Goal: Task Accomplishment & Management: Manage account settings

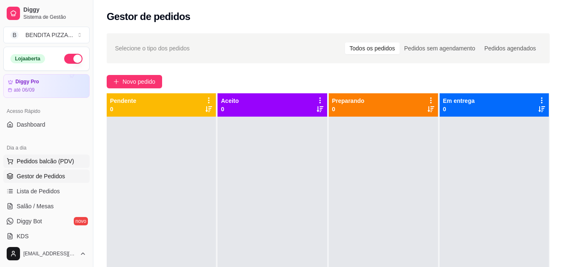
click at [60, 162] on span "Pedidos balcão (PDV)" at bounding box center [46, 161] width 58 height 8
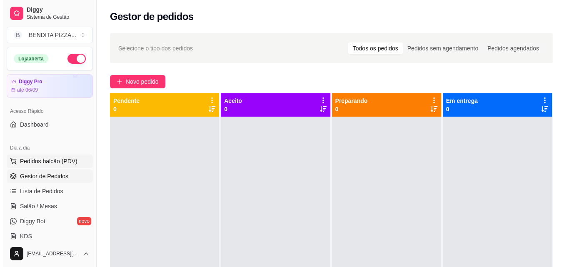
scroll to position [127, 0]
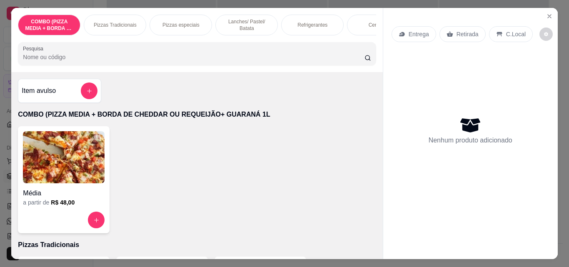
click at [117, 23] on p "Pizzas Tradicionais" at bounding box center [115, 25] width 43 height 7
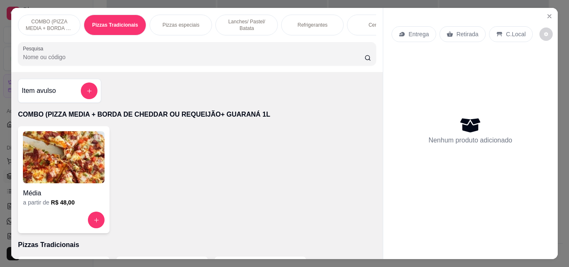
scroll to position [22, 0]
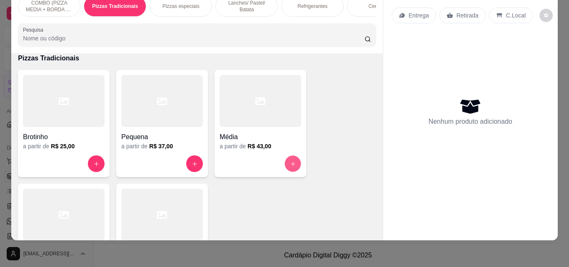
click at [294, 161] on button "increase-product-quantity" at bounding box center [293, 164] width 16 height 16
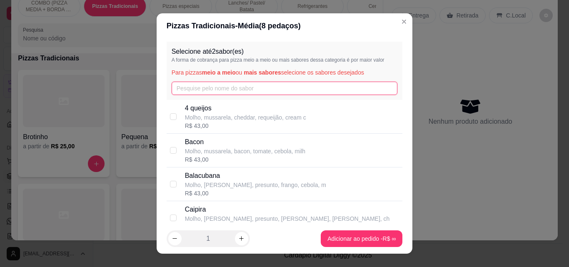
click at [236, 85] on input "text" at bounding box center [285, 88] width 226 height 13
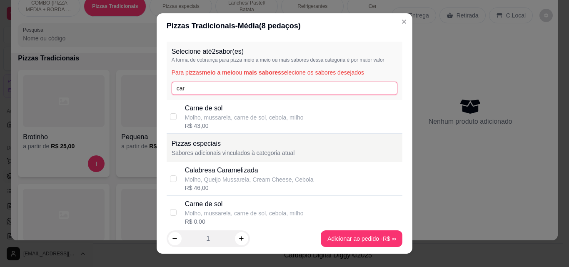
type input "car"
click at [236, 105] on p "Carne de sol" at bounding box center [244, 108] width 119 height 10
checkbox input "true"
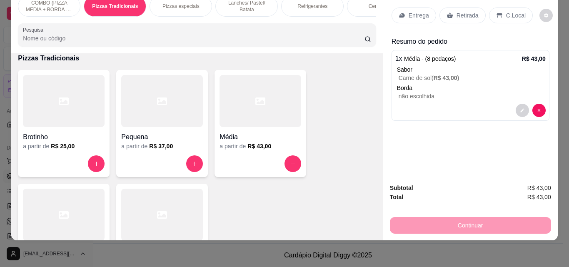
click at [423, 11] on p "Entrega" at bounding box center [419, 15] width 20 height 8
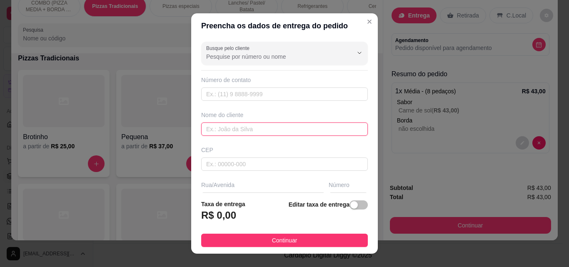
click at [303, 134] on input "text" at bounding box center [284, 129] width 167 height 13
type input "zane"
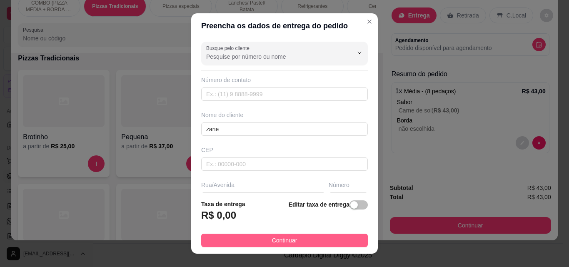
click at [309, 241] on button "Continuar" at bounding box center [284, 240] width 167 height 13
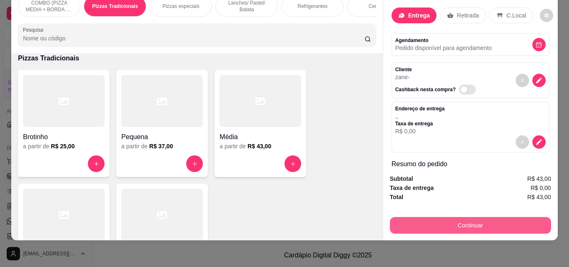
click at [430, 217] on button "Continuar" at bounding box center [470, 225] width 161 height 17
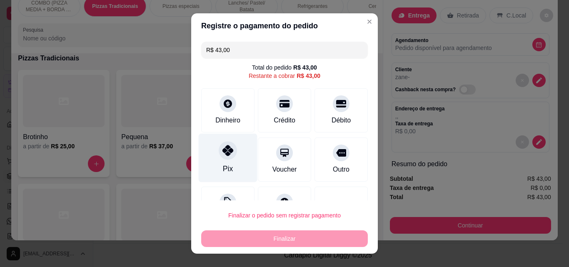
click at [226, 146] on icon at bounding box center [228, 150] width 11 height 11
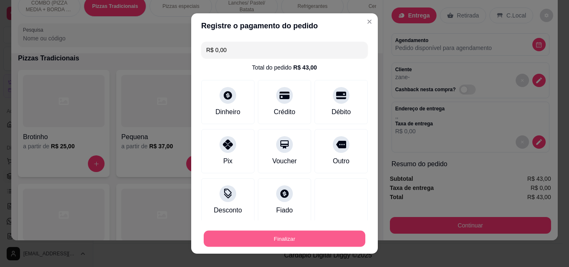
click at [281, 243] on button "Finalizar" at bounding box center [285, 239] width 162 height 16
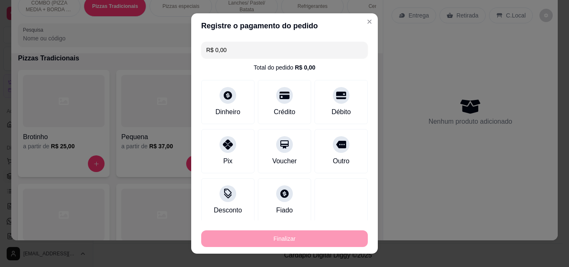
type input "-R$ 43,00"
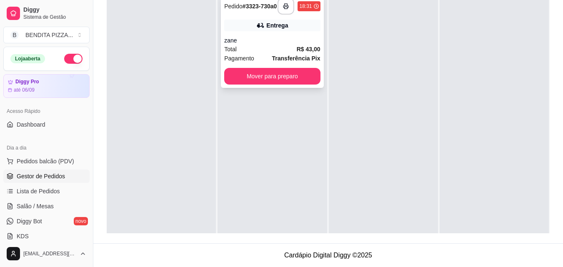
click at [278, 49] on div "Total R$ 43,00" at bounding box center [272, 49] width 96 height 9
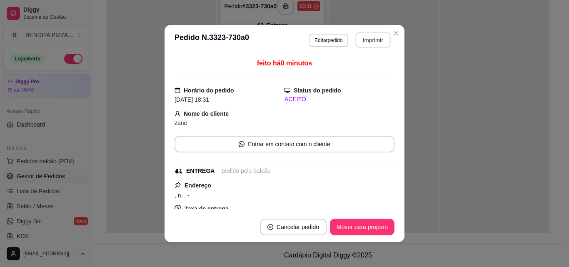
click at [373, 36] on button "Imprimir" at bounding box center [373, 40] width 35 height 16
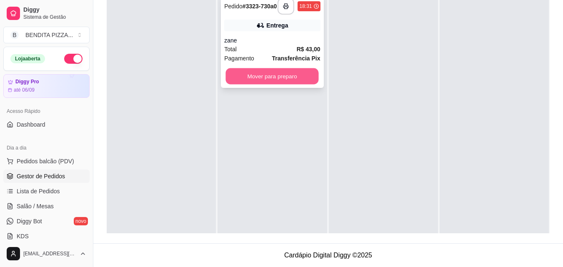
click at [263, 76] on button "Mover para preparo" at bounding box center [272, 76] width 93 height 16
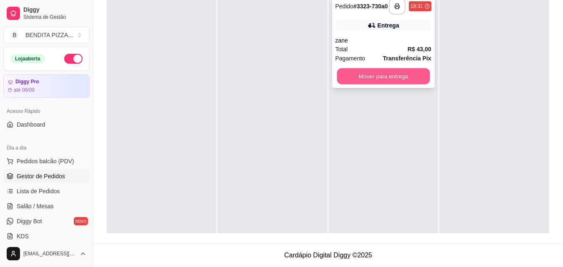
click at [363, 82] on button "Mover para entrega" at bounding box center [383, 76] width 93 height 16
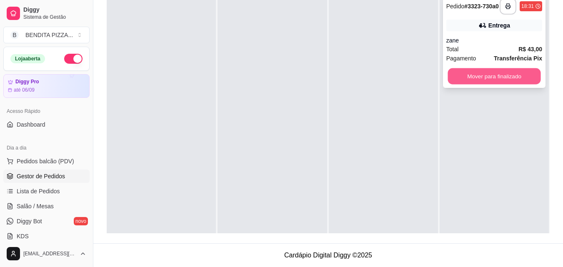
click at [471, 80] on button "Mover para finalizado" at bounding box center [494, 76] width 93 height 16
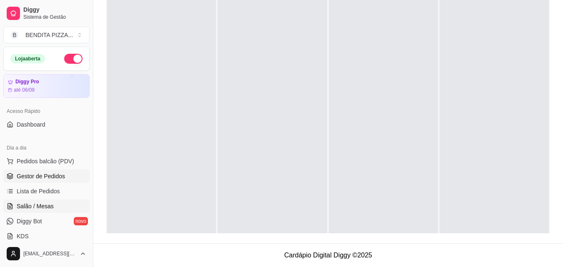
click at [65, 200] on link "Salão / Mesas" at bounding box center [46, 206] width 86 height 13
click at [190, 155] on div at bounding box center [161, 123] width 109 height 267
click at [13, 208] on link "Salão / Mesas" at bounding box center [46, 206] width 86 height 13
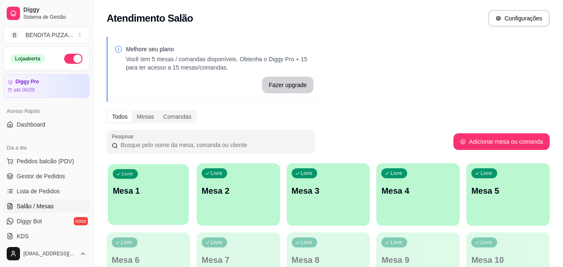
click at [163, 193] on p "Mesa 1" at bounding box center [148, 190] width 71 height 11
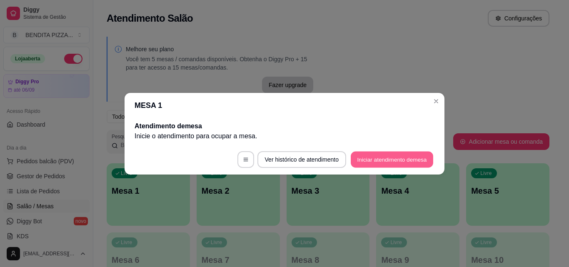
click at [387, 157] on button "Iniciar atendimento de mesa" at bounding box center [392, 159] width 83 height 16
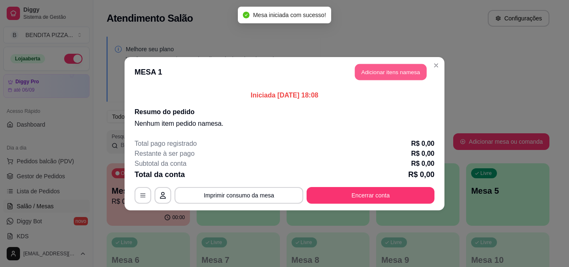
click at [395, 68] on button "Adicionar itens na mesa" at bounding box center [391, 72] width 72 height 16
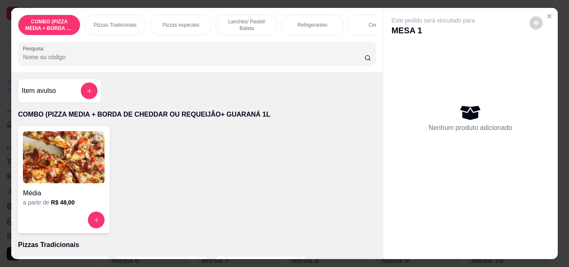
click at [263, 20] on p "Lanches/ Pastel/ Batata" at bounding box center [247, 24] width 48 height 13
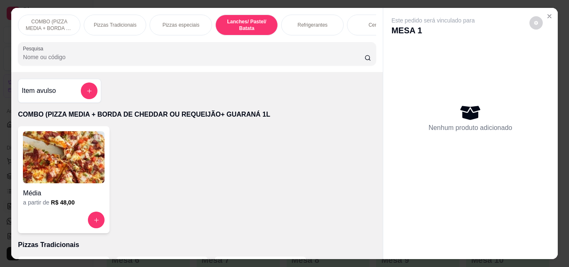
scroll to position [22, 0]
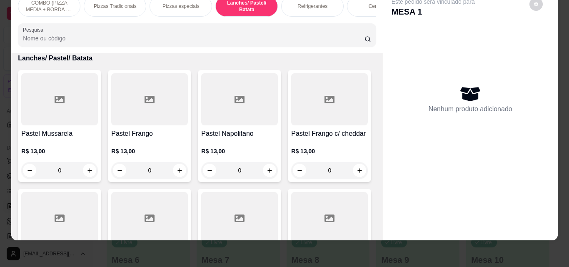
click at [371, 145] on div "Item avulso COMBO (PIZZA MEDIA + BORDA DE CHEDDAR OU REQUEIJÃO+ GUARANÁ 1L Médi…" at bounding box center [196, 146] width 371 height 187
click at [173, 178] on div "0" at bounding box center [149, 170] width 73 height 17
click at [176, 166] on button "increase-product-quantity" at bounding box center [179, 170] width 13 height 13
type input "1"
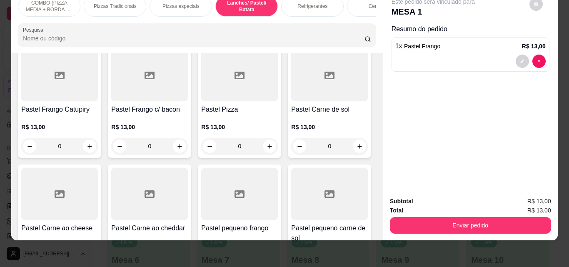
scroll to position [918, 0]
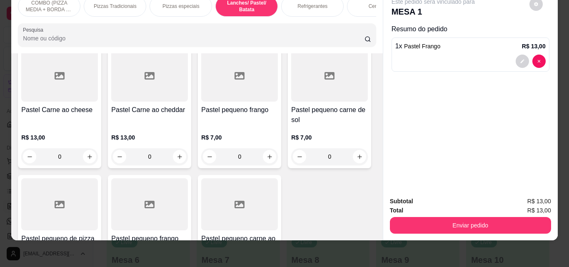
click at [357, 31] on icon "increase-product-quantity" at bounding box center [360, 28] width 6 height 6
type input "1"
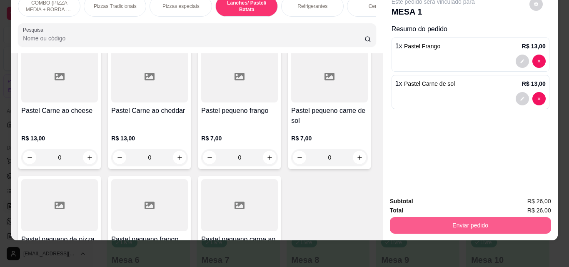
click at [438, 225] on button "Enviar pedido" at bounding box center [470, 225] width 161 height 17
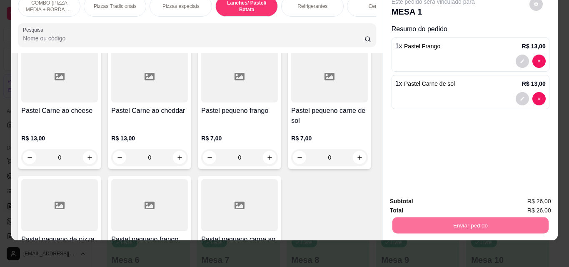
click at [442, 193] on button "Não registrar e enviar pedido" at bounding box center [443, 199] width 87 height 16
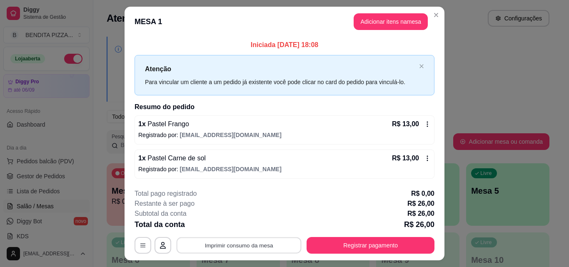
click at [270, 247] on button "Imprimir consumo da mesa" at bounding box center [239, 246] width 125 height 16
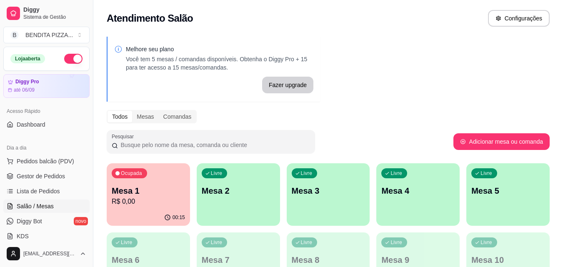
click at [252, 203] on div "Livre Mesa 2" at bounding box center [238, 189] width 83 height 53
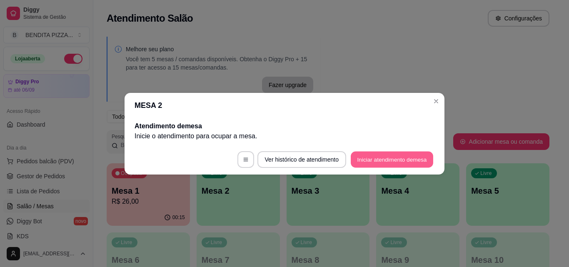
click at [388, 164] on button "Iniciar atendimento de mesa" at bounding box center [392, 159] width 83 height 16
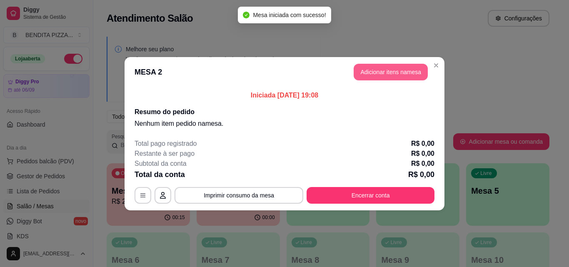
click at [388, 68] on button "Adicionar itens na mesa" at bounding box center [391, 72] width 74 height 17
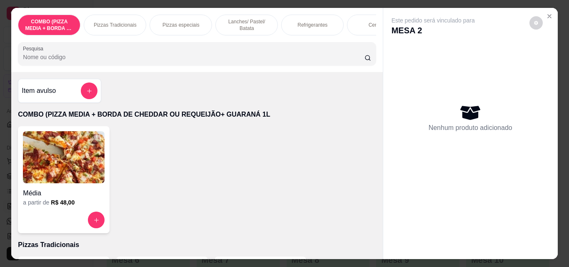
click at [238, 20] on p "Lanches/ Pastel/ Batata" at bounding box center [247, 24] width 48 height 13
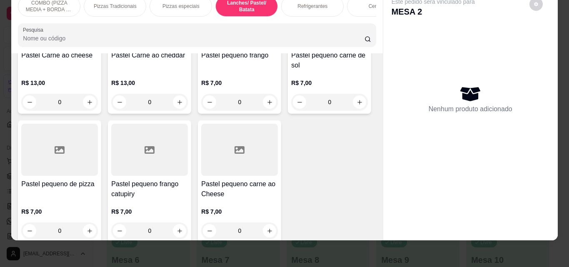
scroll to position [972, 0]
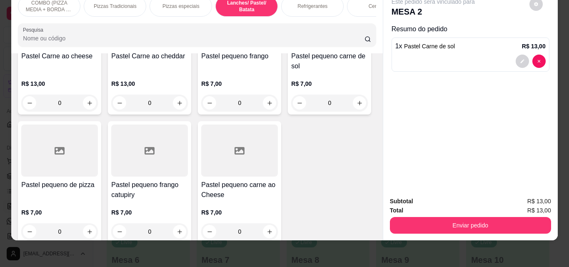
type input "0"
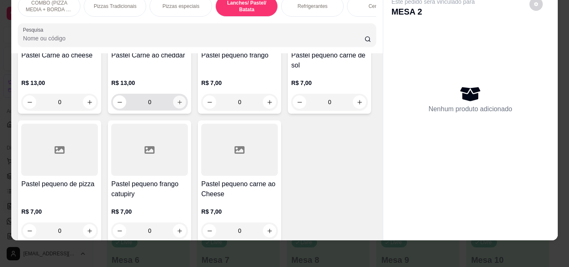
click at [173, 109] on button "increase-product-quantity" at bounding box center [179, 102] width 13 height 13
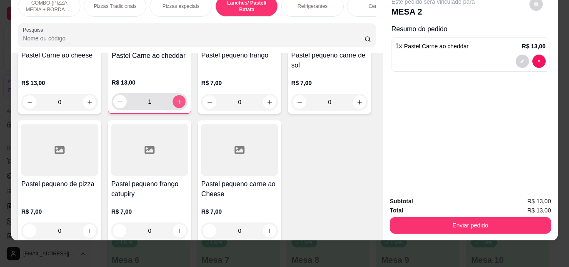
click at [173, 108] on button "increase-product-quantity" at bounding box center [179, 101] width 13 height 13
type input "2"
click at [357, 105] on icon "increase-product-quantity" at bounding box center [360, 102] width 6 height 6
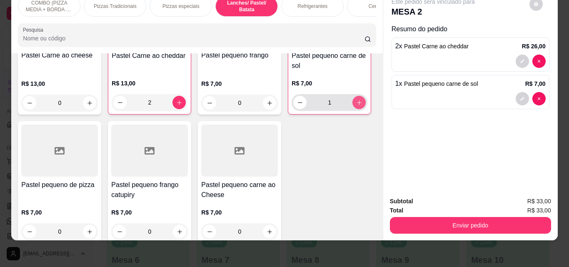
type input "1"
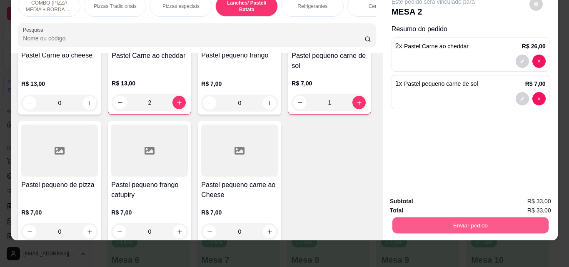
click at [452, 217] on button "Enviar pedido" at bounding box center [470, 225] width 156 height 16
click at [428, 193] on button "Não registrar e enviar pedido" at bounding box center [443, 199] width 87 height 16
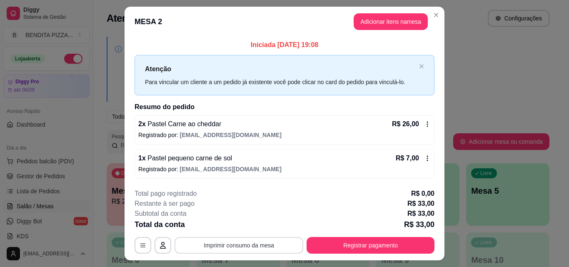
click at [278, 243] on button "Imprimir consumo da mesa" at bounding box center [239, 245] width 129 height 17
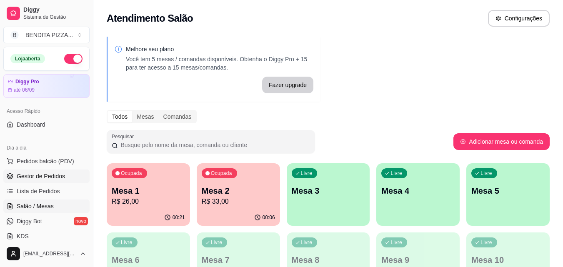
click at [55, 173] on span "Gestor de Pedidos" at bounding box center [41, 176] width 48 height 8
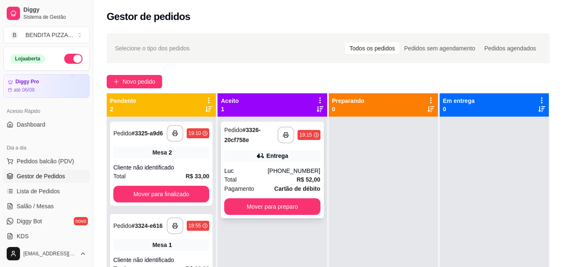
click at [280, 174] on div "[PHONE_NUMBER]" at bounding box center [294, 171] width 53 height 8
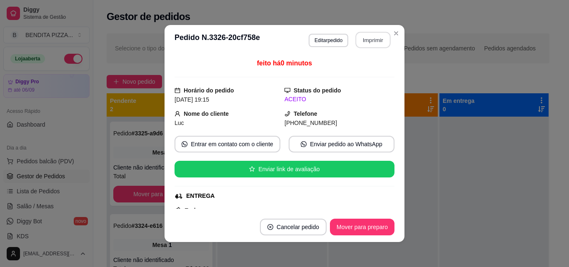
click at [372, 35] on button "Imprimir" at bounding box center [373, 40] width 35 height 16
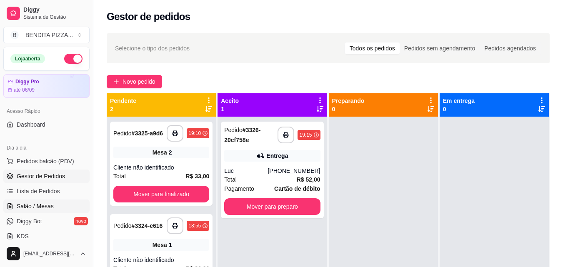
click at [43, 206] on span "Salão / Mesas" at bounding box center [35, 206] width 37 height 8
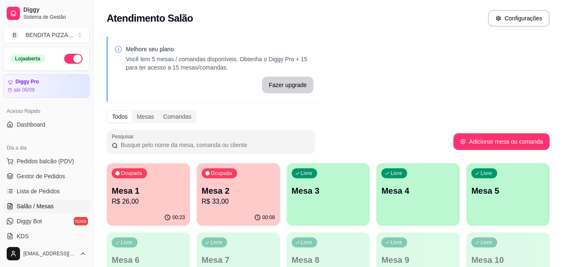
click at [320, 184] on div "Livre Mesa 3" at bounding box center [328, 189] width 83 height 53
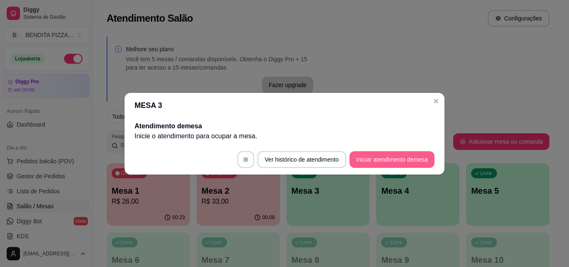
click at [373, 163] on button "Iniciar atendimento de mesa" at bounding box center [392, 159] width 85 height 17
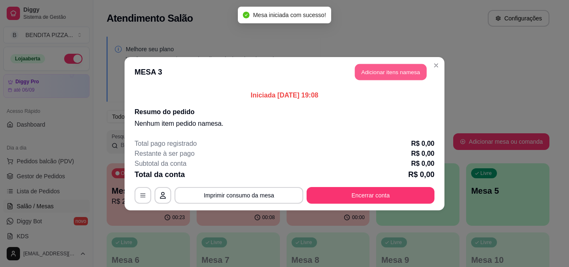
click at [370, 73] on button "Adicionar itens na mesa" at bounding box center [391, 72] width 72 height 16
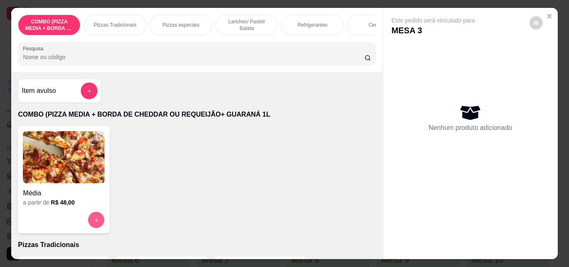
click at [93, 223] on icon "increase-product-quantity" at bounding box center [96, 220] width 6 height 6
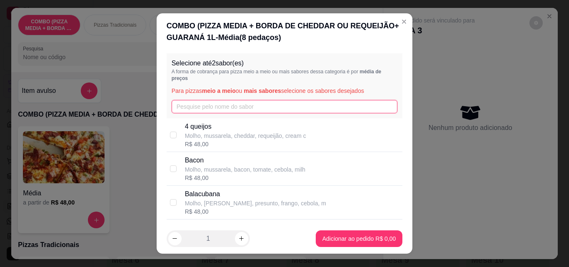
click at [240, 112] on input "text" at bounding box center [285, 106] width 226 height 13
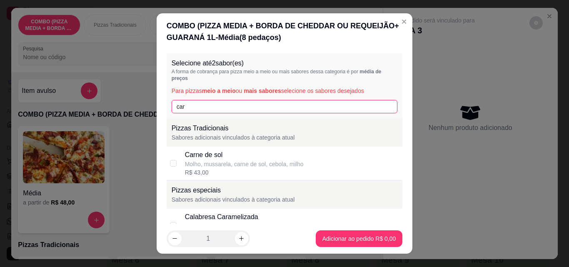
type input "car"
click at [214, 158] on div "Carne de sol" at bounding box center [244, 155] width 119 height 10
checkbox input "true"
click at [218, 113] on input "car" at bounding box center [285, 106] width 226 height 13
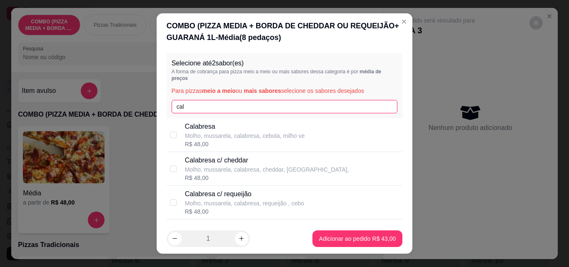
type input "cal"
click at [220, 133] on p "Molho, mussarela, calabresa, cebola, milho ve" at bounding box center [245, 136] width 120 height 8
checkbox input "true"
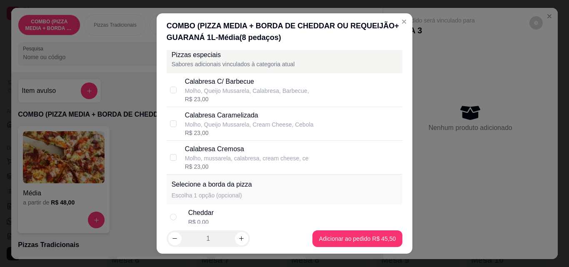
scroll to position [440, 0]
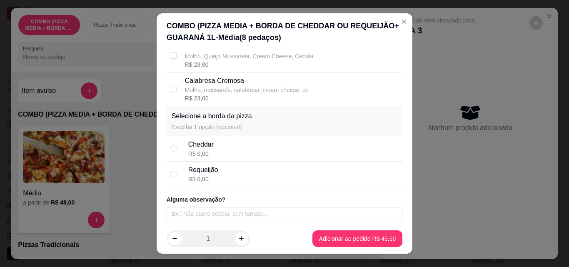
click at [193, 148] on div "Cheddar" at bounding box center [200, 145] width 25 height 10
radio input "true"
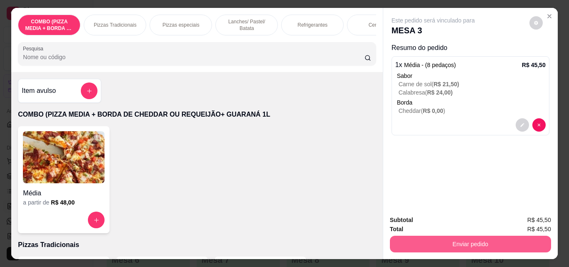
click at [452, 243] on button "Enviar pedido" at bounding box center [470, 244] width 161 height 17
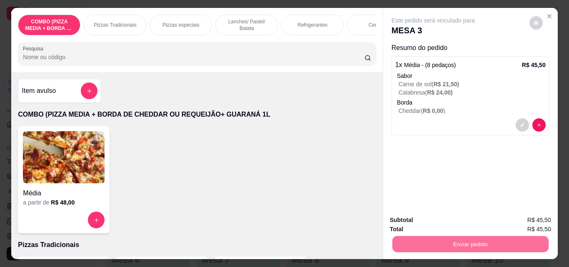
click at [433, 218] on button "Não registrar e enviar pedido" at bounding box center [443, 220] width 84 height 15
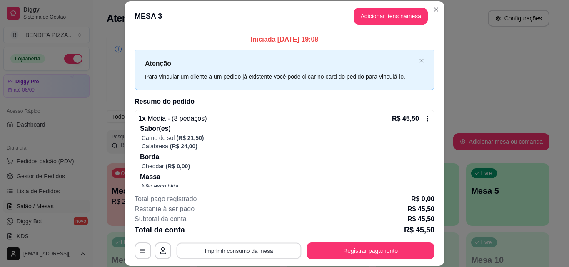
click at [228, 247] on button "Imprimir consumo da mesa" at bounding box center [239, 251] width 125 height 16
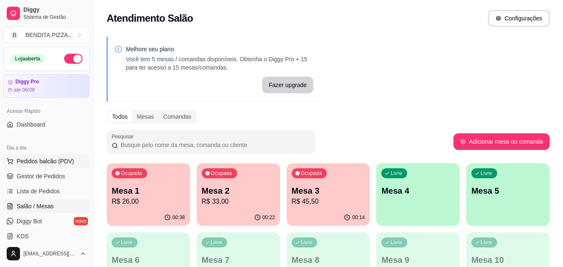
click at [58, 162] on span "Pedidos balcão (PDV)" at bounding box center [46, 161] width 58 height 8
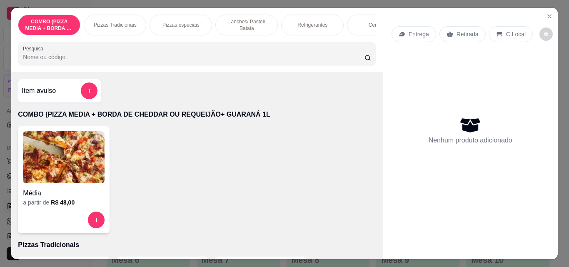
click at [128, 25] on p "Pizzas Tradicionais" at bounding box center [115, 25] width 43 height 7
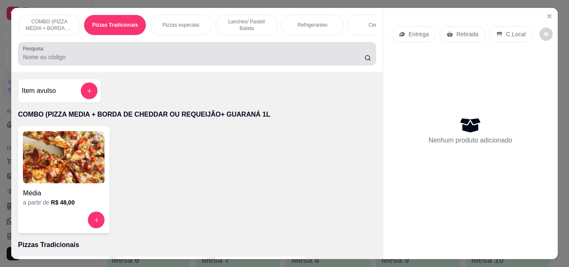
scroll to position [22, 0]
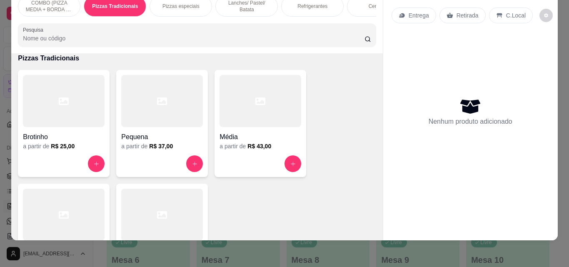
click at [81, 197] on div at bounding box center [64, 215] width 82 height 52
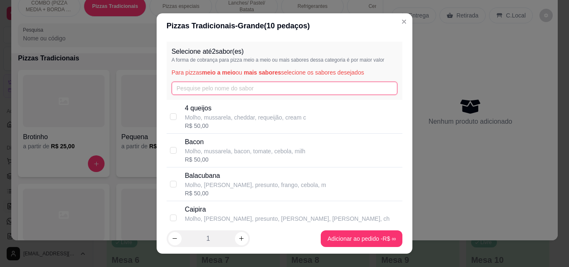
click at [194, 92] on input "text" at bounding box center [285, 88] width 226 height 13
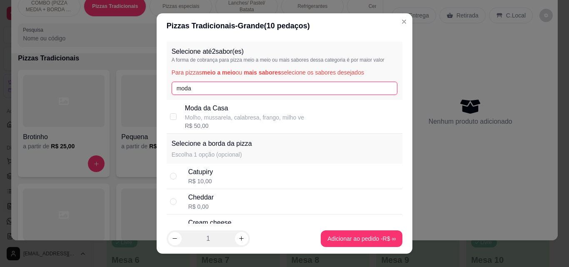
type input "moda"
click at [204, 115] on p "Molho, mussarela, calabresa, frango, milho ve" at bounding box center [244, 117] width 119 height 8
checkbox input "true"
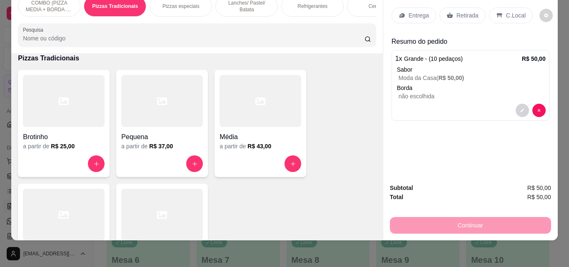
click at [419, 11] on p "Entrega" at bounding box center [419, 15] width 20 height 8
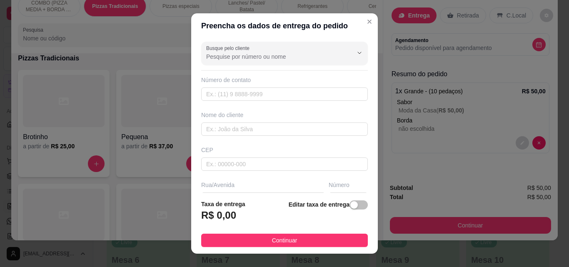
click at [362, 129] on div "Busque pelo cliente Número de contato Nome do cliente CEP Rua/[GEOGRAPHIC_DATA]…" at bounding box center [284, 115] width 187 height 155
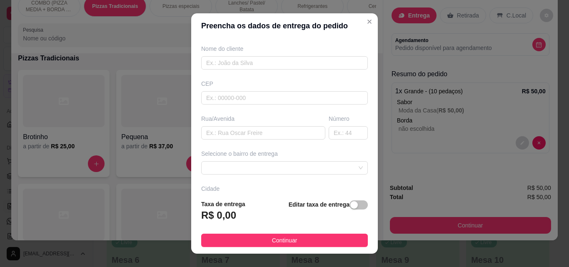
scroll to position [75, 0]
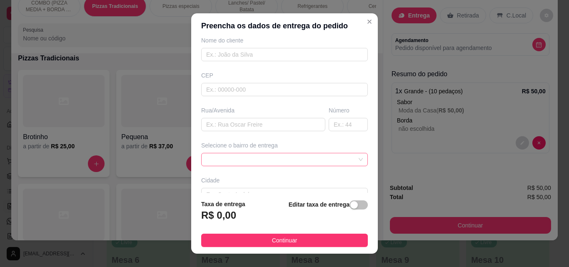
click at [341, 160] on span at bounding box center [284, 159] width 157 height 13
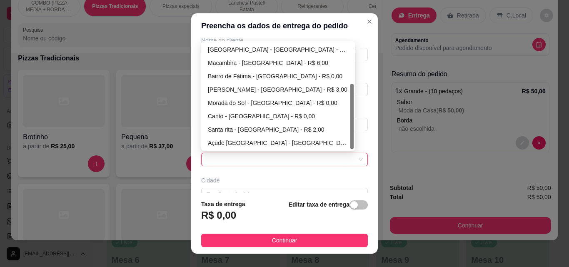
scroll to position [67, 0]
drag, startPoint x: 349, startPoint y: 104, endPoint x: 339, endPoint y: 156, distance: 53.0
click at [350, 155] on div "65d437ceb6f0d4bdbaa348ac 65d437e5b6f0d4bdbaa348af 65d437f6b6f0d4bdbaa348b2 Pedr…" at bounding box center [284, 159] width 167 height 13
click at [265, 123] on div "Santa rita - [GEOGRAPHIC_DATA] - R$ 2,00" at bounding box center [278, 129] width 151 height 13
type input "São Miguel do Tapuio"
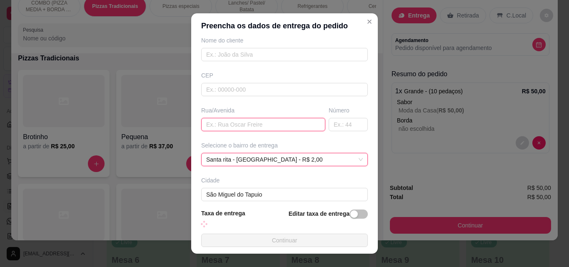
click at [264, 131] on input "text" at bounding box center [263, 124] width 124 height 13
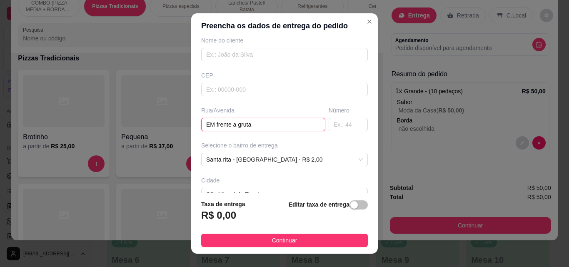
type input "EM frente a gruta"
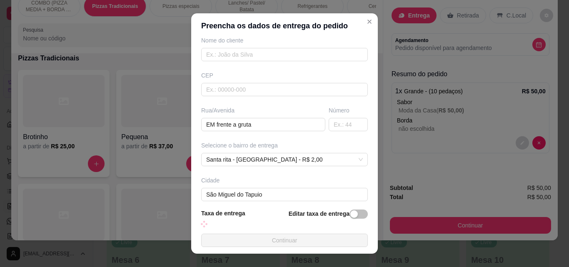
scroll to position [114, 0]
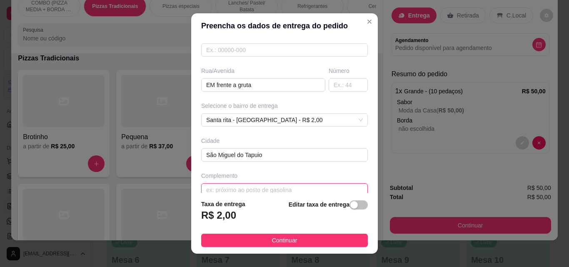
click at [329, 188] on input "text" at bounding box center [284, 189] width 167 height 13
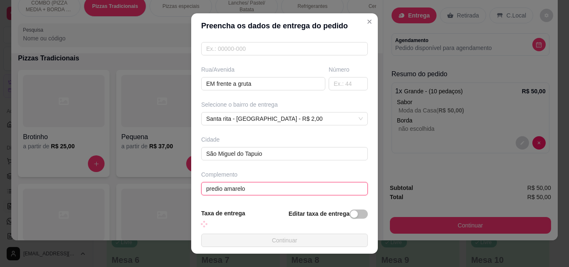
type input "predio amarelo"
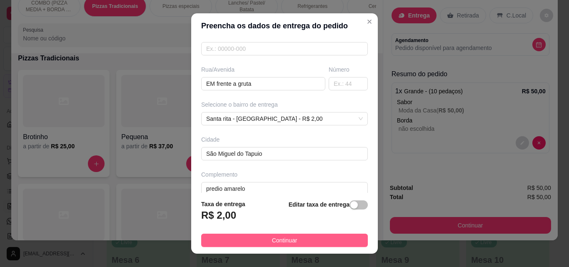
click at [308, 240] on button "Continuar" at bounding box center [284, 240] width 167 height 13
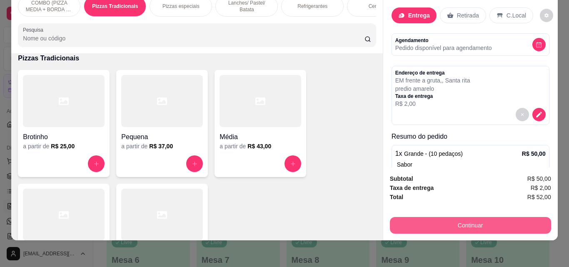
click at [422, 227] on button "Continuar" at bounding box center [470, 225] width 161 height 17
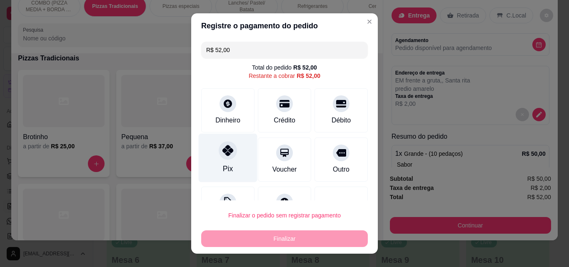
click at [223, 161] on div "Pix" at bounding box center [228, 158] width 59 height 49
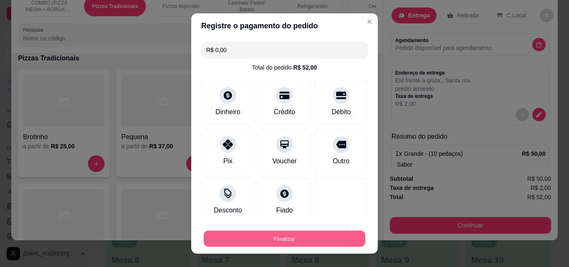
click at [270, 240] on button "Finalizar" at bounding box center [285, 239] width 162 height 16
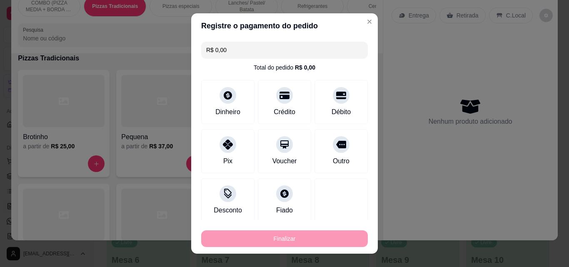
type input "-R$ 52,00"
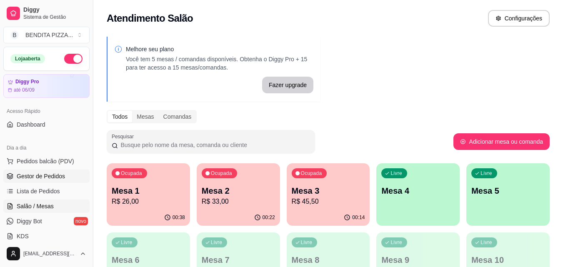
click at [46, 174] on span "Gestor de Pedidos" at bounding box center [41, 176] width 48 height 8
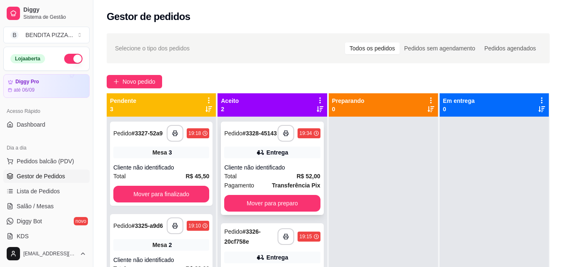
click at [251, 172] on div "Cliente não identificado" at bounding box center [272, 167] width 96 height 8
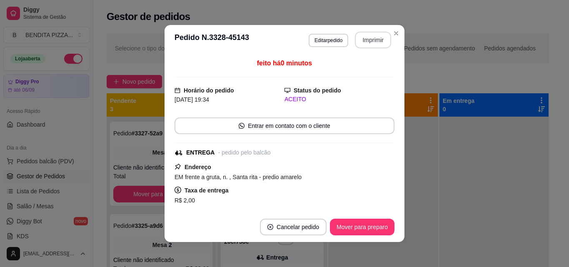
click at [377, 35] on button "Imprimir" at bounding box center [373, 40] width 36 height 17
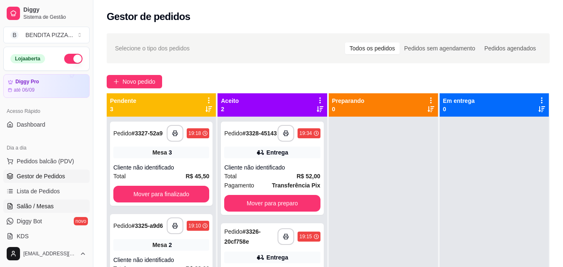
click at [55, 208] on link "Salão / Mesas" at bounding box center [46, 206] width 86 height 13
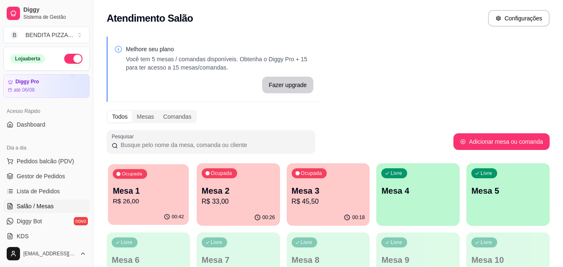
click at [152, 191] on p "Mesa 1" at bounding box center [148, 190] width 71 height 11
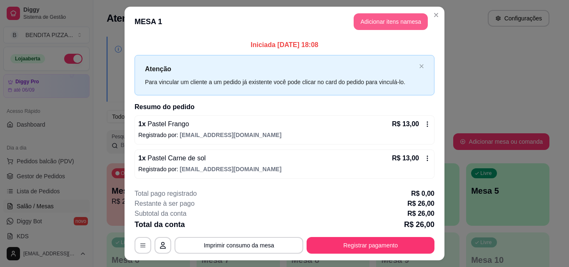
click at [402, 19] on button "Adicionar itens na mesa" at bounding box center [391, 21] width 74 height 17
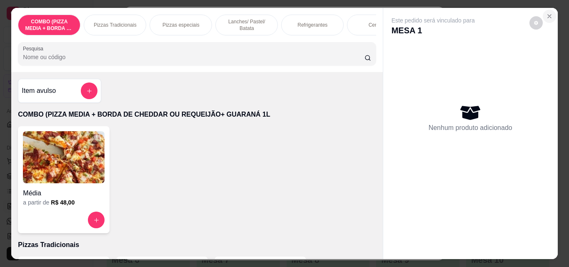
click at [543, 13] on button "Close" at bounding box center [549, 16] width 13 height 13
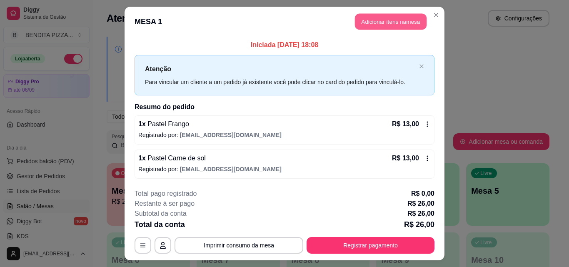
click at [423, 22] on button "Adicionar itens na mesa" at bounding box center [391, 22] width 72 height 16
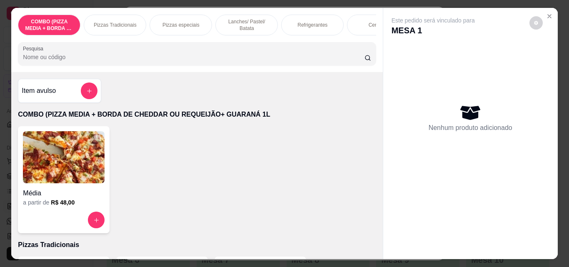
click at [323, 17] on div "Refrigerantes" at bounding box center [312, 25] width 63 height 21
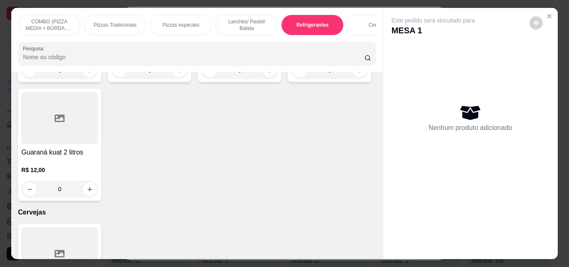
scroll to position [22, 0]
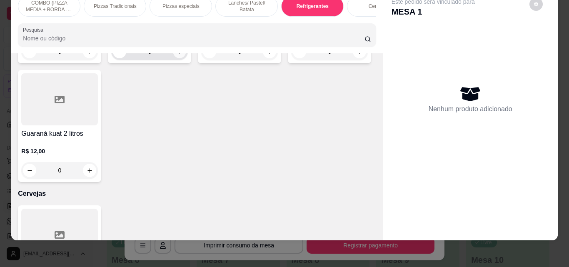
click at [179, 58] on button "increase-product-quantity" at bounding box center [179, 51] width 13 height 13
type input "1"
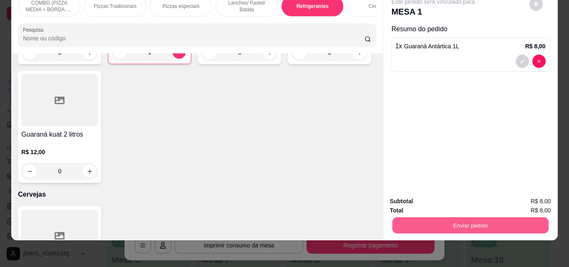
click at [461, 221] on button "Enviar pedido" at bounding box center [470, 225] width 156 height 16
click at [446, 220] on button "Enviar pedido" at bounding box center [470, 225] width 156 height 16
click at [432, 196] on button "Não registrar e enviar pedido" at bounding box center [443, 199] width 87 height 16
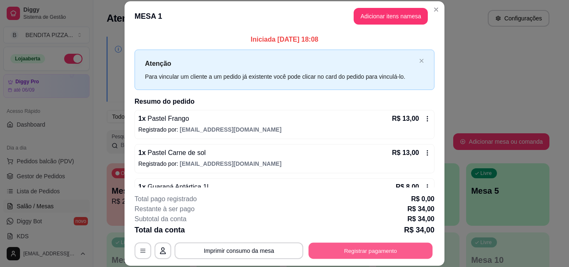
click at [365, 250] on button "Registrar pagamento" at bounding box center [371, 251] width 124 height 16
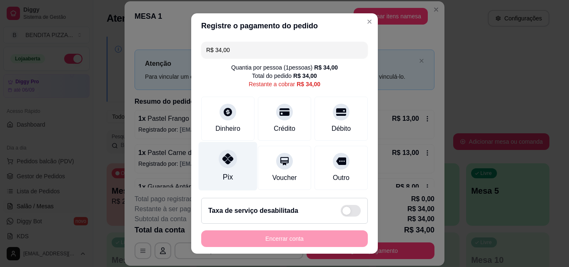
click at [229, 171] on div "Pix" at bounding box center [228, 166] width 59 height 49
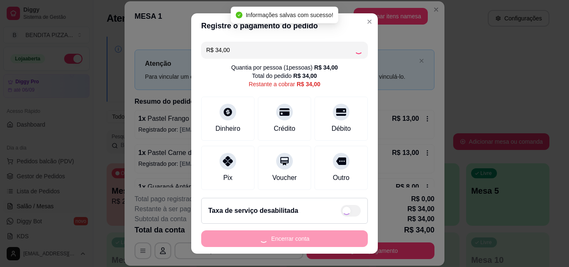
type input "R$ 0,00"
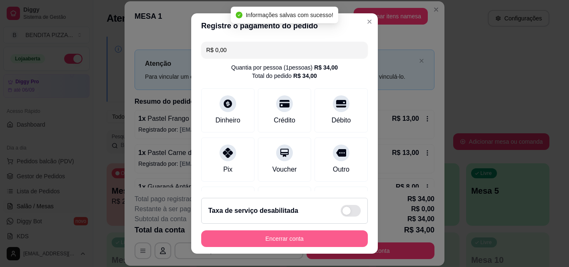
click at [329, 238] on button "Encerrar conta" at bounding box center [284, 238] width 167 height 17
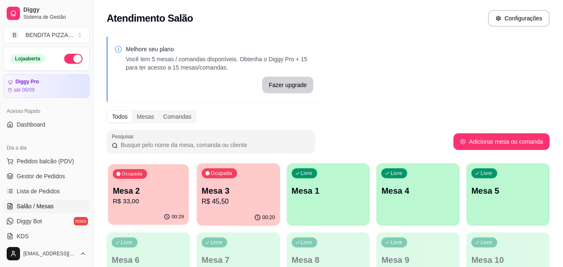
click at [165, 182] on div "Ocupada Mesa 2 R$ 33,00" at bounding box center [148, 186] width 81 height 45
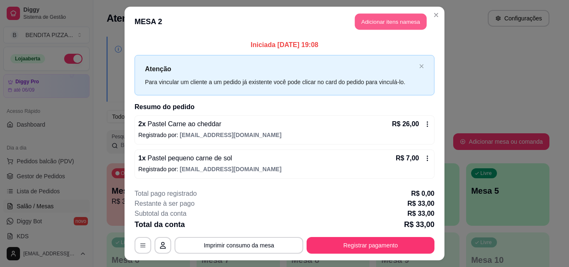
click at [386, 20] on button "Adicionar itens na mesa" at bounding box center [391, 22] width 72 height 16
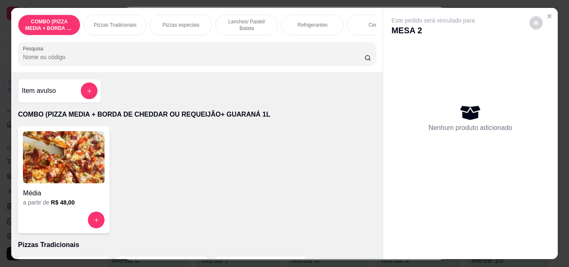
click at [295, 27] on div "Refrigerantes" at bounding box center [312, 25] width 63 height 21
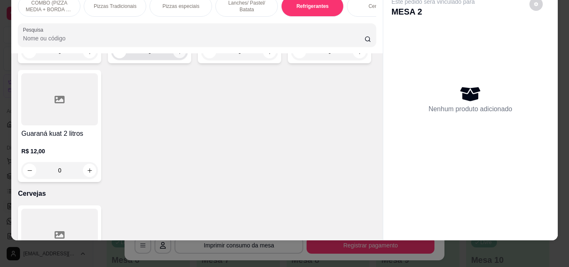
click at [177, 55] on icon "increase-product-quantity" at bounding box center [180, 52] width 6 height 6
type input "1"
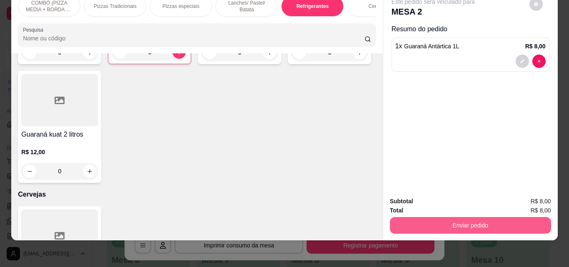
click at [462, 223] on button "Enviar pedido" at bounding box center [470, 225] width 161 height 17
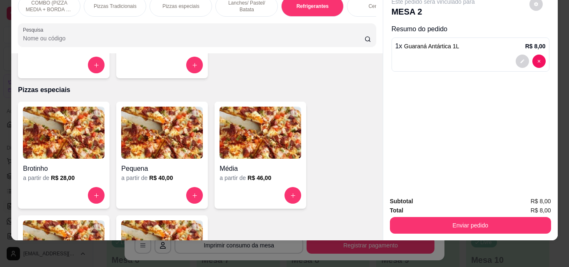
scroll to position [48, 0]
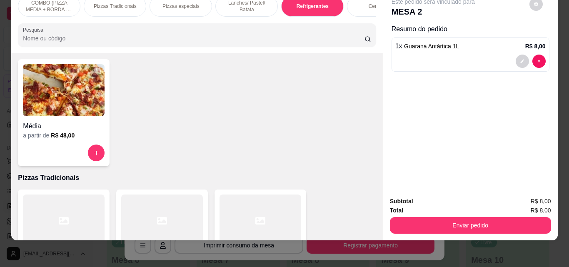
click at [383, 60] on div "Este pedido será vinculado para MESA 2 Resumo do pedido 1 x Guaraná Antártica 1…" at bounding box center [470, 114] width 175 height 251
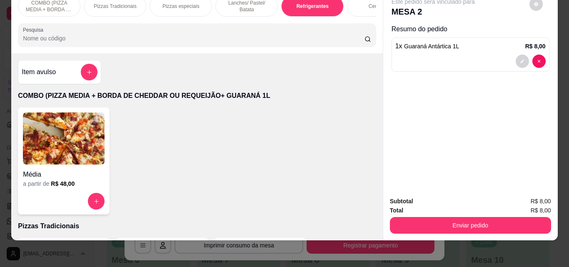
click at [94, 67] on div at bounding box center [89, 72] width 17 height 17
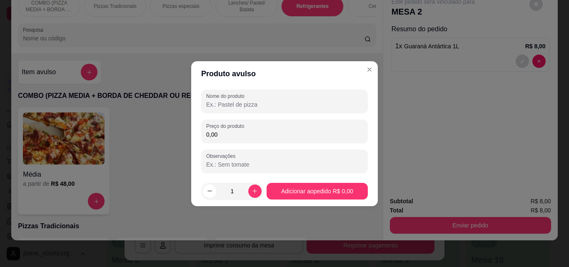
click at [285, 105] on input "Nome do produto" at bounding box center [284, 104] width 157 height 8
type input "1"
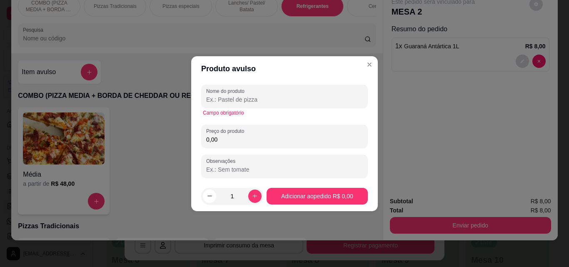
type input "2"
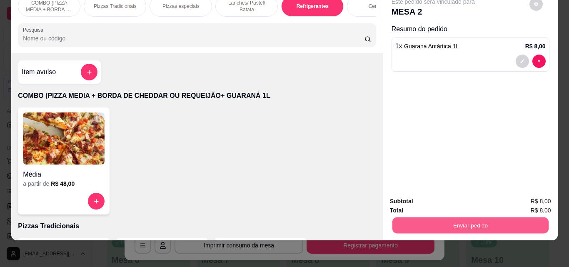
click at [480, 219] on button "Enviar pedido" at bounding box center [470, 225] width 156 height 16
click at [456, 199] on button "Não registrar e enviar pedido" at bounding box center [443, 198] width 84 height 15
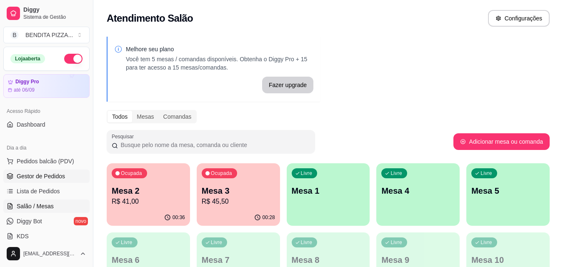
click at [38, 178] on span "Gestor de Pedidos" at bounding box center [41, 176] width 48 height 8
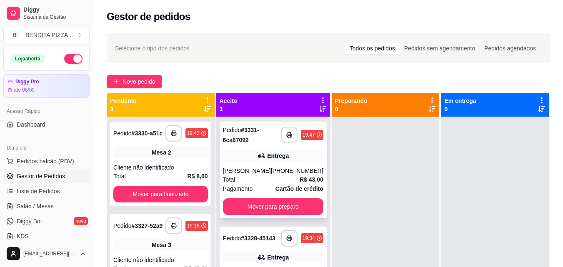
click at [274, 175] on div "[PHONE_NUMBER]" at bounding box center [297, 171] width 53 height 8
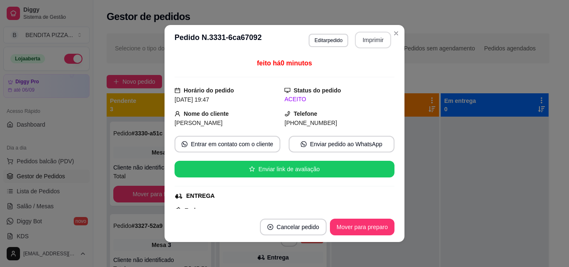
click at [365, 40] on button "Imprimir" at bounding box center [373, 40] width 36 height 17
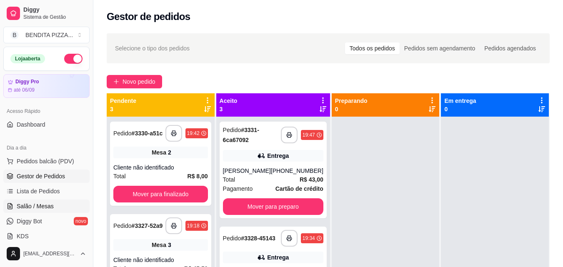
click at [50, 204] on span "Salão / Mesas" at bounding box center [35, 206] width 37 height 8
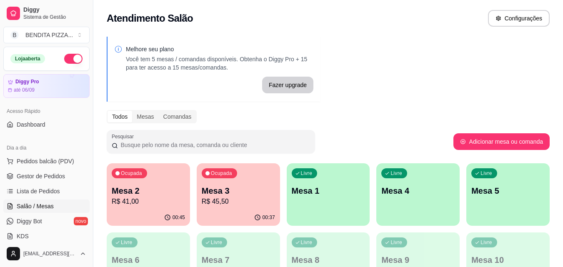
click at [223, 212] on div "00:37" at bounding box center [238, 218] width 83 height 16
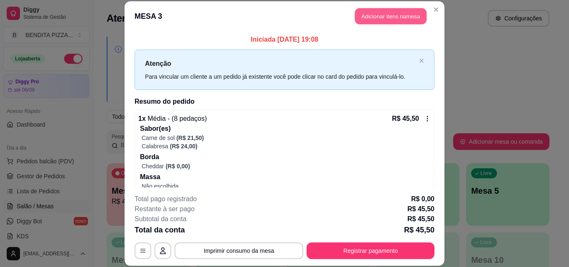
click at [385, 21] on button "Adicionar itens na mesa" at bounding box center [391, 16] width 72 height 16
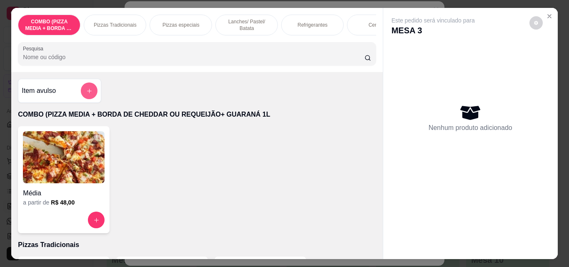
click at [87, 91] on icon "add-separate-item" at bounding box center [89, 91] width 6 height 6
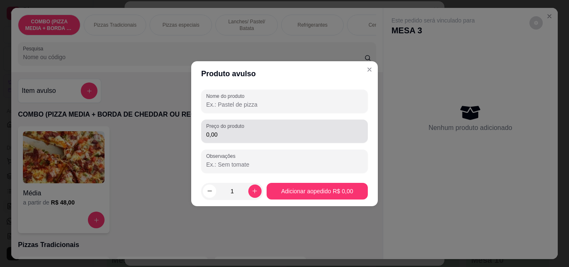
click at [241, 136] on input "0,00" at bounding box center [284, 134] width 157 height 8
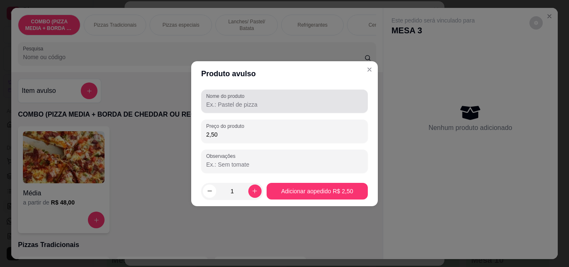
type input "2,50"
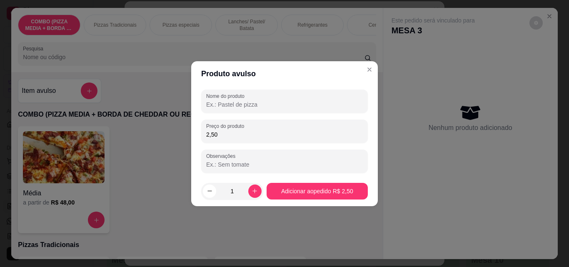
click at [240, 102] on input "Nome do produto" at bounding box center [284, 104] width 157 height 8
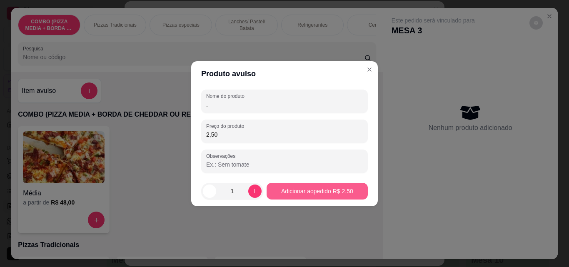
type input "."
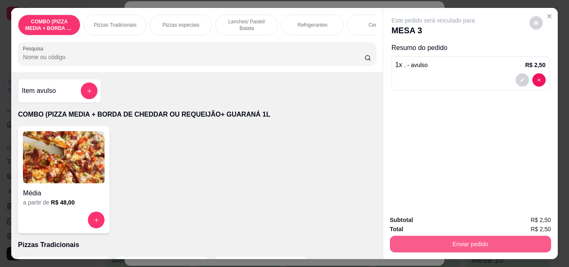
click at [425, 236] on button "Enviar pedido" at bounding box center [470, 244] width 161 height 17
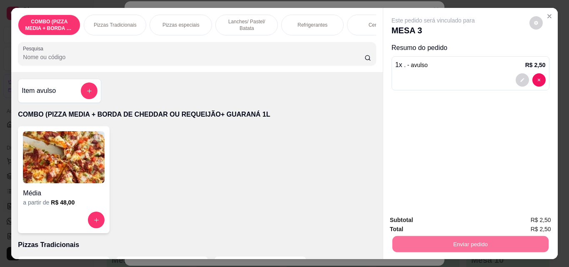
click at [416, 218] on button "Não registrar e enviar pedido" at bounding box center [443, 220] width 84 height 15
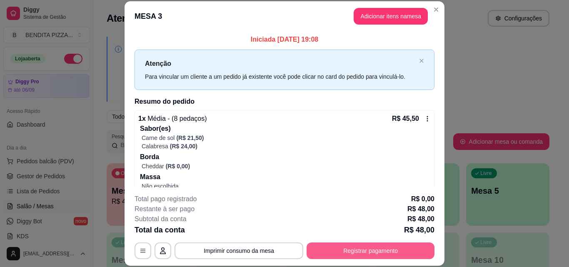
click at [348, 249] on button "Registrar pagamento" at bounding box center [371, 251] width 128 height 17
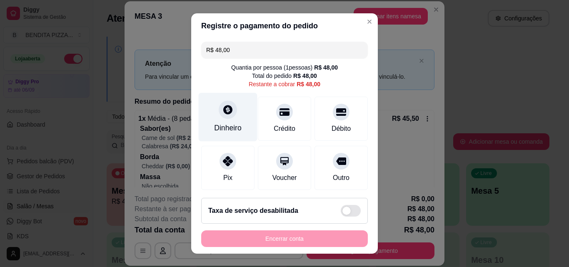
click at [228, 133] on div "Dinheiro" at bounding box center [228, 128] width 28 height 11
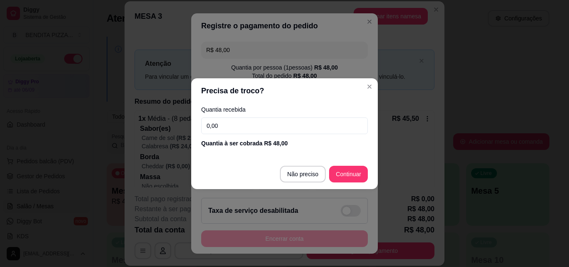
click at [228, 130] on input "0,00" at bounding box center [284, 126] width 167 height 17
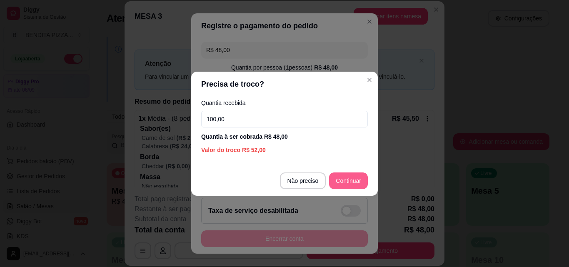
type input "100,00"
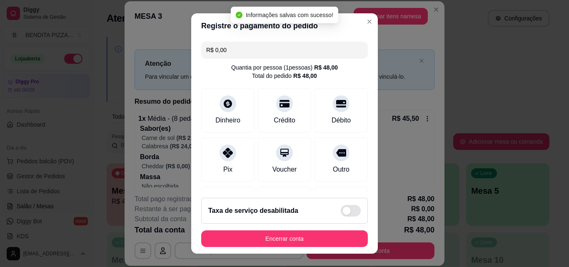
type input "R$ 0,00"
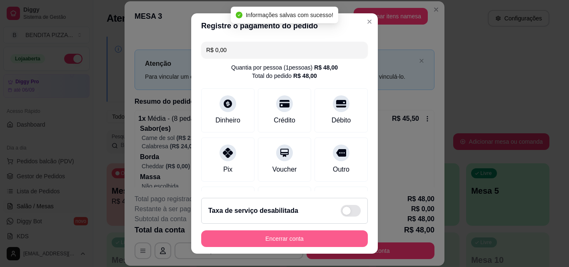
click at [332, 237] on button "Encerrar conta" at bounding box center [284, 238] width 167 height 17
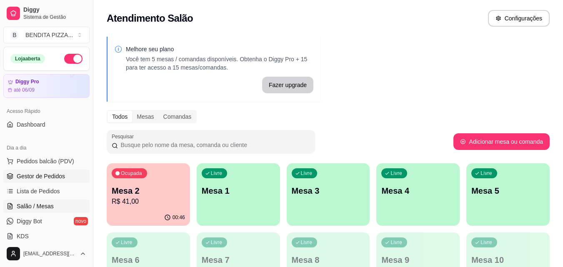
click at [59, 175] on span "Gestor de Pedidos" at bounding box center [41, 176] width 48 height 8
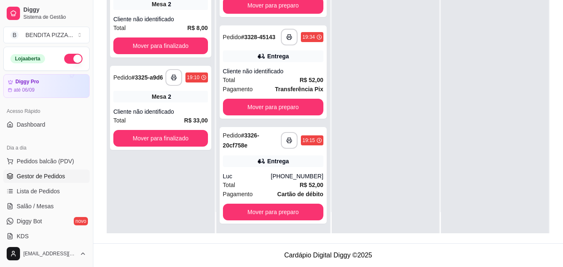
scroll to position [23, 0]
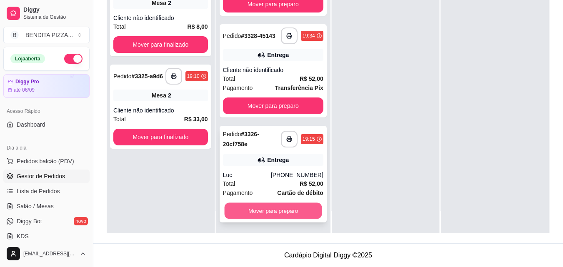
click at [307, 209] on button "Mover para preparo" at bounding box center [273, 211] width 98 height 16
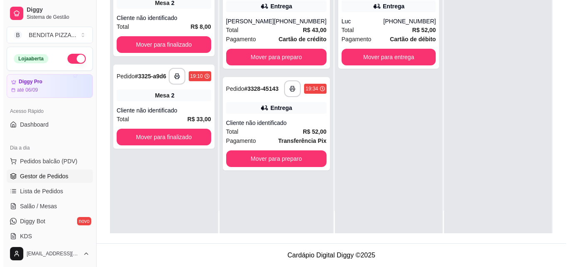
scroll to position [0, 0]
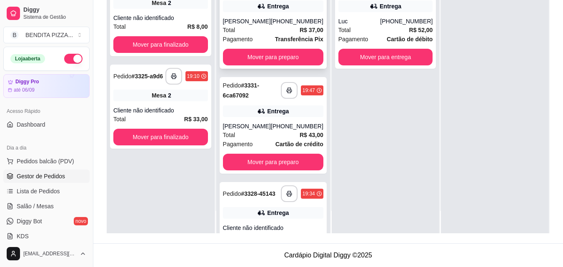
click at [266, 11] on div "Entrega" at bounding box center [273, 6] width 100 height 12
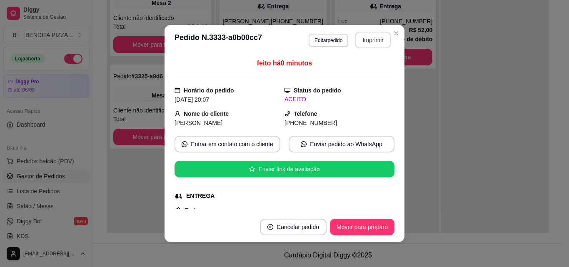
click at [360, 35] on button "Imprimir" at bounding box center [373, 40] width 36 height 17
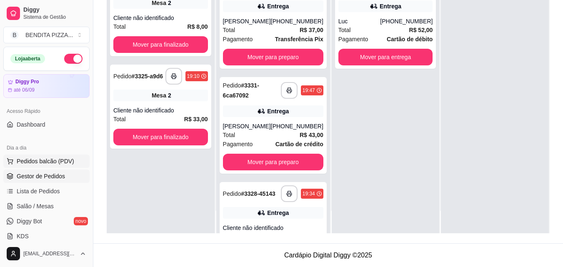
click at [43, 167] on button "Pedidos balcão (PDV)" at bounding box center [46, 161] width 86 height 13
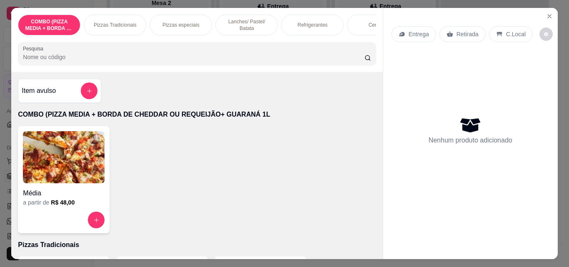
click at [121, 22] on p "Pizzas Tradicionais" at bounding box center [115, 25] width 43 height 7
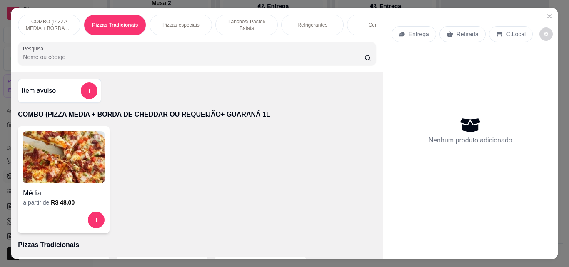
scroll to position [22, 0]
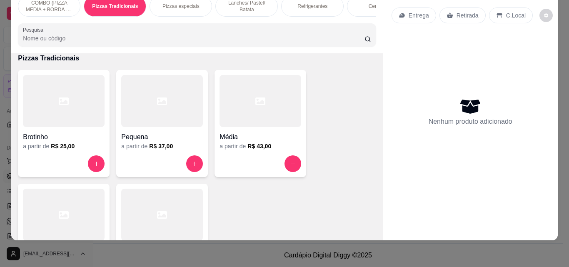
click at [81, 151] on div "Brotinho a partir de R$ 25,00" at bounding box center [64, 123] width 92 height 107
click at [95, 162] on icon "increase-product-quantity" at bounding box center [96, 164] width 6 height 6
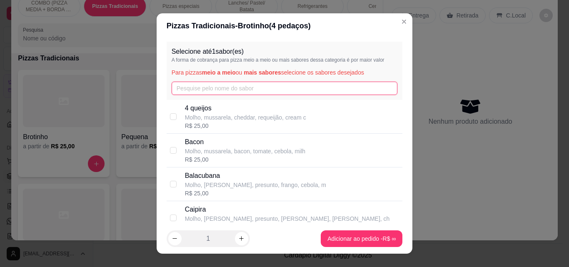
click at [238, 90] on input "text" at bounding box center [285, 88] width 226 height 13
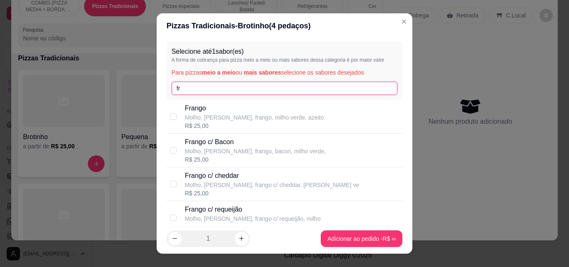
type input "fr"
click at [232, 118] on p "Molho, [PERSON_NAME], frango, milho verde, azeito" at bounding box center [254, 117] width 139 height 8
checkbox input "true"
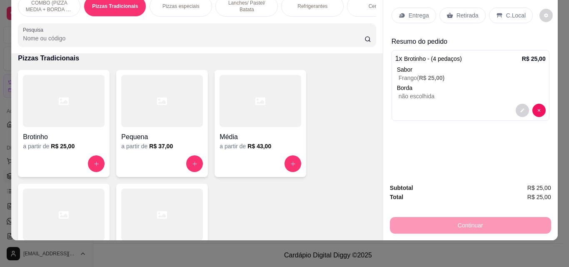
click at [403, 15] on div "Entrega" at bounding box center [414, 16] width 45 height 16
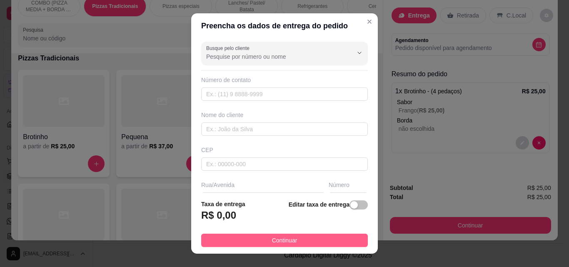
click at [304, 243] on button "Continuar" at bounding box center [284, 240] width 167 height 13
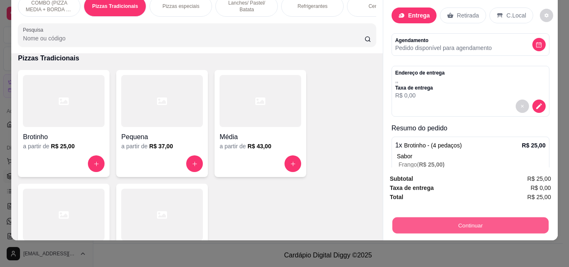
click at [417, 217] on button "Continuar" at bounding box center [470, 225] width 156 height 16
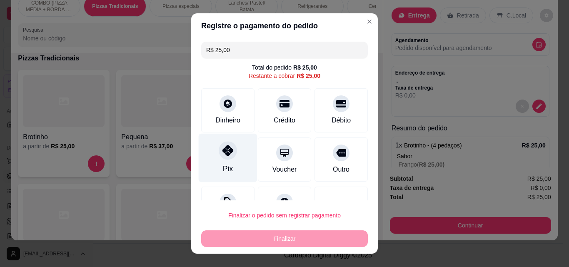
click at [219, 149] on div at bounding box center [228, 150] width 18 height 18
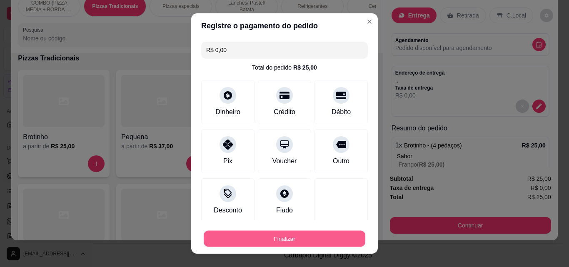
click at [279, 239] on button "Finalizar" at bounding box center [285, 239] width 162 height 16
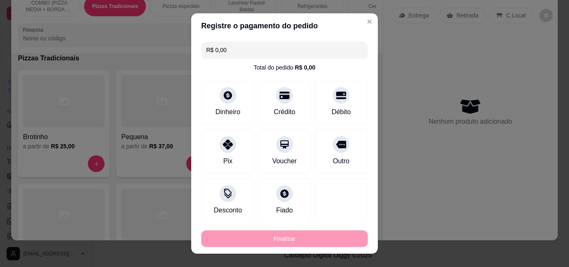
type input "-R$ 25,00"
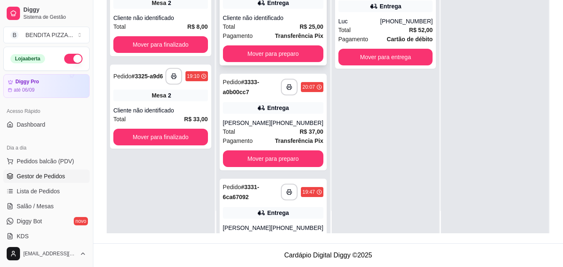
click at [275, 31] on div "Total R$ 25,00" at bounding box center [273, 26] width 100 height 9
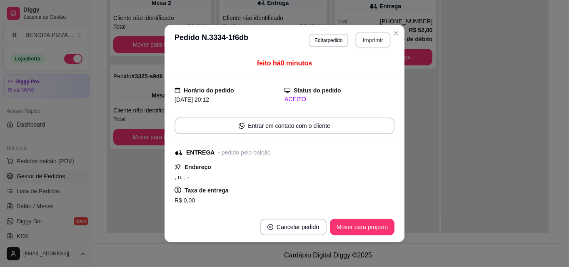
click at [381, 45] on button "Imprimir" at bounding box center [373, 40] width 35 height 16
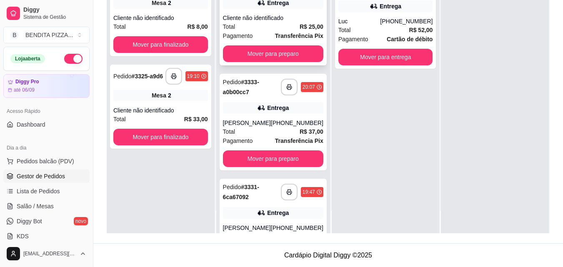
click at [267, 31] on div "Total R$ 25,00" at bounding box center [273, 26] width 100 height 9
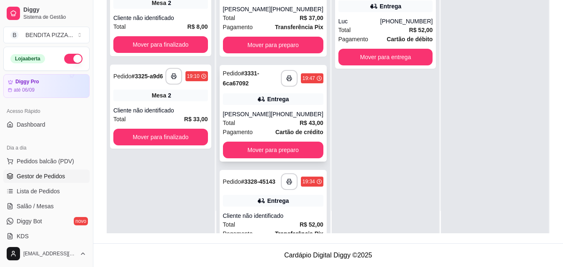
scroll to position [111, 0]
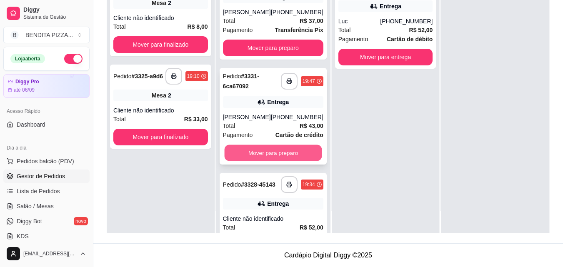
click at [282, 152] on button "Mover para preparo" at bounding box center [273, 153] width 98 height 16
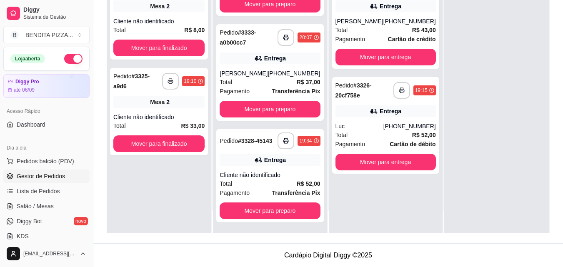
scroll to position [56, 0]
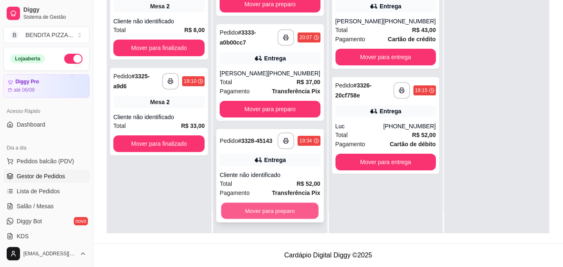
click at [293, 209] on button "Mover para preparo" at bounding box center [270, 211] width 98 height 16
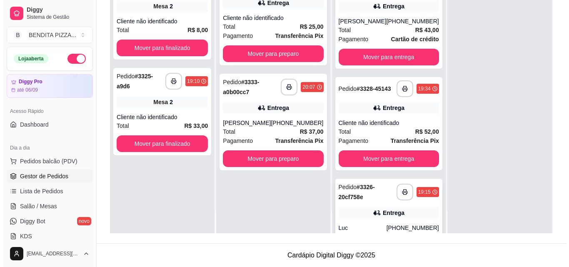
scroll to position [0, 0]
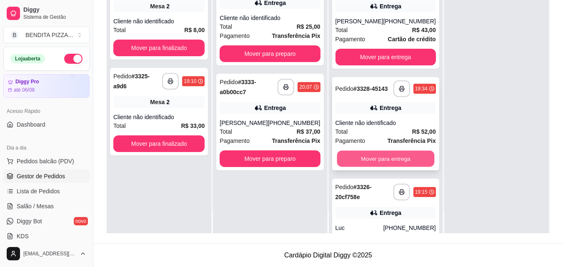
click at [403, 167] on button "Mover para entrega" at bounding box center [386, 159] width 98 height 16
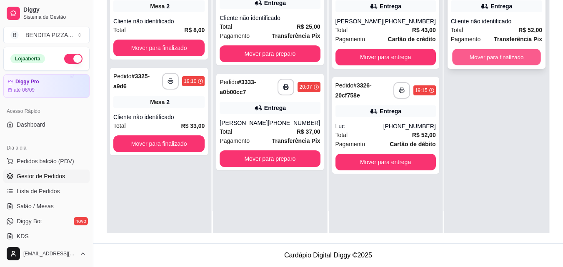
click at [479, 51] on button "Mover para finalizado" at bounding box center [496, 57] width 89 height 16
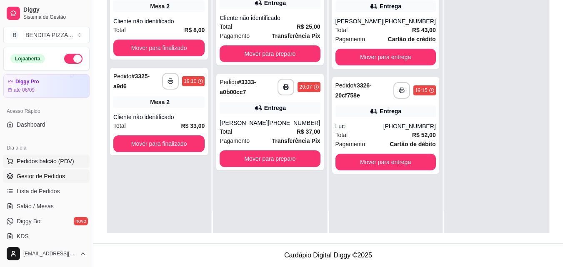
click at [54, 164] on span "Pedidos balcão (PDV)" at bounding box center [46, 161] width 58 height 8
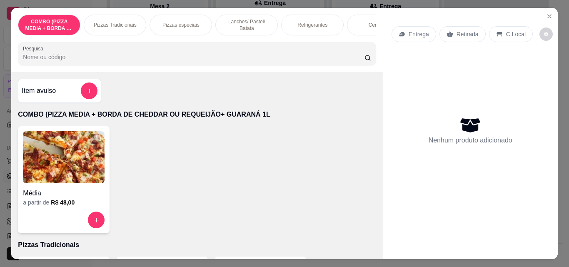
click at [258, 21] on p "Lanches/ Pastel/ Batata" at bounding box center [247, 24] width 48 height 13
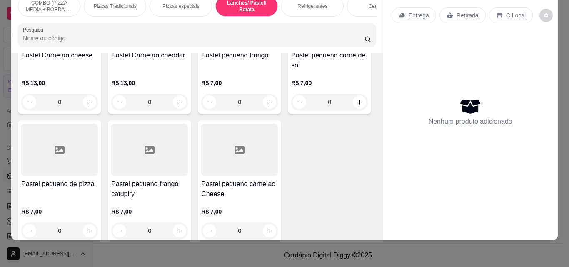
scroll to position [1130, 0]
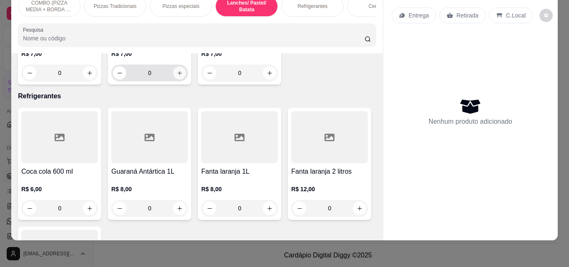
click at [180, 80] on button "increase-product-quantity" at bounding box center [179, 73] width 13 height 13
type input "1"
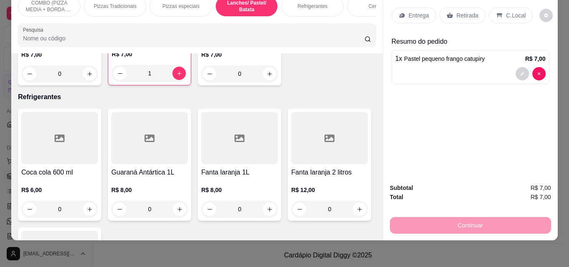
click at [514, 11] on p "C.Local" at bounding box center [516, 15] width 20 height 8
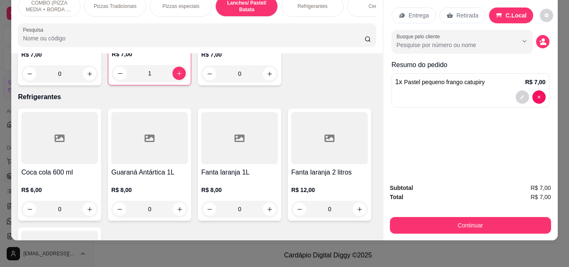
click at [497, 215] on div "Continuar" at bounding box center [470, 224] width 161 height 19
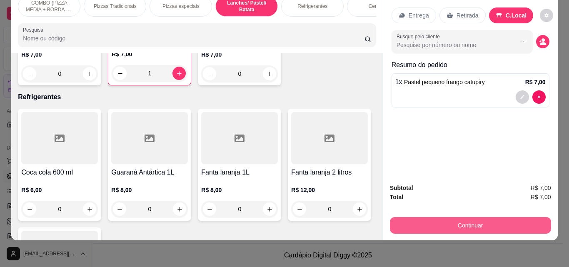
click at [497, 217] on button "Continuar" at bounding box center [470, 225] width 161 height 17
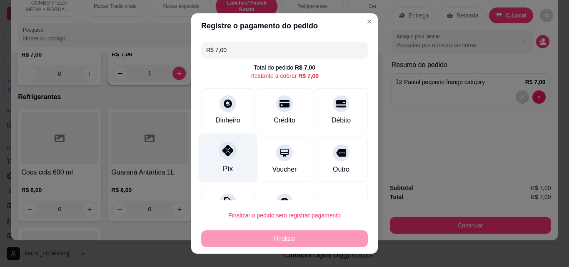
click at [231, 162] on div "Pix" at bounding box center [228, 158] width 59 height 49
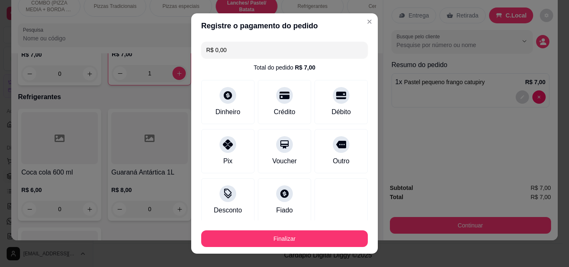
type input "R$ 0,00"
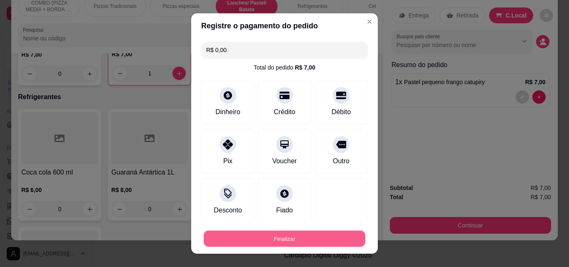
click at [283, 235] on button "Finalizar" at bounding box center [285, 239] width 162 height 16
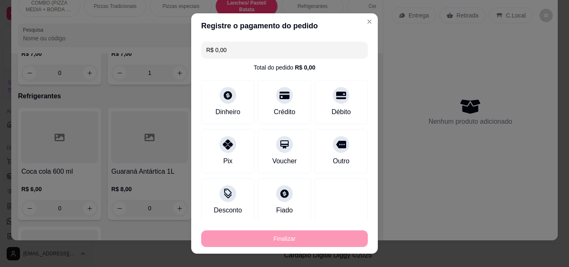
type input "0"
type input "-R$ 7,00"
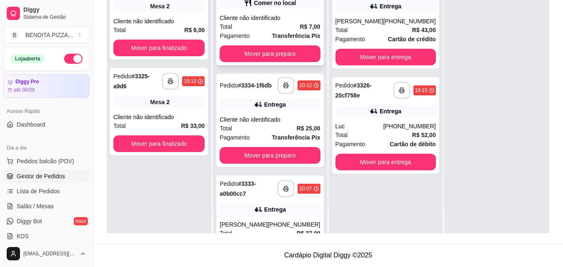
click at [287, 21] on div "Cliente não identificado" at bounding box center [270, 18] width 100 height 8
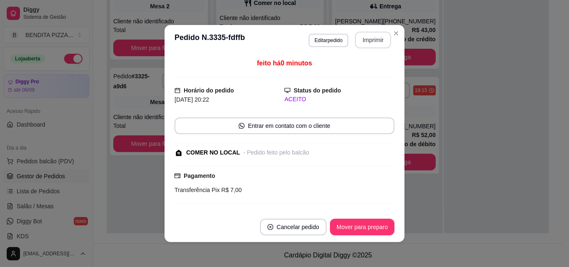
click at [371, 39] on button "Imprimir" at bounding box center [373, 40] width 36 height 17
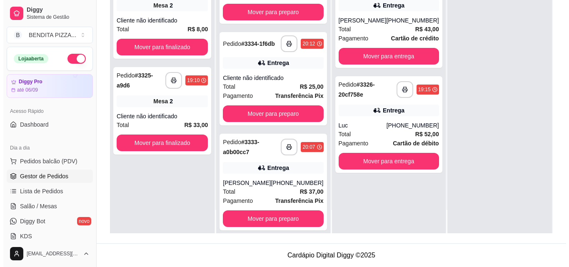
scroll to position [56, 0]
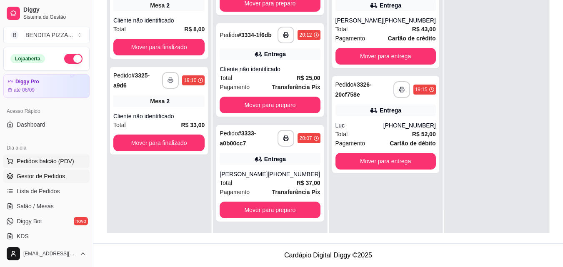
click at [58, 162] on span "Pedidos balcão (PDV)" at bounding box center [46, 161] width 58 height 8
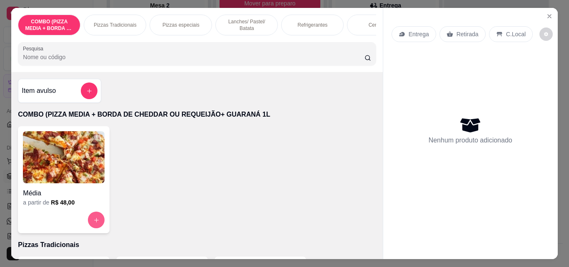
click at [95, 228] on button "increase-product-quantity" at bounding box center [96, 220] width 17 height 17
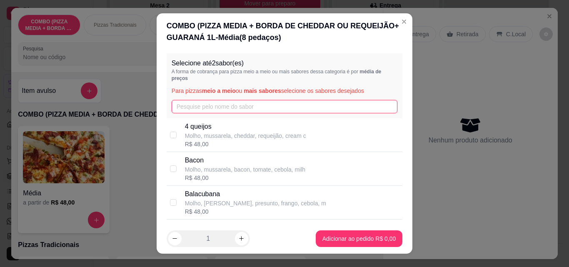
click at [265, 109] on input "text" at bounding box center [285, 106] width 226 height 13
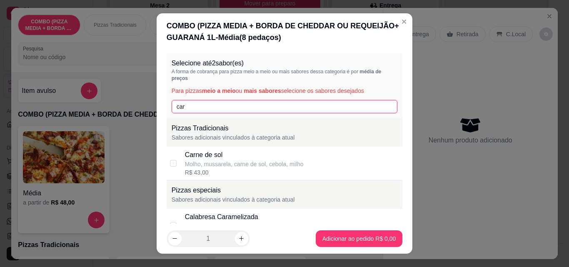
type input "car"
click at [213, 170] on div "R$ 43,00" at bounding box center [244, 172] width 119 height 8
checkbox input "true"
click at [241, 110] on input "car" at bounding box center [285, 106] width 226 height 13
type input "c"
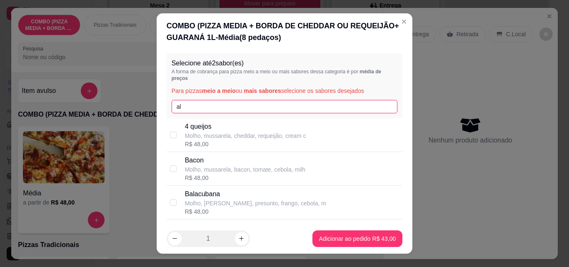
type input "ala"
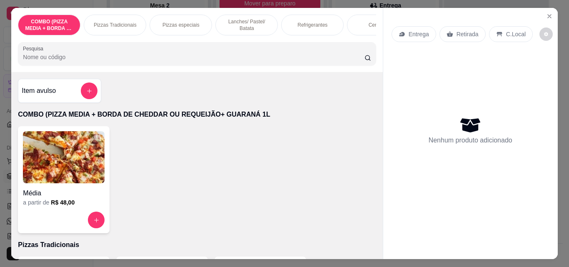
click at [187, 165] on div "Média a partir de R$ 48,00" at bounding box center [197, 179] width 358 height 107
click at [94, 223] on icon "increase-product-quantity" at bounding box center [96, 220] width 6 height 6
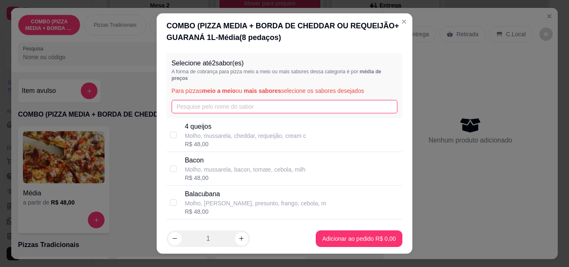
click at [228, 101] on input "text" at bounding box center [285, 106] width 226 height 13
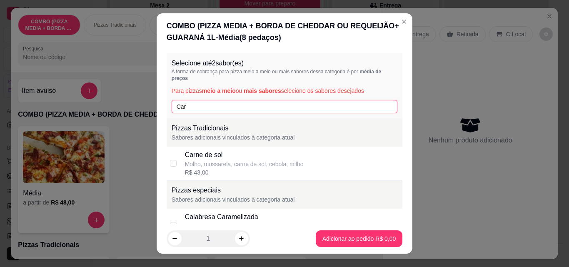
type input "Car"
click at [222, 158] on div "Carne de sol" at bounding box center [244, 155] width 119 height 10
checkbox input "true"
click at [193, 103] on input "Car" at bounding box center [285, 106] width 226 height 13
type input "C"
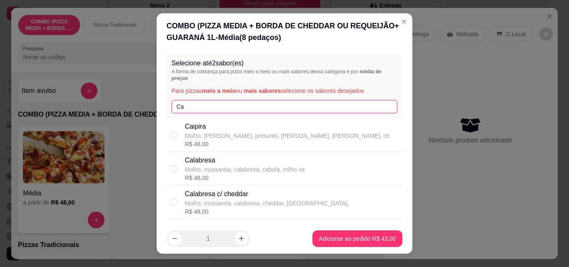
type input "Ca"
click at [203, 161] on p "Calabresa" at bounding box center [245, 160] width 120 height 10
checkbox input "true"
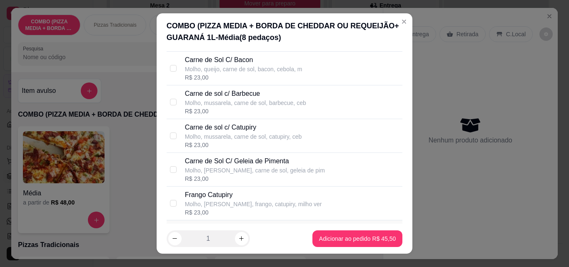
scroll to position [913, 0]
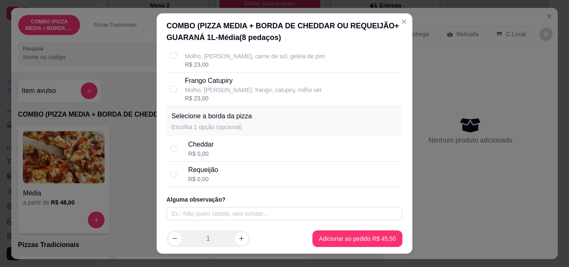
drag, startPoint x: 262, startPoint y: 144, endPoint x: 275, endPoint y: 159, distance: 19.8
click at [261, 144] on div "Cheddar R$ 0,00" at bounding box center [293, 149] width 211 height 18
radio input "true"
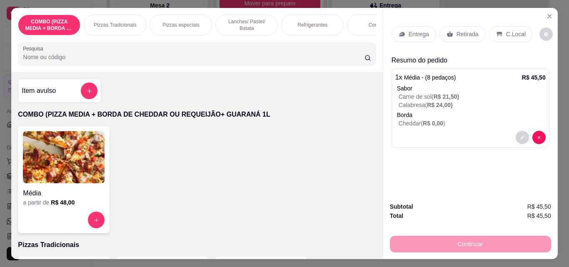
click at [410, 30] on p "Entrega" at bounding box center [419, 34] width 20 height 8
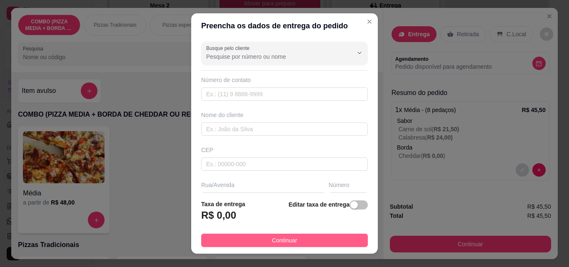
click at [315, 238] on button "Continuar" at bounding box center [284, 240] width 167 height 13
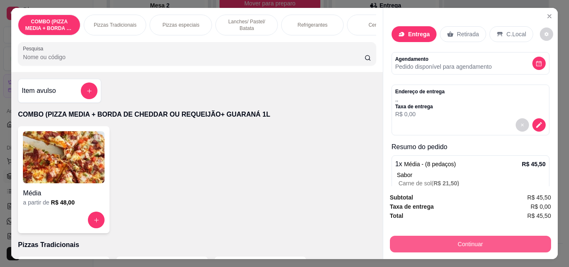
click at [408, 240] on button "Continuar" at bounding box center [470, 244] width 161 height 17
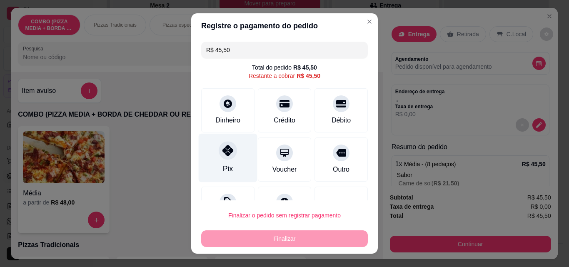
click at [220, 141] on div "Pix" at bounding box center [228, 158] width 59 height 49
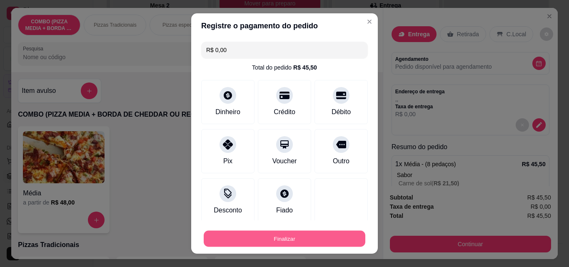
click at [281, 236] on button "Finalizar" at bounding box center [285, 239] width 162 height 16
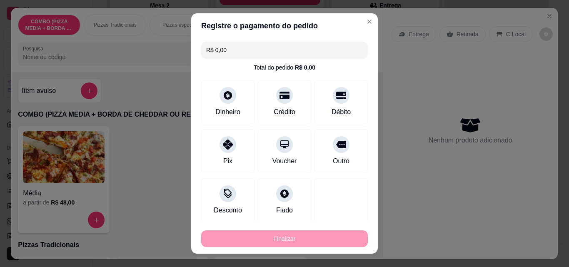
type input "-R$ 45,50"
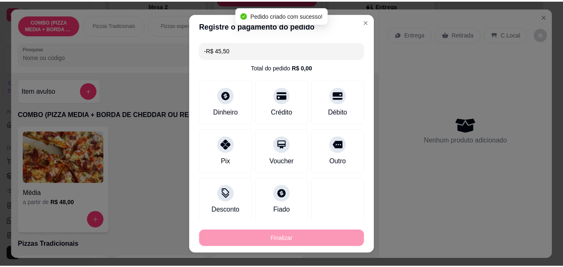
scroll to position [161, 0]
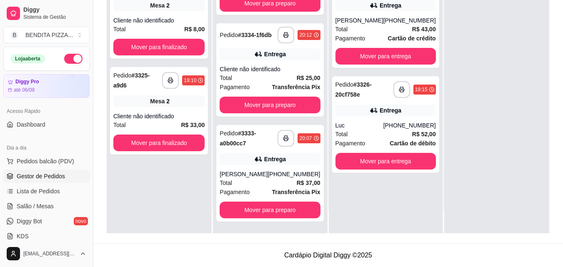
drag, startPoint x: 562, startPoint y: 68, endPoint x: 561, endPoint y: 38, distance: 30.0
click at [562, 38] on div "**********" at bounding box center [328, 72] width 470 height 342
drag, startPoint x: 563, startPoint y: 54, endPoint x: 563, endPoint y: 45, distance: 9.2
click at [563, 46] on div "**********" at bounding box center [328, 72] width 470 height 342
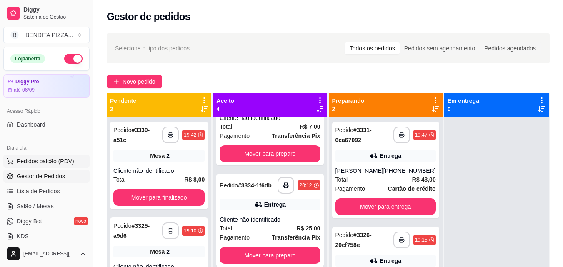
click at [54, 163] on span "Pedidos balcão (PDV)" at bounding box center [46, 161] width 58 height 8
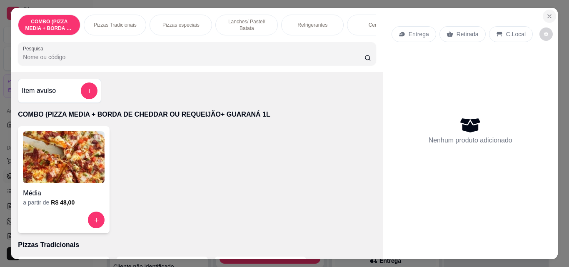
click at [548, 18] on button "Close" at bounding box center [549, 16] width 13 height 13
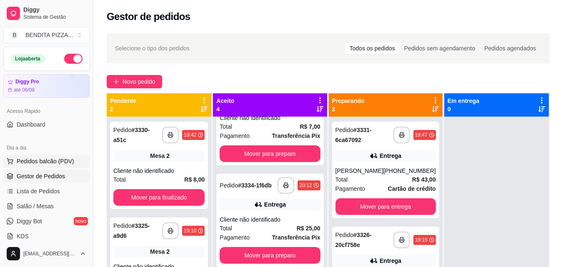
click at [28, 157] on button "Pedidos balcão (PDV)" at bounding box center [46, 161] width 86 height 13
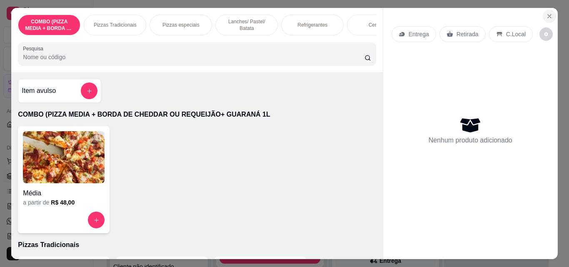
click at [546, 14] on icon "Close" at bounding box center [549, 16] width 7 height 7
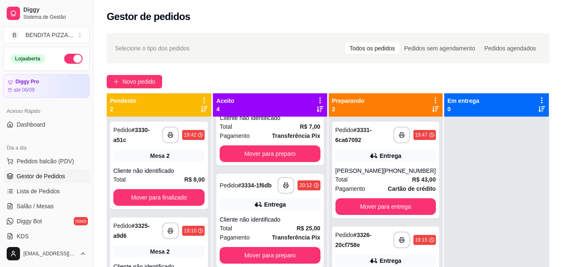
click at [56, 178] on span "Gestor de Pedidos" at bounding box center [41, 176] width 48 height 8
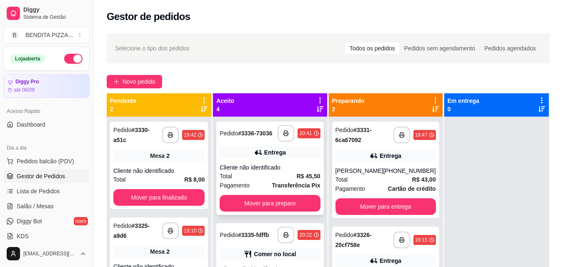
click at [286, 188] on strong "Transferência Pix" at bounding box center [296, 185] width 48 height 7
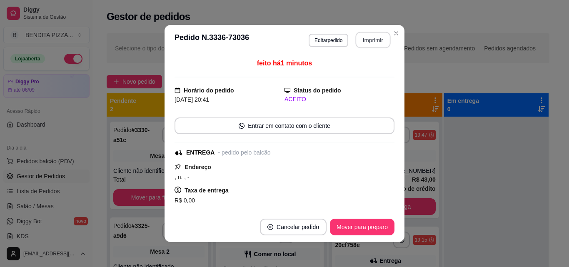
click at [360, 38] on button "Imprimir" at bounding box center [373, 40] width 35 height 16
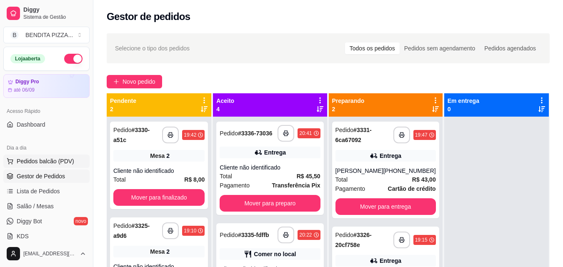
click at [29, 159] on span "Pedidos balcão (PDV)" at bounding box center [46, 161] width 58 height 8
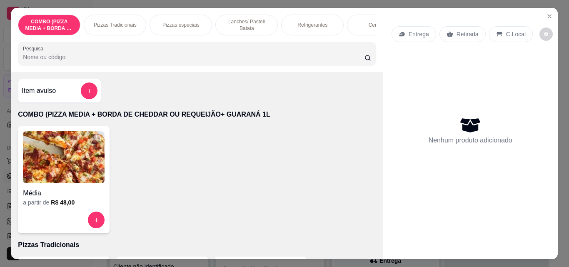
click at [252, 20] on p "Lanches/ Pastel/ Batata" at bounding box center [247, 24] width 48 height 13
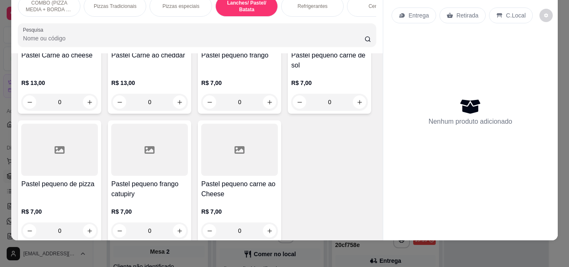
scroll to position [1130, 0]
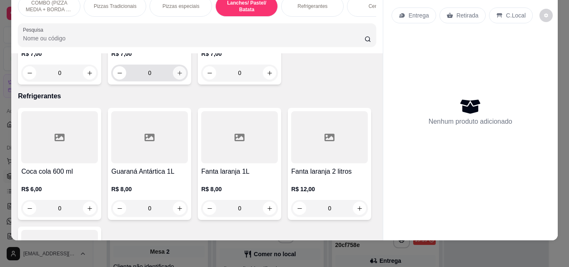
click at [179, 76] on icon "increase-product-quantity" at bounding box center [180, 73] width 6 height 6
type input "1"
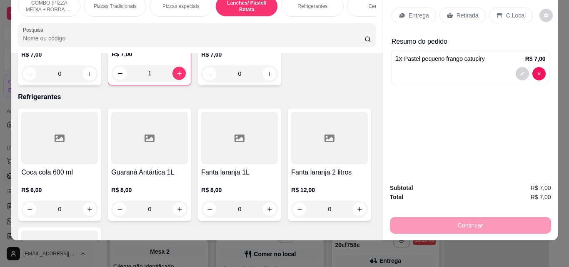
click at [372, 127] on div "Item avulso COMBO (PIZZA MEDIA + BORDA DE CHEDDAR OU REQUEIJÃO+ GUARANÁ 1L Médi…" at bounding box center [196, 146] width 371 height 187
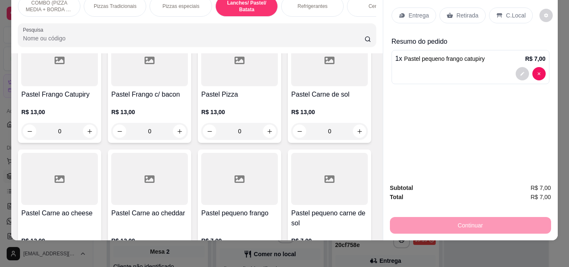
scroll to position [972, 0]
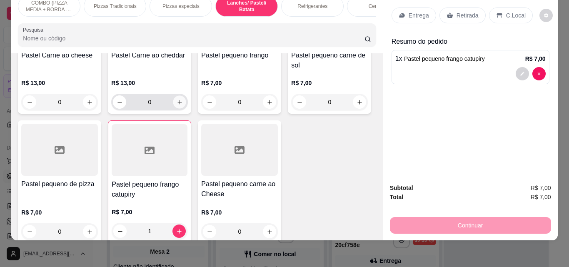
click at [177, 105] on icon "increase-product-quantity" at bounding box center [180, 102] width 6 height 6
type input "1"
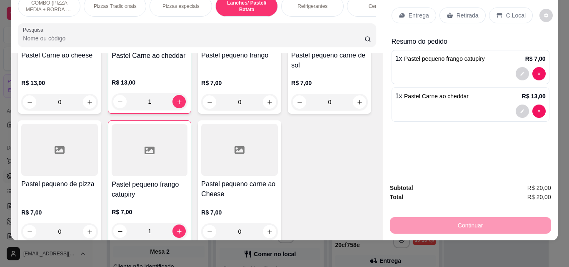
click at [410, 13] on p "Entrega" at bounding box center [419, 15] width 20 height 8
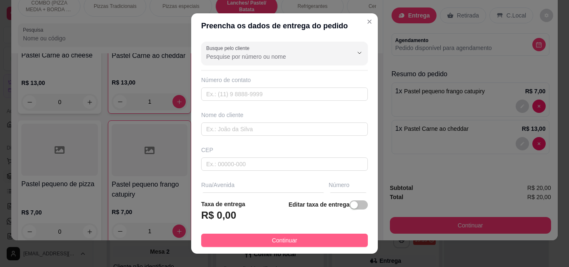
click at [346, 242] on button "Continuar" at bounding box center [284, 240] width 167 height 13
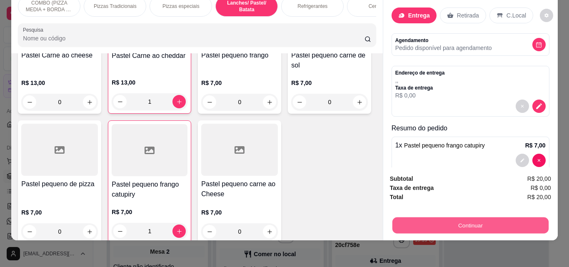
click at [414, 222] on button "Continuar" at bounding box center [470, 225] width 156 height 16
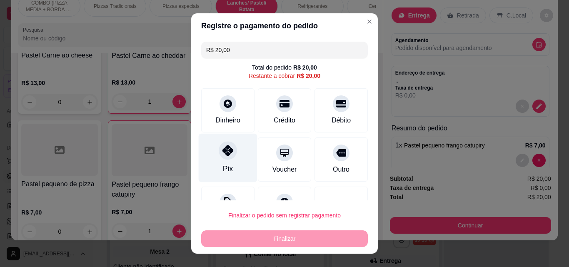
click at [238, 153] on div "Pix" at bounding box center [228, 158] width 59 height 49
type input "R$ 0,00"
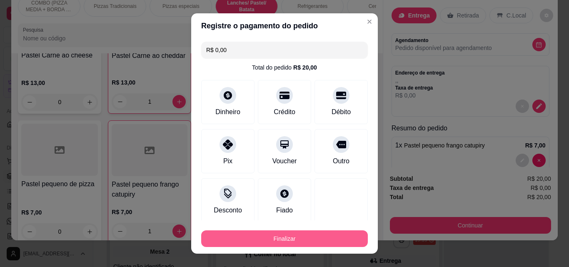
click at [269, 238] on button "Finalizar" at bounding box center [284, 238] width 167 height 17
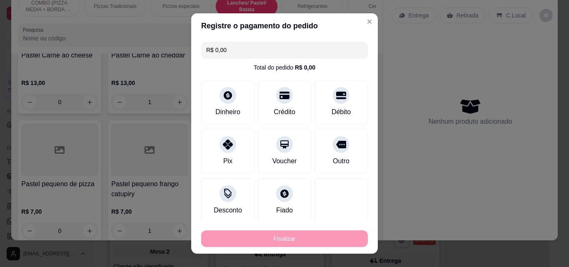
type input "0"
type input "-R$ 20,00"
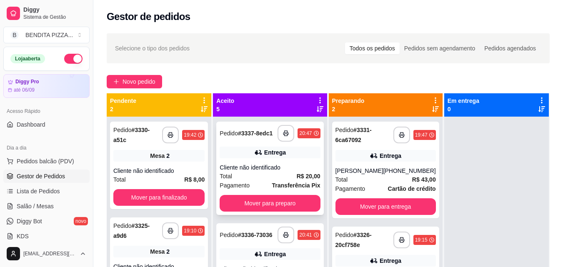
click at [264, 164] on div "**********" at bounding box center [269, 168] width 107 height 93
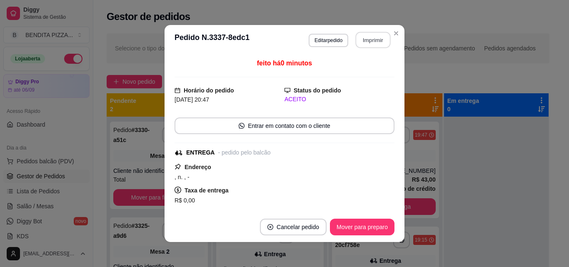
click at [371, 43] on button "Imprimir" at bounding box center [373, 40] width 35 height 16
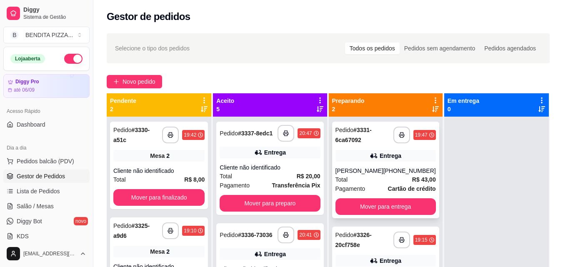
click at [412, 176] on strong "R$ 43,00" at bounding box center [424, 179] width 24 height 7
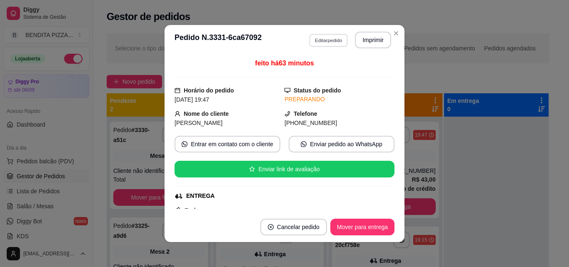
click at [322, 41] on button "Editar pedido" at bounding box center [328, 40] width 39 height 13
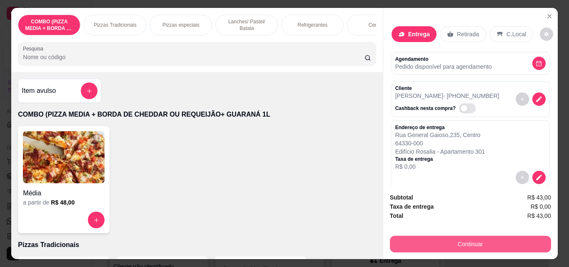
click at [435, 243] on button "Continuar" at bounding box center [470, 244] width 161 height 17
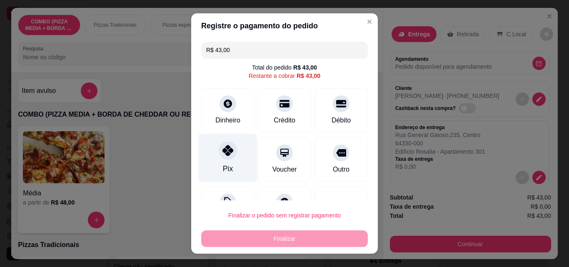
click at [222, 157] on div at bounding box center [228, 150] width 18 height 18
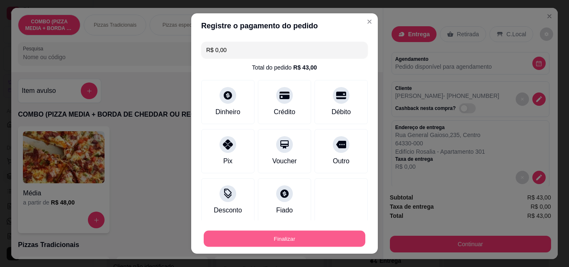
click at [276, 240] on button "Finalizar" at bounding box center [285, 239] width 162 height 16
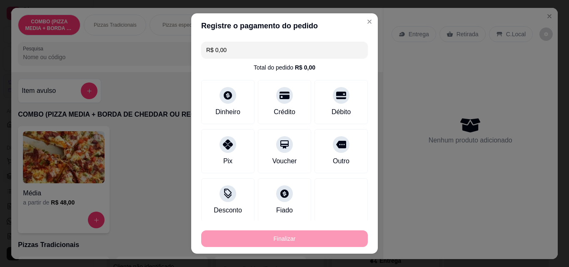
type input "-R$ 43,00"
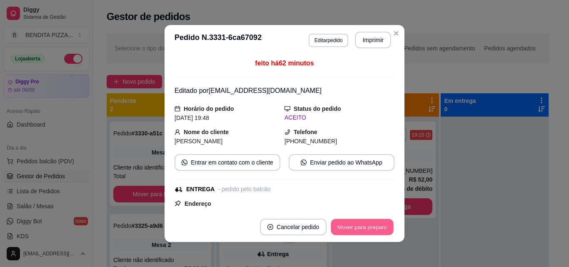
click at [356, 223] on button "Mover para preparo" at bounding box center [362, 227] width 63 height 16
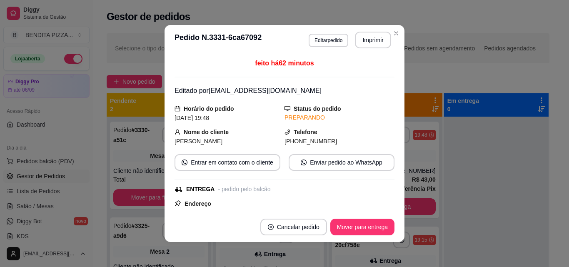
click at [356, 223] on button "Mover para entrega" at bounding box center [362, 227] width 64 height 17
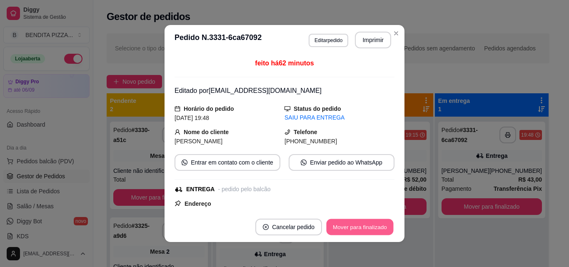
click at [356, 223] on button "Mover para finalizado" at bounding box center [360, 227] width 67 height 16
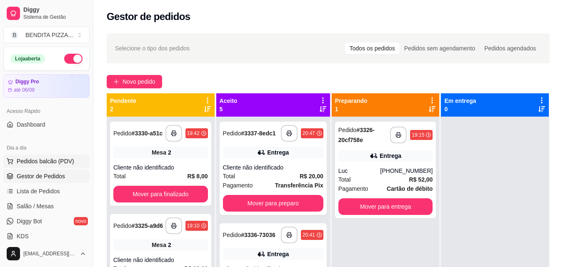
click at [54, 158] on span "Pedidos balcão (PDV)" at bounding box center [46, 161] width 58 height 8
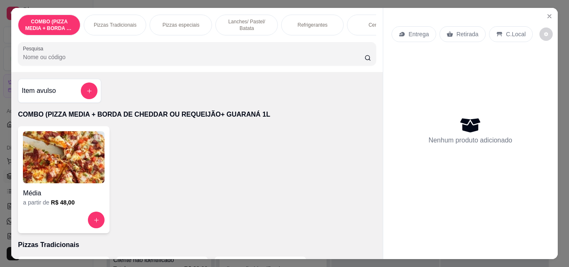
click at [111, 15] on div "Pizzas Tradicionais" at bounding box center [115, 25] width 63 height 21
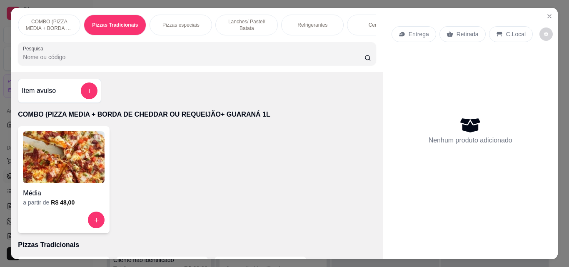
scroll to position [22, 0]
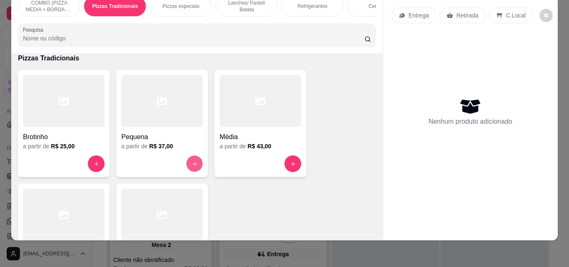
click at [187, 159] on button "increase-product-quantity" at bounding box center [195, 164] width 16 height 16
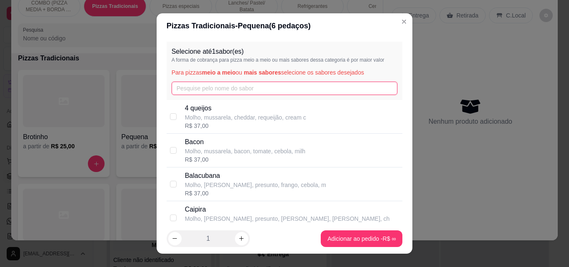
click at [198, 92] on input "text" at bounding box center [285, 88] width 226 height 13
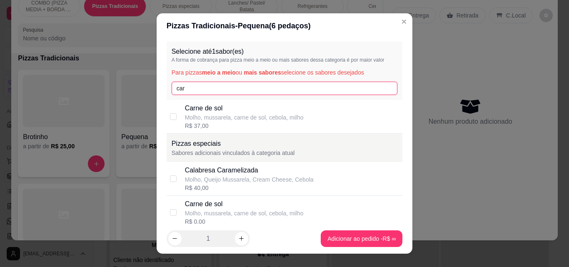
type input "car"
click at [199, 137] on div "Pizzas especiais Sabores adicionais vinculados à categoria atual" at bounding box center [285, 148] width 236 height 28
click at [199, 93] on input "car" at bounding box center [285, 88] width 226 height 13
click at [198, 118] on p "Molho, mussarela, carne de sol, cebola, milho" at bounding box center [244, 117] width 119 height 8
checkbox input "true"
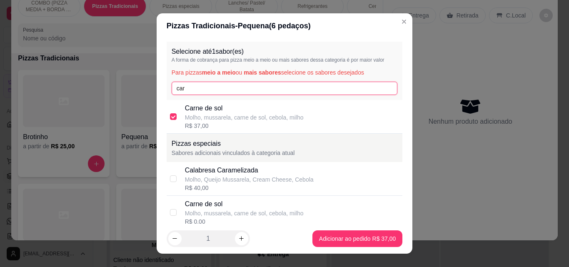
click at [199, 94] on input "car" at bounding box center [285, 88] width 226 height 13
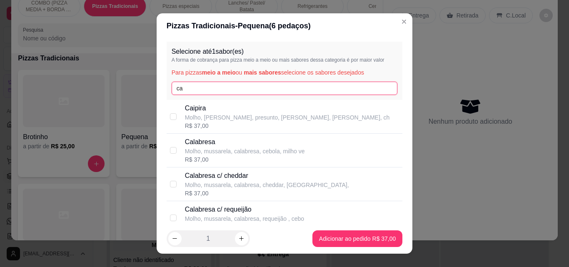
type input "c"
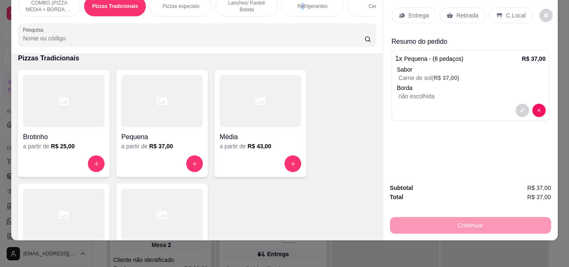
click at [300, 4] on div "Refrigerantes" at bounding box center [312, 6] width 63 height 21
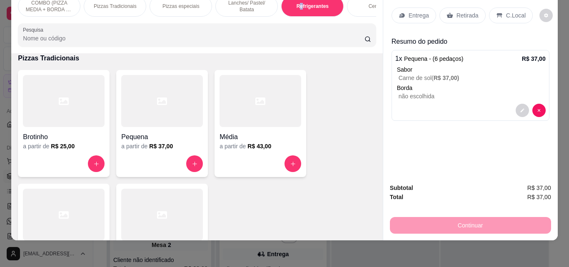
scroll to position [1287, 0]
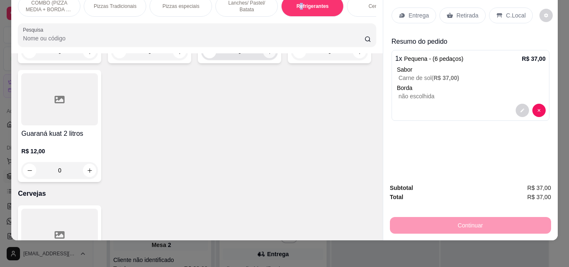
click at [268, 54] on icon "increase-product-quantity" at bounding box center [270, 52] width 4 height 4
type input "1"
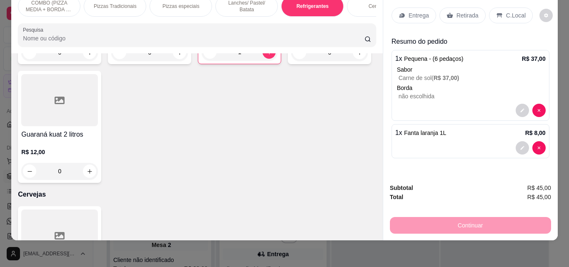
click at [403, 10] on div "Entrega" at bounding box center [414, 16] width 45 height 16
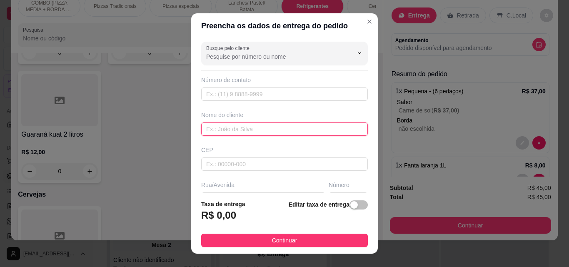
click at [293, 130] on input "text" at bounding box center [284, 129] width 167 height 13
type input "[PERSON_NAME] Prof"
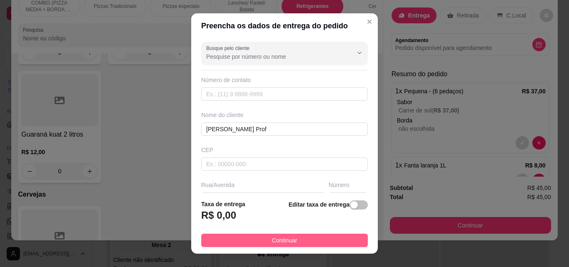
click at [325, 241] on button "Continuar" at bounding box center [284, 240] width 167 height 13
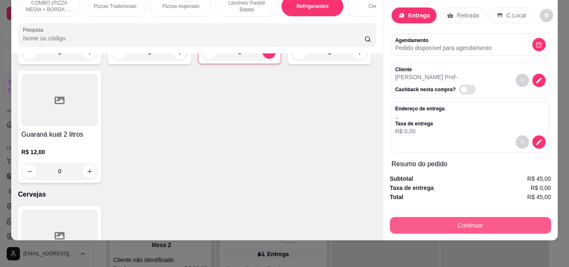
click at [440, 217] on button "Continuar" at bounding box center [470, 225] width 161 height 17
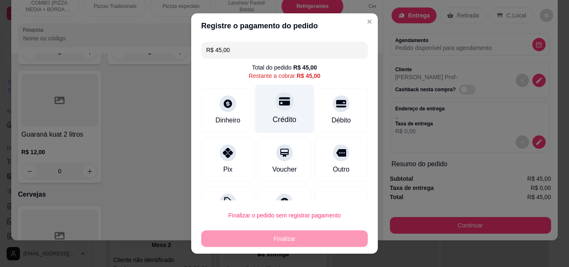
click at [286, 113] on div "Crédito" at bounding box center [284, 109] width 59 height 49
type input "R$ 0,00"
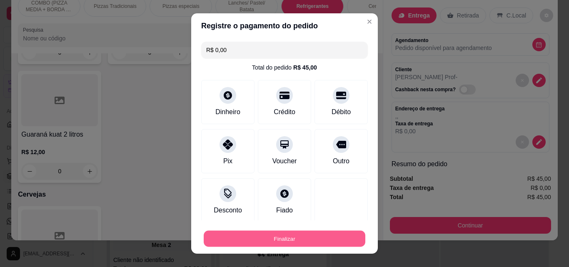
click at [327, 241] on button "Finalizar" at bounding box center [285, 239] width 162 height 16
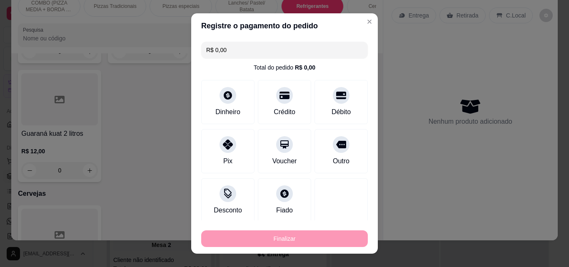
type input "0"
type input "-R$ 45,00"
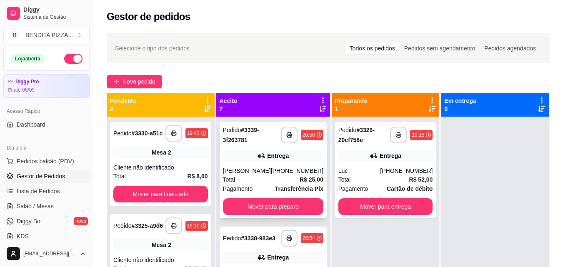
click at [263, 183] on div "Total R$ 25,00" at bounding box center [273, 179] width 100 height 9
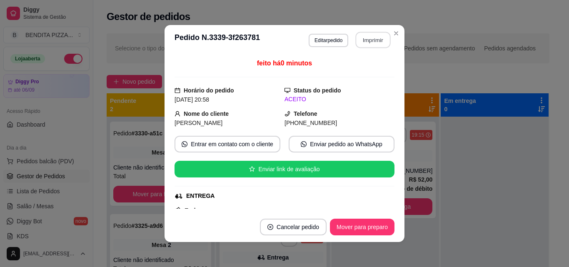
click at [370, 40] on button "Imprimir" at bounding box center [373, 40] width 35 height 16
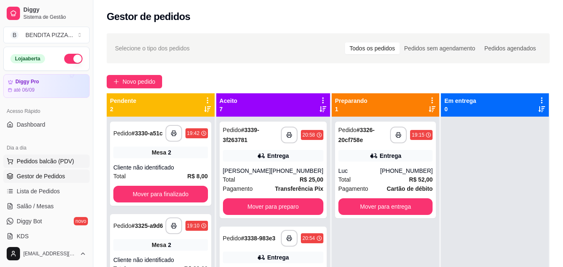
click at [70, 165] on span "Pedidos balcão (PDV)" at bounding box center [46, 161] width 58 height 8
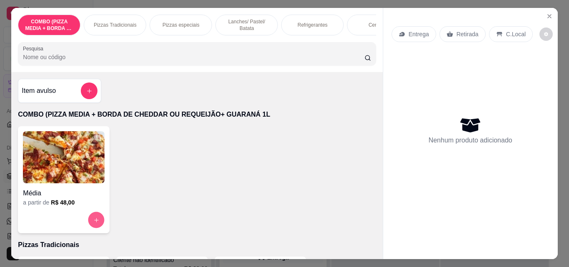
click at [95, 222] on icon "increase-product-quantity" at bounding box center [96, 220] width 4 height 4
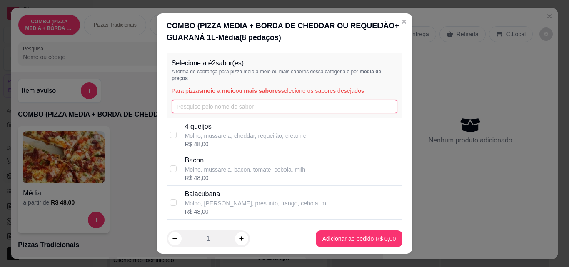
click at [194, 101] on input "text" at bounding box center [285, 106] width 226 height 13
type input "Fra"
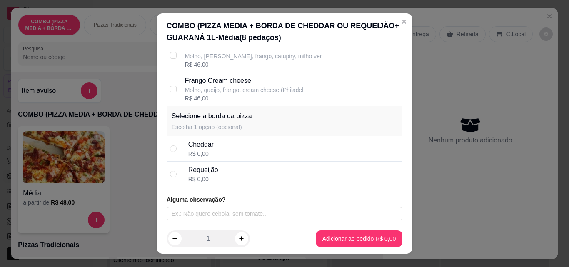
scroll to position [254, 0]
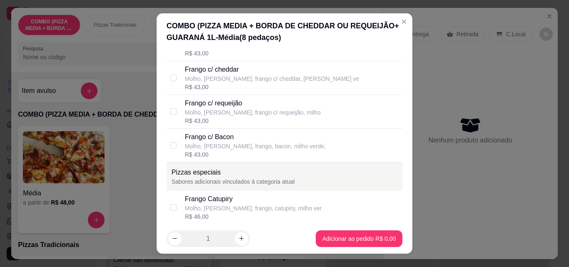
click at [233, 202] on div "Frango Catupiry" at bounding box center [253, 199] width 137 height 10
checkbox input "true"
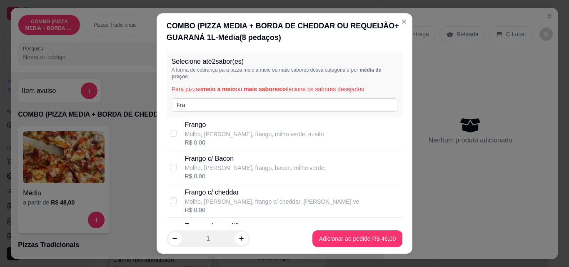
scroll to position [0, 0]
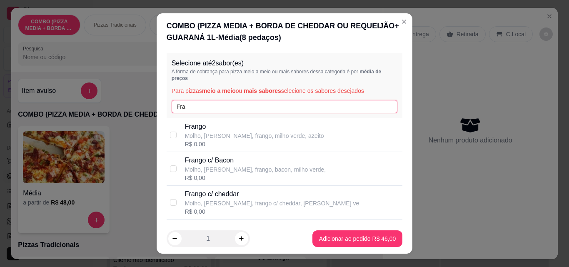
click at [332, 105] on input "Fra" at bounding box center [285, 106] width 226 height 13
type input "F"
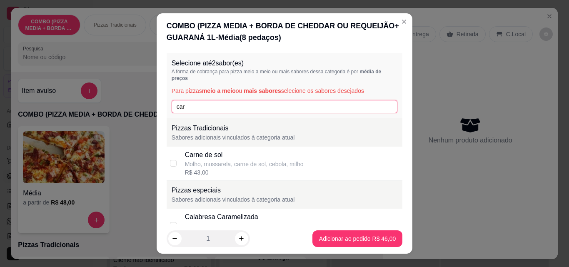
type input "car"
click at [263, 159] on div "Carne de sol" at bounding box center [244, 155] width 119 height 10
checkbox input "true"
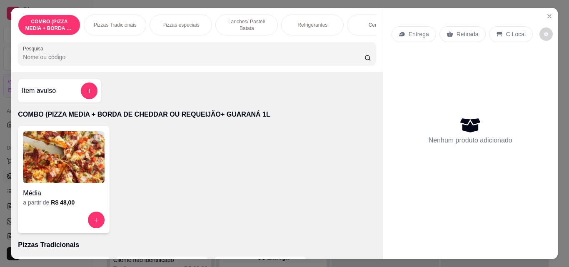
click at [115, 22] on p "Pizzas Tradicionais" at bounding box center [115, 25] width 43 height 7
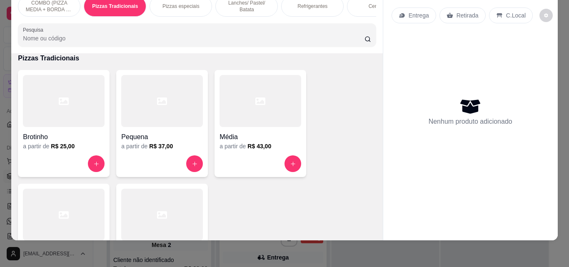
click at [71, 199] on div at bounding box center [64, 215] width 82 height 52
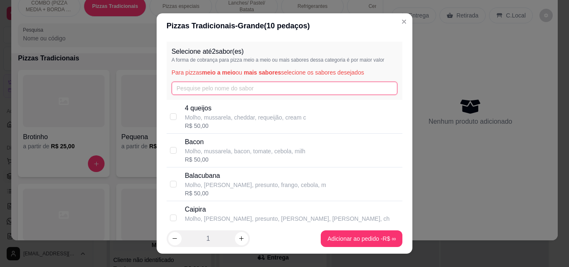
click at [203, 95] on input "text" at bounding box center [285, 88] width 226 height 13
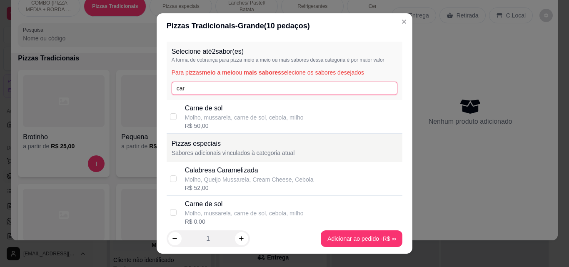
type input "car"
click at [203, 115] on p "Molho, mussarela, carne de sol, cebola, milho" at bounding box center [244, 117] width 119 height 8
checkbox input "true"
click at [204, 93] on input "car" at bounding box center [285, 88] width 226 height 13
type input "c"
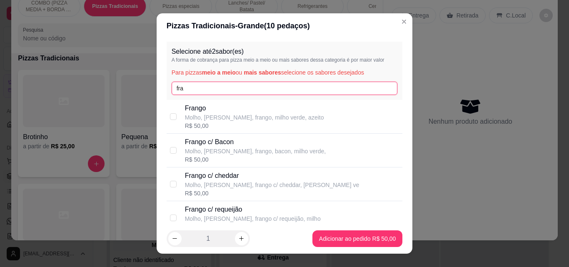
type input "fra"
click at [397, 152] on div "Selecione até 2 sabor(es) A forma de cobrança para pizza meio a meio ou mais sa…" at bounding box center [285, 130] width 256 height 185
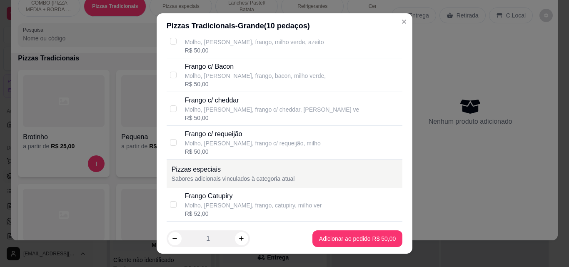
scroll to position [142, 0]
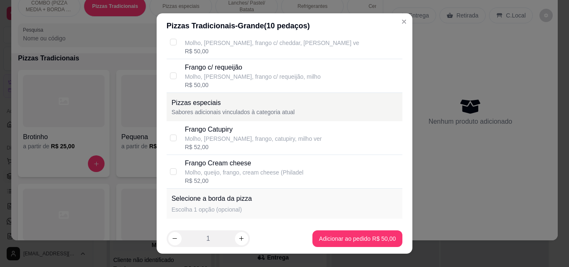
click at [234, 151] on div "R$ 52,00" at bounding box center [253, 147] width 137 height 8
checkbox input "true"
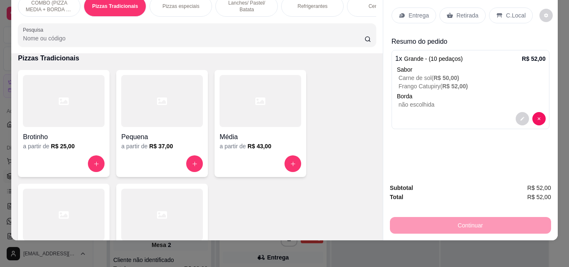
click at [404, 8] on div "Entrega" at bounding box center [414, 16] width 45 height 16
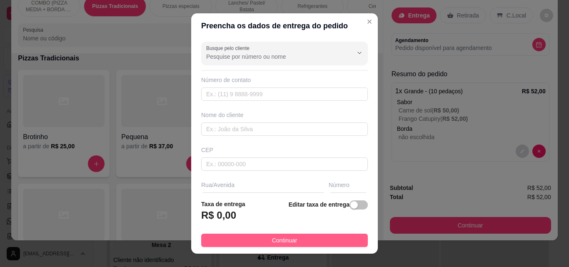
click at [327, 235] on button "Continuar" at bounding box center [284, 240] width 167 height 13
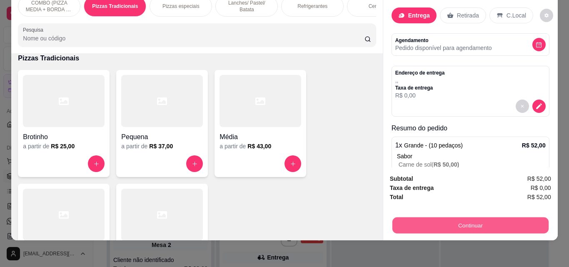
click at [415, 223] on button "Continuar" at bounding box center [470, 225] width 156 height 16
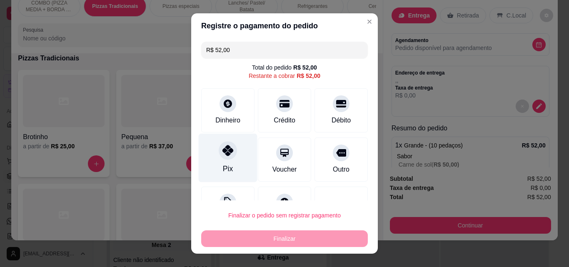
click at [227, 160] on div "Pix" at bounding box center [228, 158] width 59 height 49
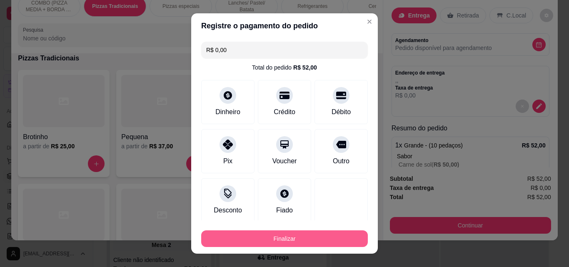
click at [256, 236] on button "Finalizar" at bounding box center [284, 238] width 167 height 17
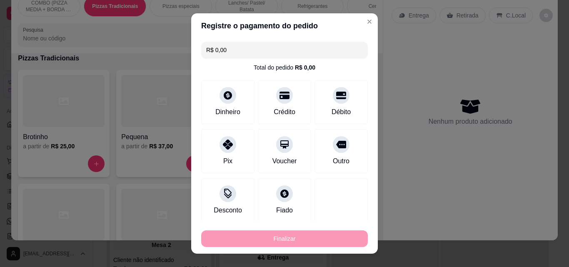
type input "-R$ 52,00"
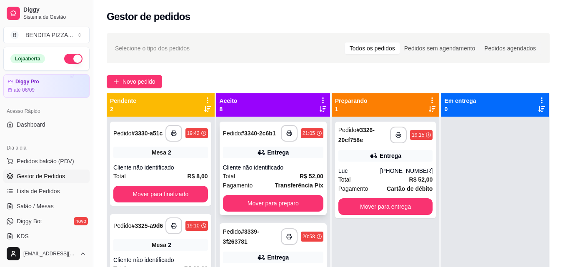
click at [264, 181] on div "Total R$ 52,00" at bounding box center [273, 176] width 100 height 9
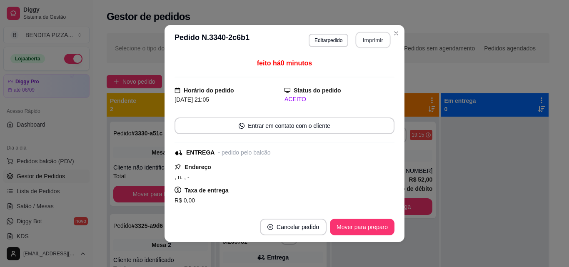
click at [372, 34] on button "Imprimir" at bounding box center [373, 40] width 35 height 16
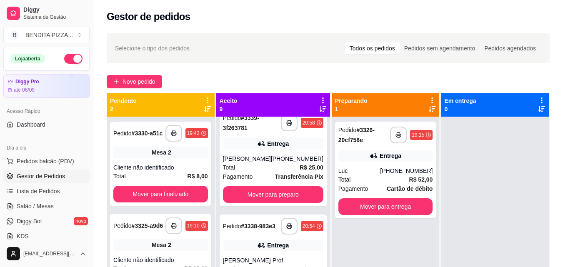
scroll to position [222, 0]
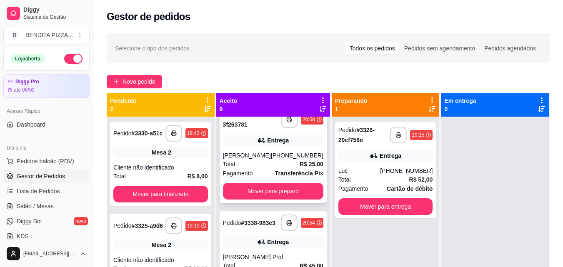
click at [287, 173] on strong "Transferência Pix" at bounding box center [299, 173] width 48 height 7
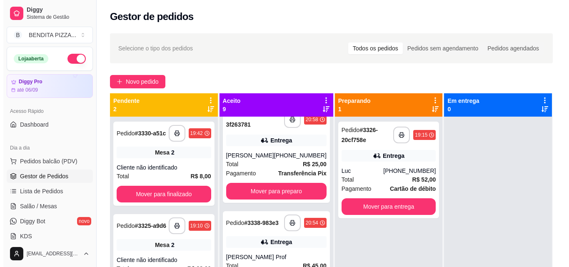
scroll to position [0, 0]
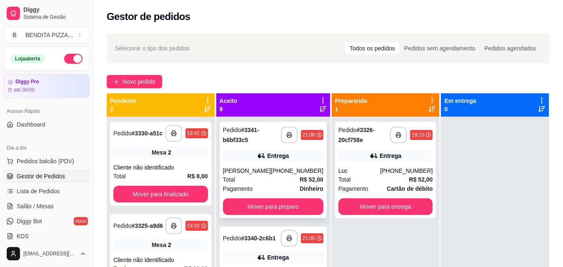
click at [299, 168] on div "[PHONE_NUMBER]" at bounding box center [297, 171] width 53 height 8
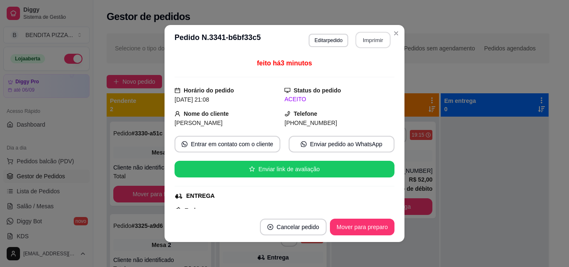
click at [370, 38] on button "Imprimir" at bounding box center [373, 40] width 35 height 16
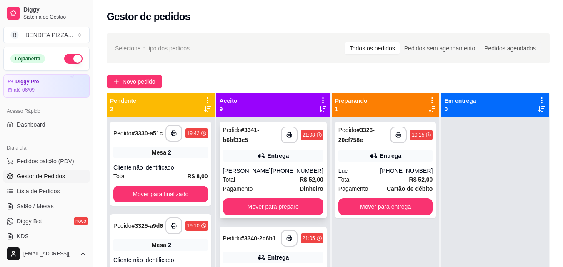
click at [300, 190] on strong "Dinheiro" at bounding box center [312, 188] width 24 height 7
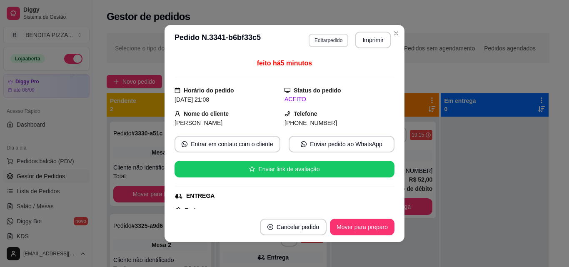
click at [325, 45] on button "Editar pedido" at bounding box center [329, 40] width 40 height 13
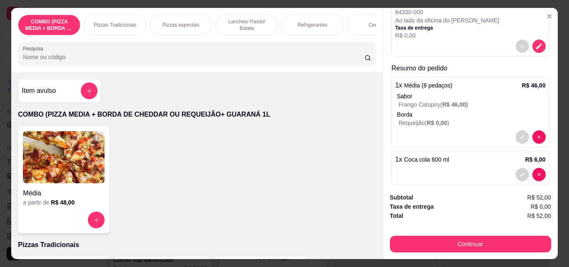
scroll to position [142, 0]
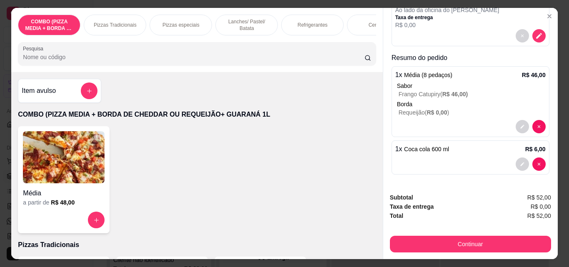
click at [525, 158] on div at bounding box center [531, 164] width 30 height 13
type input "0"
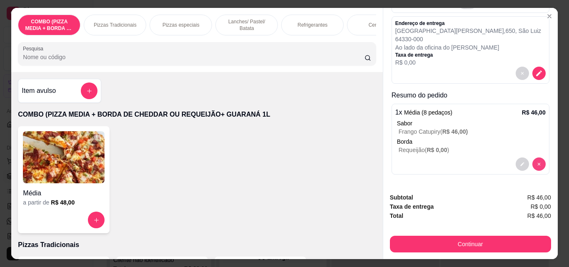
scroll to position [104, 0]
click at [93, 91] on button "add-separate-item" at bounding box center [89, 91] width 16 height 16
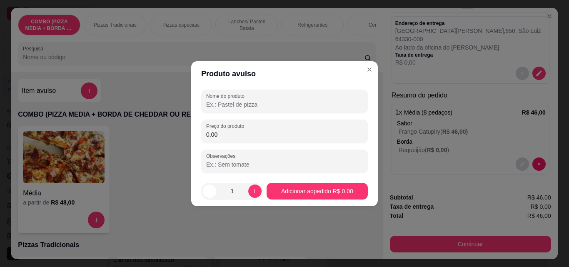
click at [218, 100] on input "Nome do produto" at bounding box center [284, 104] width 157 height 8
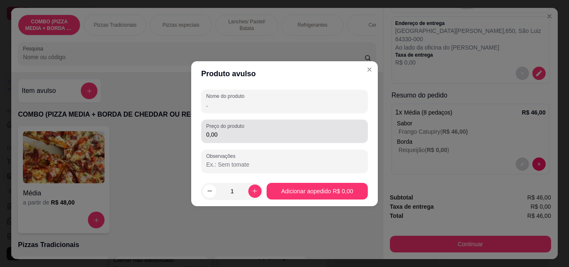
type input "."
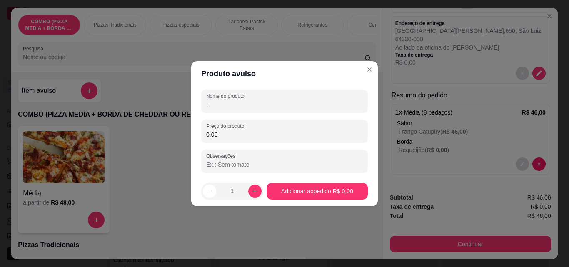
click at [237, 135] on input "0,00" at bounding box center [284, 134] width 157 height 8
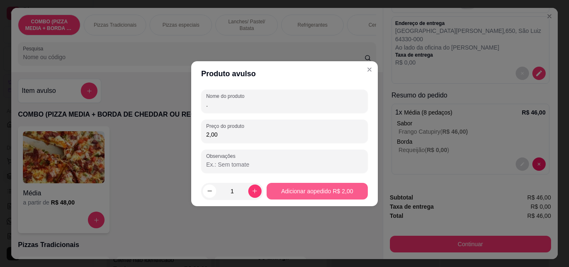
type input "2,00"
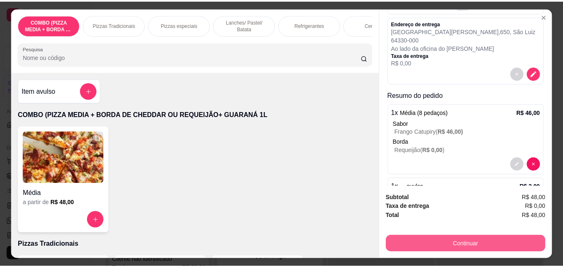
scroll to position [142, 0]
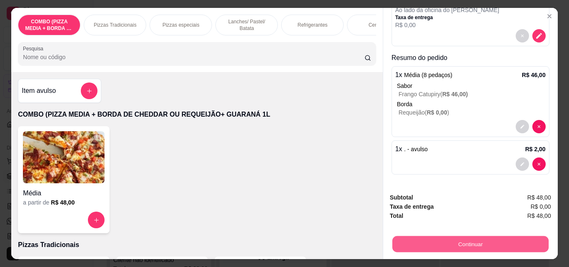
click at [482, 240] on button "Continuar" at bounding box center [470, 244] width 156 height 16
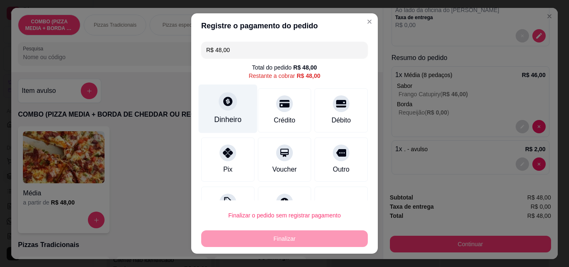
click at [220, 115] on div "Dinheiro" at bounding box center [228, 119] width 28 height 11
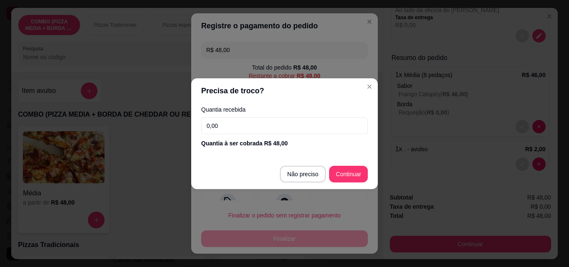
click at [233, 128] on input "0,00" at bounding box center [284, 126] width 167 height 17
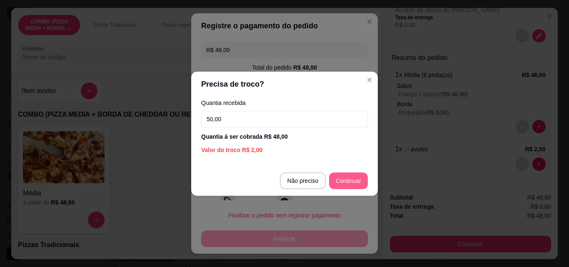
type input "50,00"
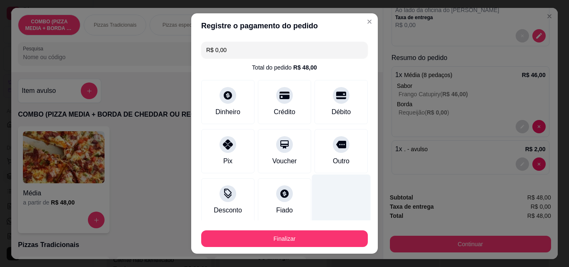
type input "R$ 0,00"
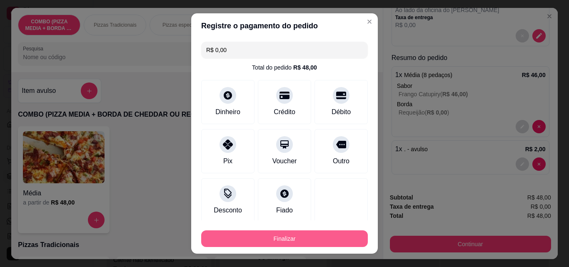
click at [333, 237] on button "Finalizar" at bounding box center [284, 238] width 167 height 17
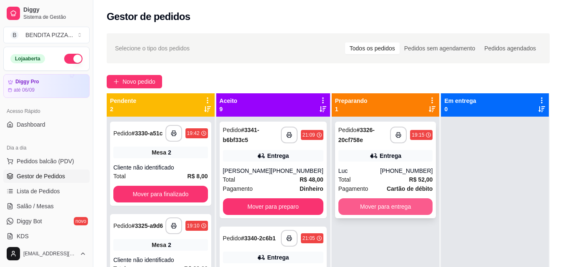
click at [403, 207] on button "Mover para entrega" at bounding box center [385, 206] width 95 height 17
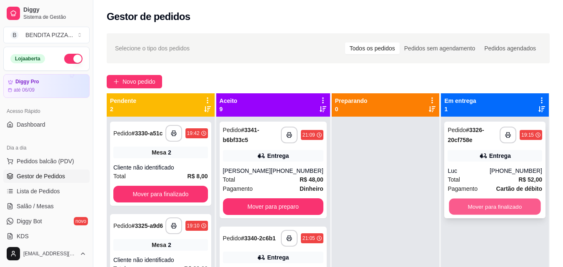
click at [473, 208] on button "Mover para finalizado" at bounding box center [495, 207] width 92 height 16
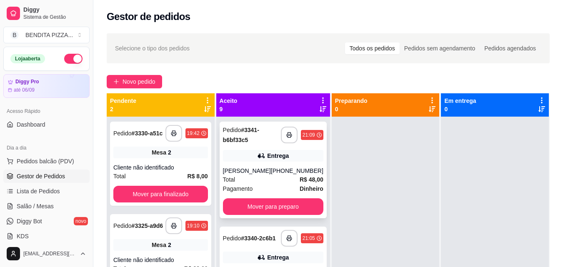
click at [282, 186] on div "Pagamento Dinheiro" at bounding box center [273, 188] width 100 height 9
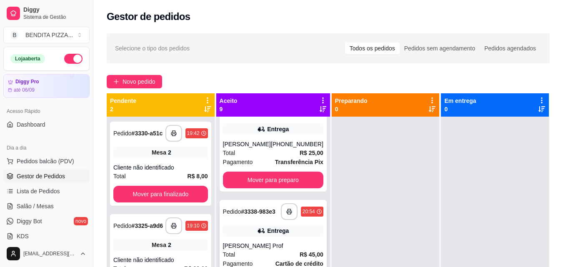
click at [300, 235] on div "Entrega" at bounding box center [273, 231] width 100 height 12
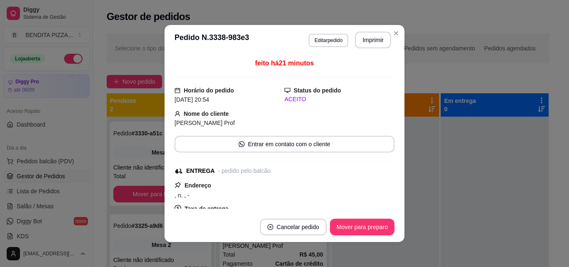
click at [376, 224] on button "Mover para preparo" at bounding box center [362, 227] width 65 height 17
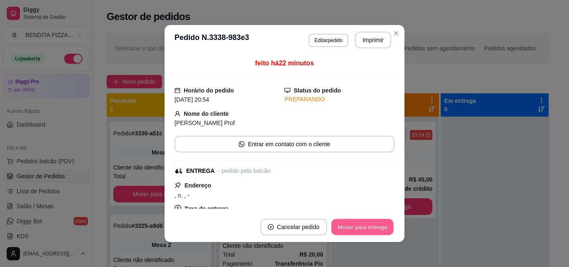
click at [376, 224] on button "Mover para entrega" at bounding box center [362, 227] width 63 height 16
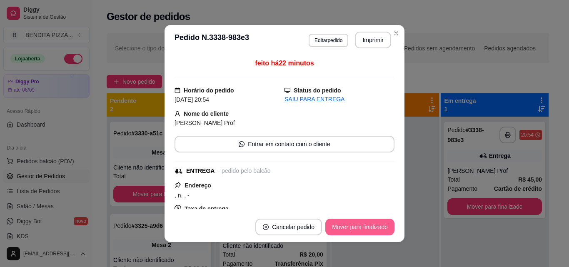
click at [376, 224] on button "Mover para finalizado" at bounding box center [359, 227] width 69 height 17
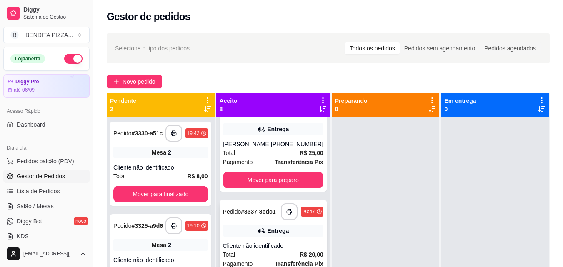
click at [270, 250] on div "Cliente não identificado" at bounding box center [273, 246] width 100 height 8
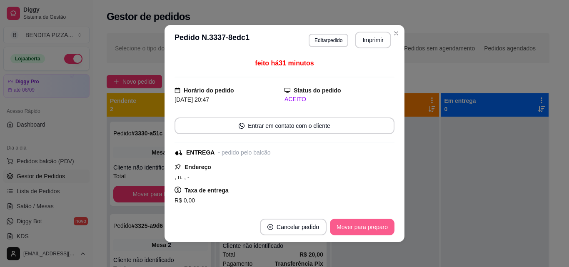
click at [343, 222] on button "Mover para preparo" at bounding box center [362, 227] width 65 height 17
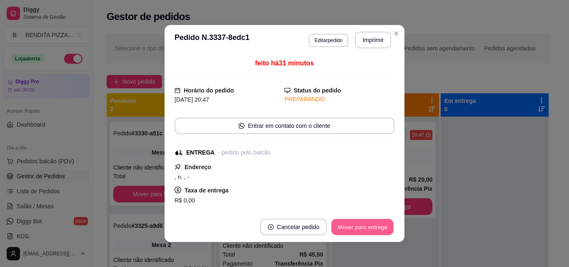
click at [343, 222] on button "Mover para entrega" at bounding box center [362, 227] width 63 height 16
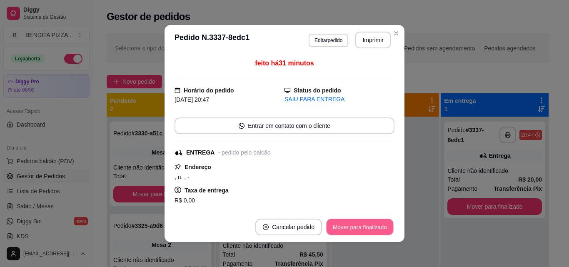
click at [382, 225] on button "Mover para finalizado" at bounding box center [360, 227] width 67 height 16
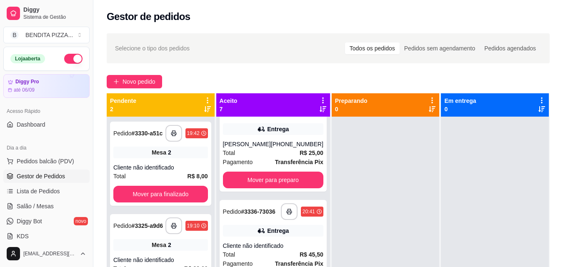
drag, startPoint x: 558, startPoint y: 222, endPoint x: 560, endPoint y: 234, distance: 11.7
click at [560, 234] on div "**********" at bounding box center [328, 199] width 470 height 342
drag, startPoint x: 562, startPoint y: 165, endPoint x: 563, endPoint y: 198, distance: 32.5
click at [563, 198] on html "**********" at bounding box center [281, 133] width 563 height 267
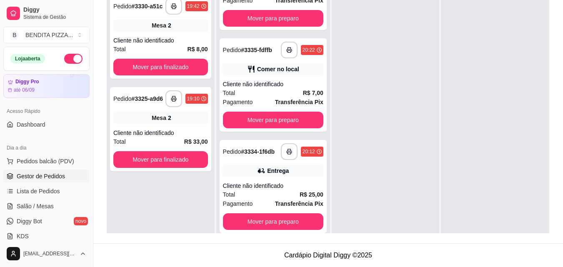
scroll to position [476, 0]
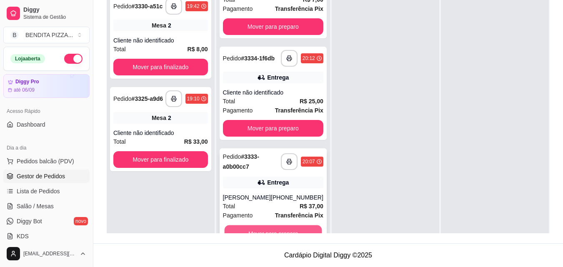
click at [291, 230] on button "Mover para preparo" at bounding box center [273, 233] width 98 height 16
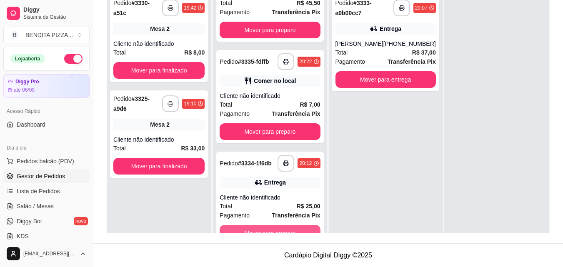
scroll to position [371, 0]
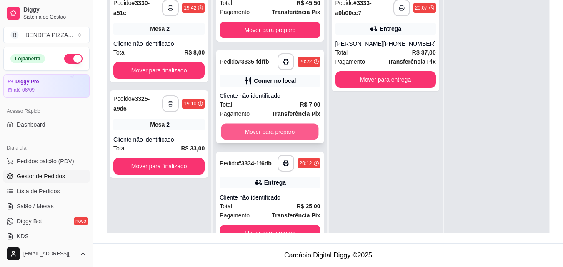
click at [299, 129] on button "Mover para preparo" at bounding box center [270, 132] width 98 height 16
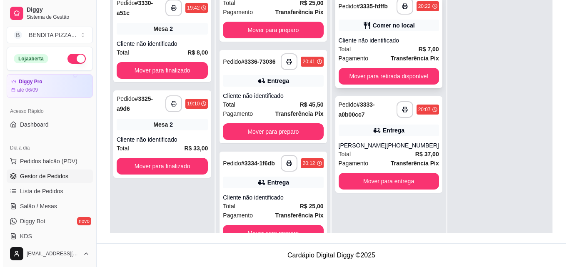
scroll to position [266, 0]
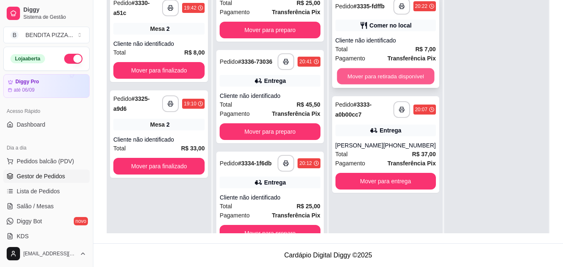
click at [388, 82] on button "Mover para retirada disponível" at bounding box center [386, 76] width 98 height 16
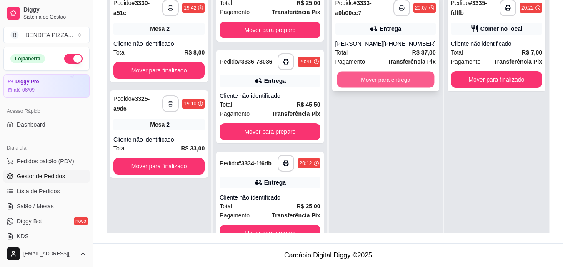
click at [391, 83] on button "Mover para entrega" at bounding box center [386, 80] width 98 height 16
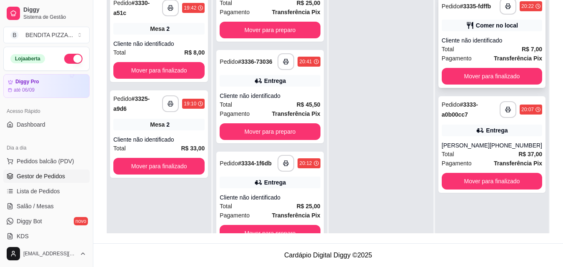
click at [470, 37] on div "Cliente não identificado" at bounding box center [492, 40] width 100 height 8
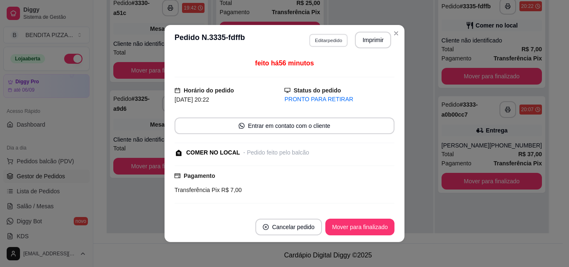
click at [325, 37] on button "Editar pedido" at bounding box center [328, 40] width 39 height 13
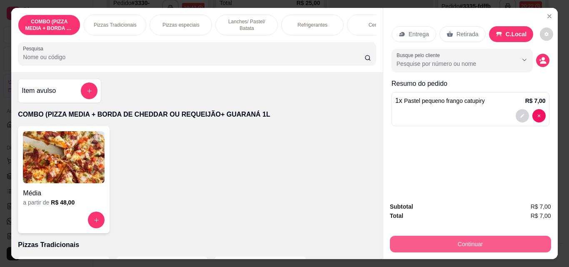
click at [448, 236] on button "Continuar" at bounding box center [470, 244] width 161 height 17
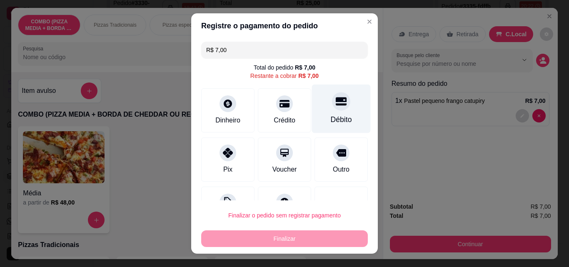
click at [336, 104] on icon at bounding box center [341, 102] width 11 height 8
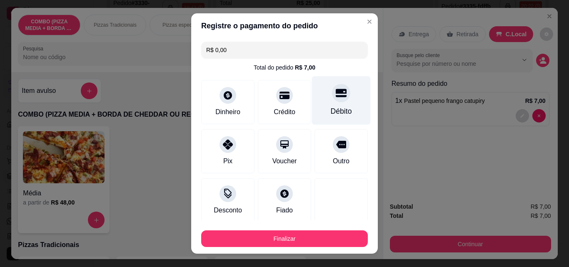
type input "R$ 0,00"
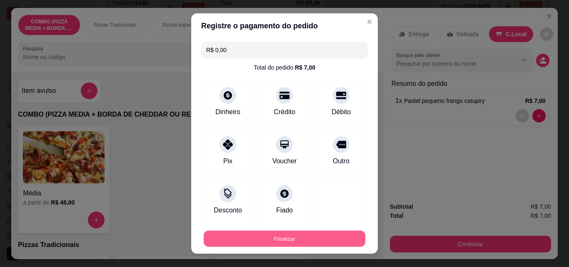
click at [306, 241] on button "Finalizar" at bounding box center [285, 239] width 162 height 16
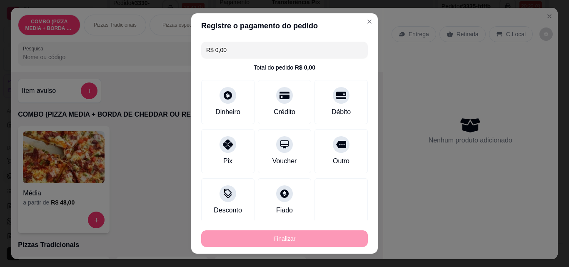
type input "0"
type input "-R$ 7,00"
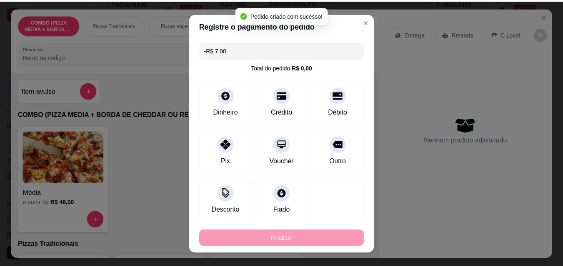
scroll to position [371, 0]
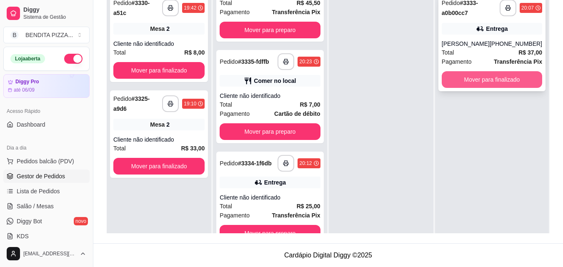
click at [489, 80] on button "Mover para finalizado" at bounding box center [492, 79] width 100 height 17
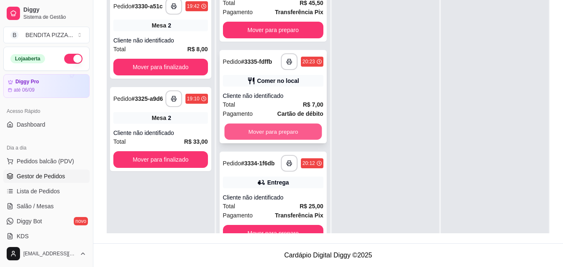
click at [273, 124] on button "Mover para preparo" at bounding box center [273, 132] width 98 height 16
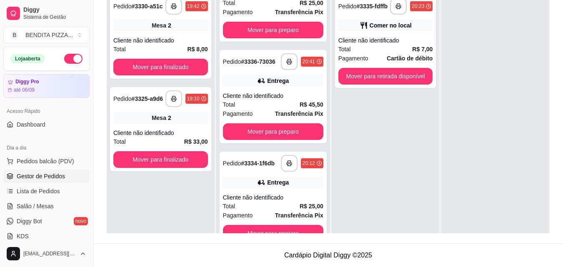
scroll to position [266, 0]
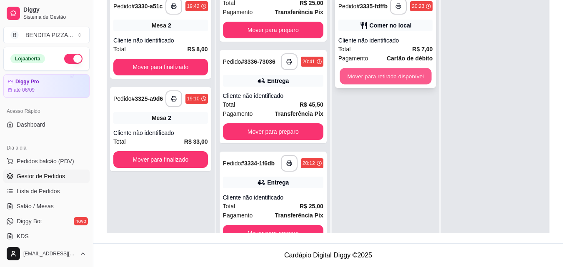
click at [395, 80] on button "Mover para retirada disponível" at bounding box center [386, 76] width 92 height 16
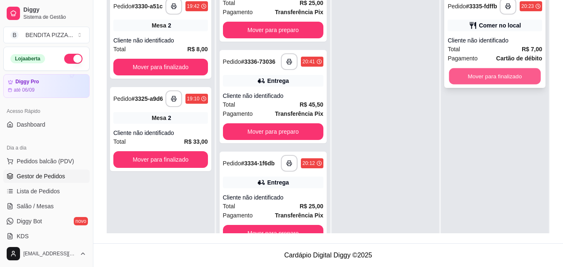
click at [467, 69] on button "Mover para finalizado" at bounding box center [495, 76] width 92 height 16
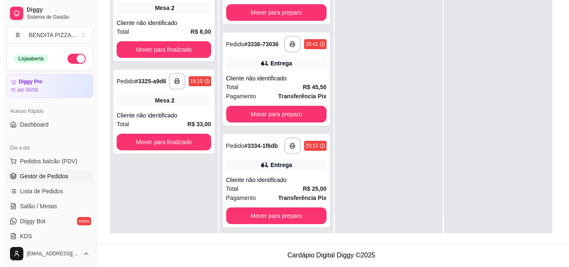
scroll to position [23, 0]
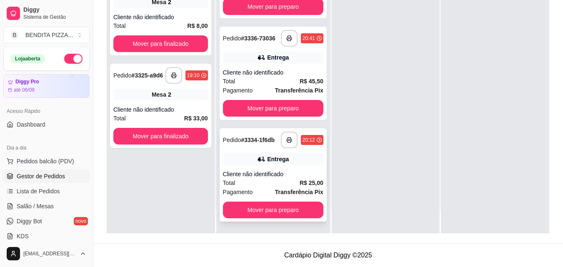
click at [276, 180] on div "Total R$ 25,00" at bounding box center [273, 182] width 100 height 9
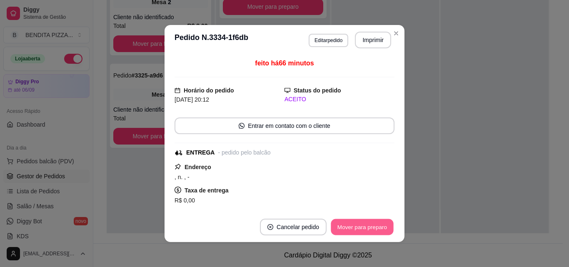
click at [365, 225] on button "Mover para preparo" at bounding box center [362, 227] width 63 height 16
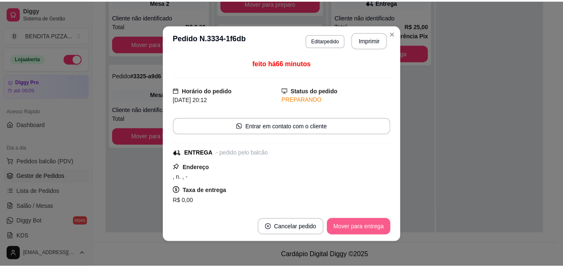
scroll to position [161, 0]
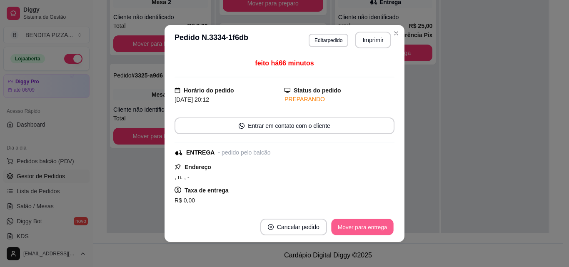
click at [365, 225] on button "Mover para entrega" at bounding box center [362, 227] width 63 height 16
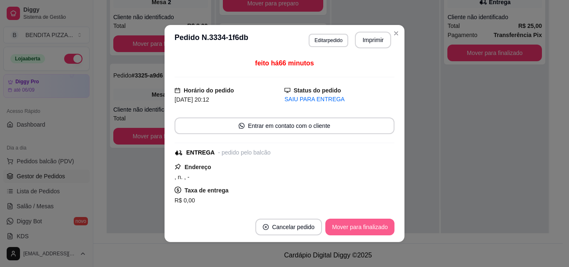
click at [365, 225] on button "Mover para finalizado" at bounding box center [359, 227] width 69 height 17
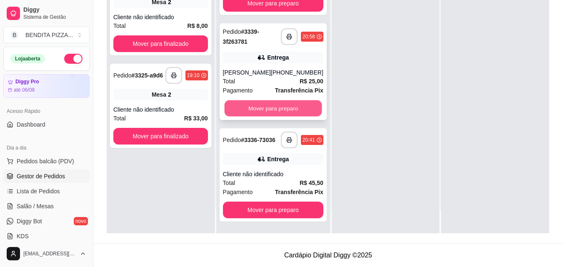
click at [293, 112] on button "Mover para preparo" at bounding box center [273, 108] width 98 height 16
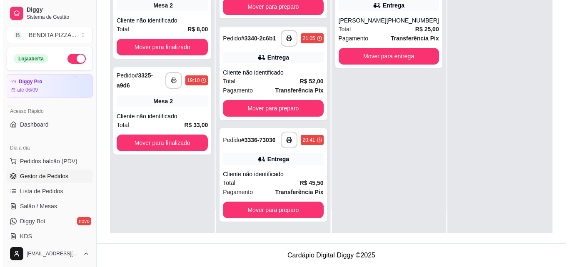
scroll to position [56, 0]
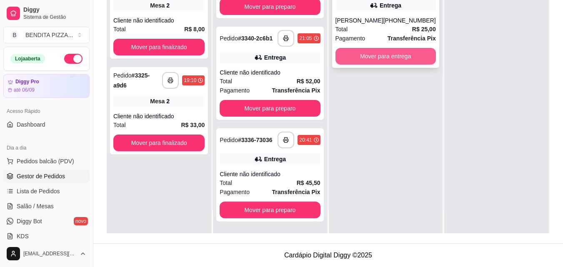
click at [364, 57] on button "Mover para entrega" at bounding box center [385, 56] width 100 height 17
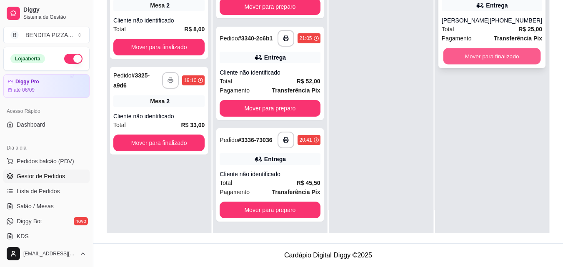
click at [480, 54] on button "Mover para finalizado" at bounding box center [492, 56] width 98 height 16
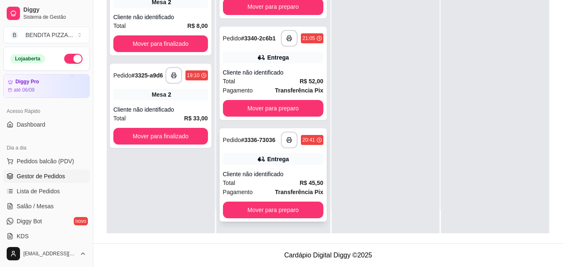
click at [310, 192] on strong "Transferência Pix" at bounding box center [299, 192] width 48 height 7
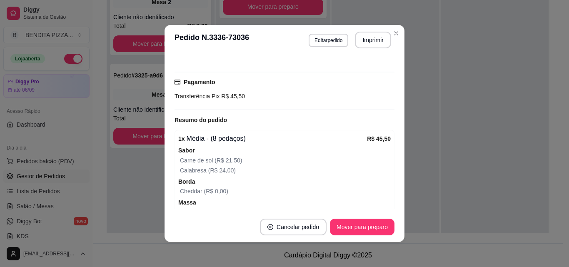
scroll to position [171, 0]
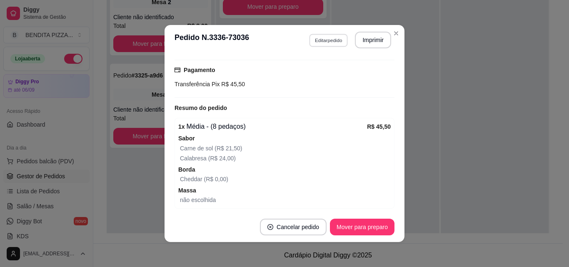
click at [336, 38] on button "Editar pedido" at bounding box center [328, 40] width 39 height 13
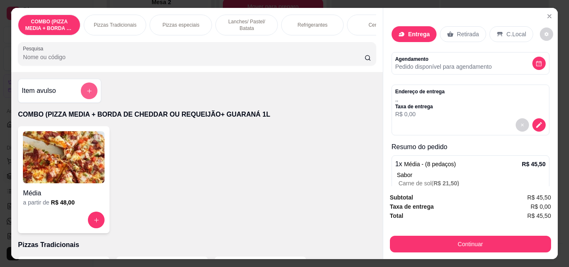
click at [92, 91] on button "add-separate-item" at bounding box center [89, 91] width 17 height 17
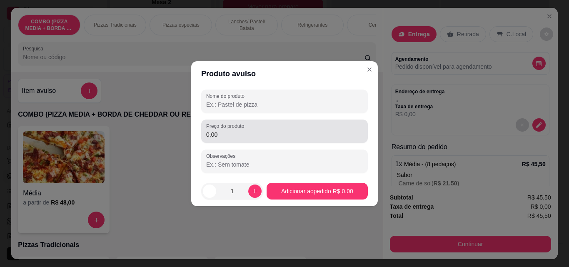
click at [238, 139] on div "0,00" at bounding box center [284, 131] width 157 height 17
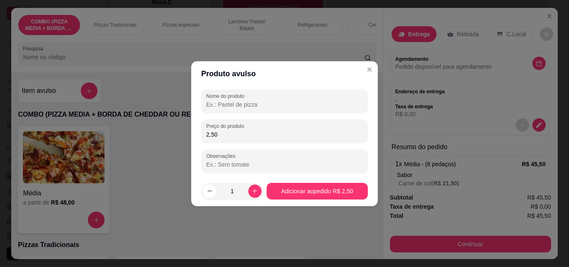
type input "2,50"
click at [237, 115] on div "Nome do produto Preço do produto 2,50 Observações" at bounding box center [284, 131] width 167 height 83
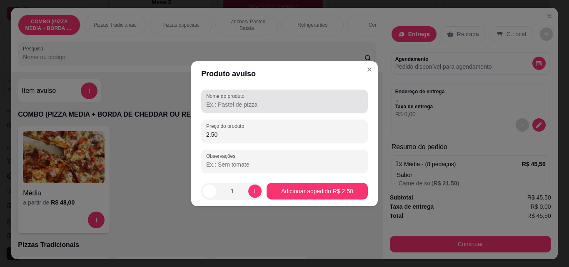
click at [235, 99] on label "Nome do produto" at bounding box center [226, 96] width 41 height 7
click at [235, 100] on input "Nome do produto" at bounding box center [284, 104] width 157 height 8
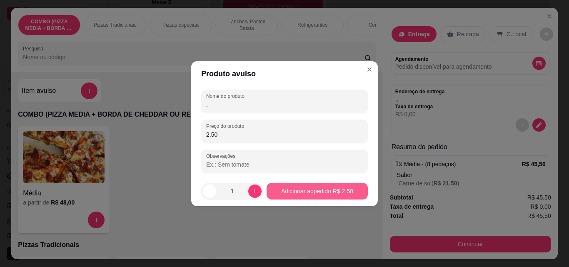
type input "."
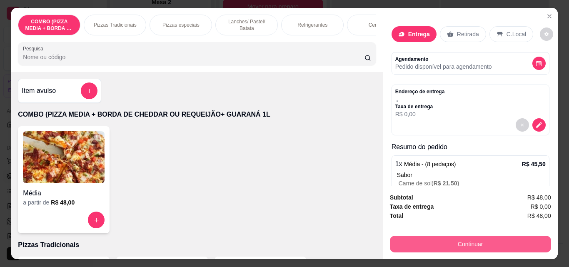
click at [469, 236] on button "Continuar" at bounding box center [470, 244] width 161 height 17
click at [443, 236] on button "Continuar" at bounding box center [470, 244] width 156 height 16
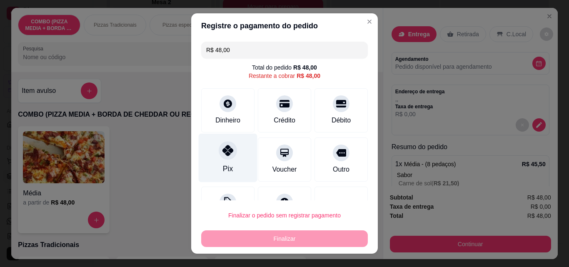
click at [224, 158] on div at bounding box center [228, 150] width 18 height 18
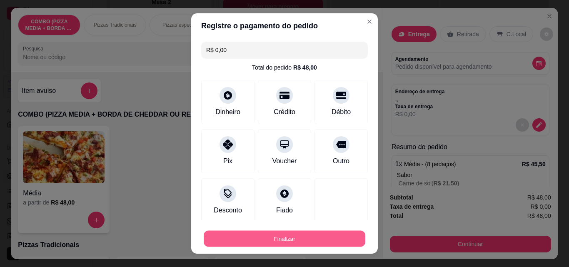
click at [288, 239] on button "Finalizar" at bounding box center [285, 239] width 162 height 16
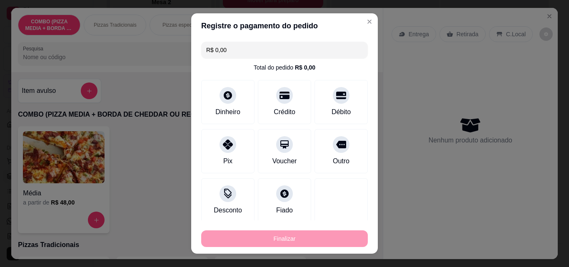
type input "-R$ 48,00"
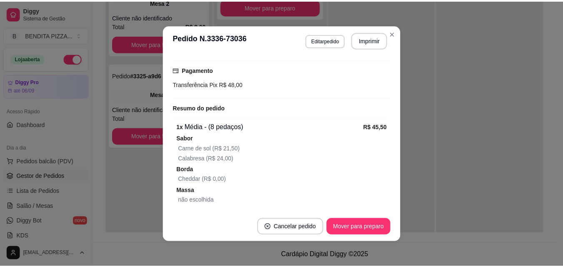
scroll to position [56, 0]
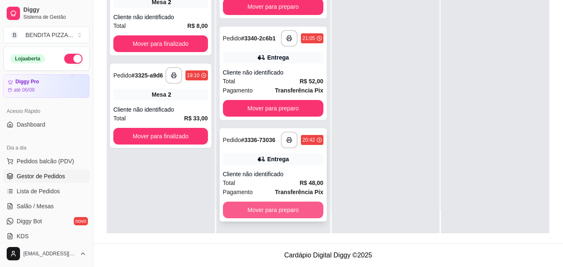
click at [270, 211] on button "Mover para preparo" at bounding box center [273, 210] width 100 height 17
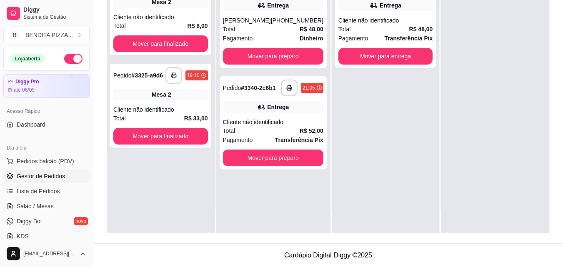
scroll to position [0, 0]
click at [397, 55] on button "Mover para entrega" at bounding box center [386, 56] width 92 height 16
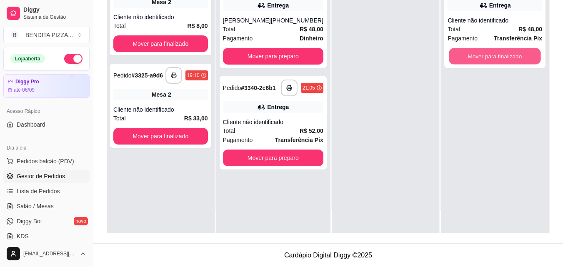
click at [494, 58] on button "Mover para finalizado" at bounding box center [495, 56] width 92 height 16
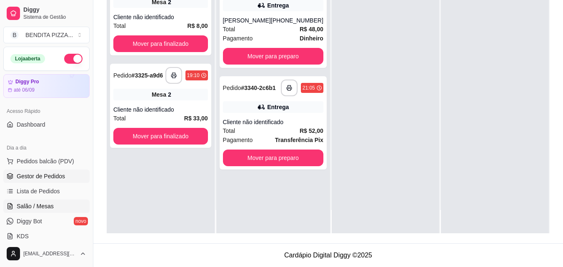
click at [50, 201] on link "Salão / Mesas" at bounding box center [46, 206] width 86 height 13
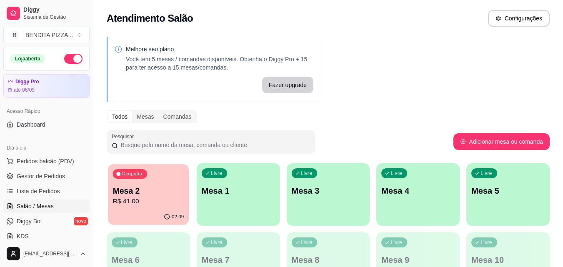
click at [149, 195] on p "Mesa 2" at bounding box center [148, 190] width 71 height 11
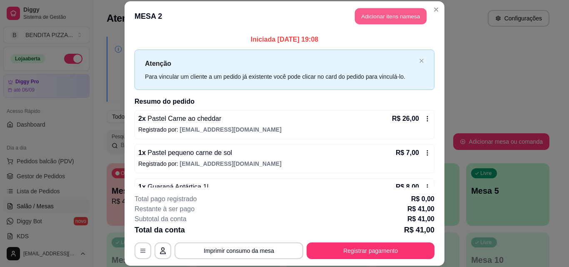
click at [402, 17] on button "Adicionar itens na mesa" at bounding box center [391, 16] width 72 height 16
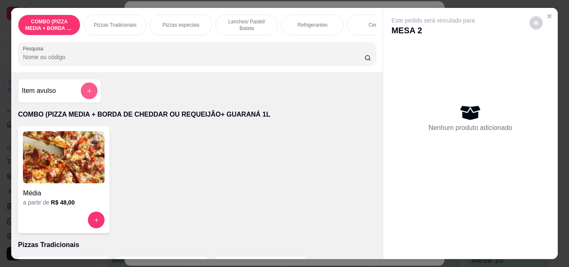
click at [91, 92] on button "add-separate-item" at bounding box center [89, 91] width 17 height 17
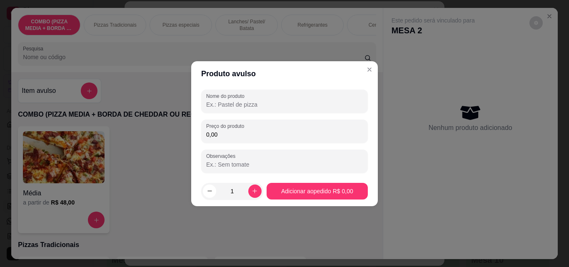
click at [225, 100] on input "Nome do produto" at bounding box center [284, 104] width 157 height 8
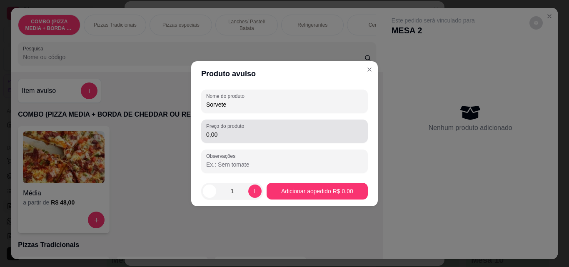
type input "Sorvete"
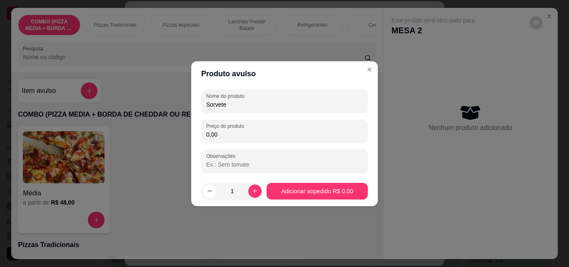
click at [233, 137] on input "0,00" at bounding box center [284, 134] width 157 height 8
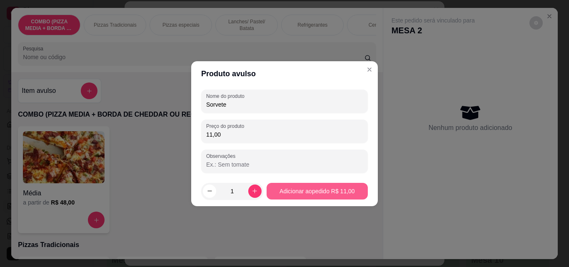
type input "11,00"
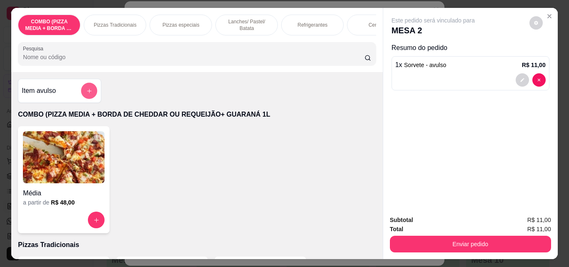
click at [81, 97] on button "add-separate-item" at bounding box center [89, 91] width 16 height 16
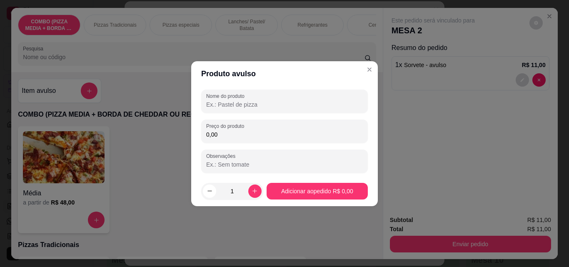
click at [244, 103] on input "Nome do produto" at bounding box center [284, 104] width 157 height 8
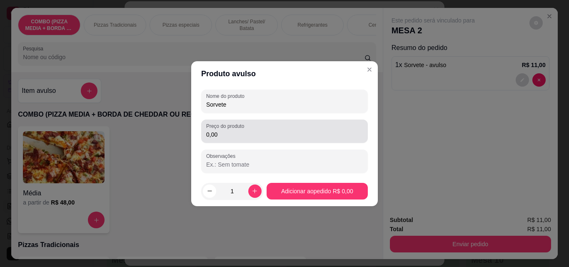
type input "Sorvete"
click at [236, 127] on label "Preço do produto" at bounding box center [226, 126] width 41 height 7
click at [236, 130] on input "0,00" at bounding box center [284, 134] width 157 height 8
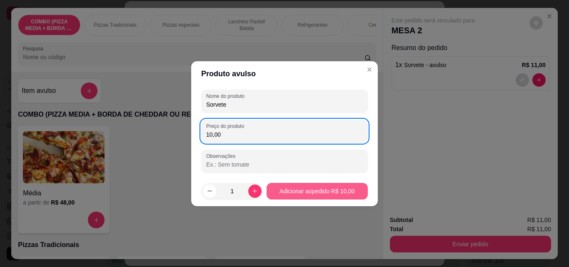
type input "10,00"
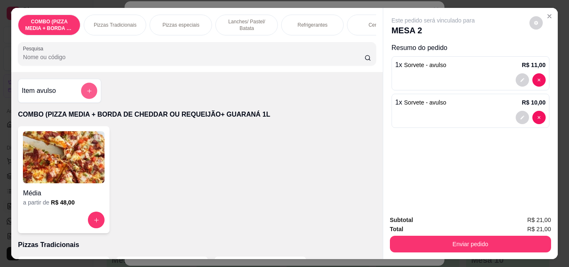
click at [90, 92] on button "add-separate-item" at bounding box center [89, 91] width 16 height 16
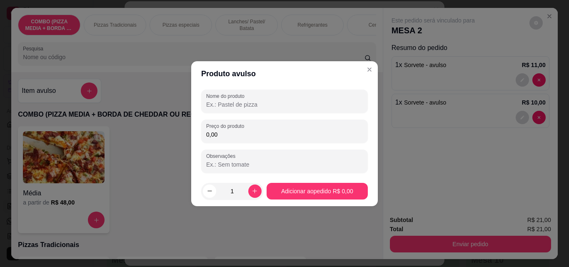
click at [230, 106] on input "Nome do produto" at bounding box center [284, 104] width 157 height 8
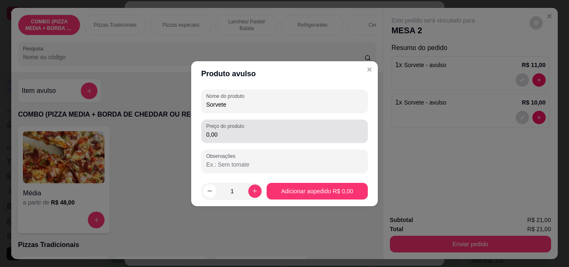
type input "Sorvete"
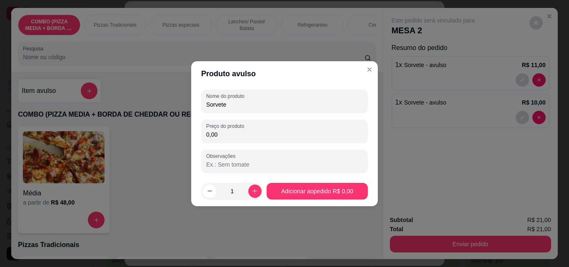
click at [238, 132] on input "0,00" at bounding box center [284, 134] width 157 height 8
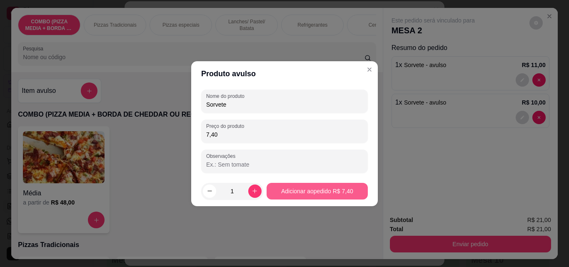
type input "7,40"
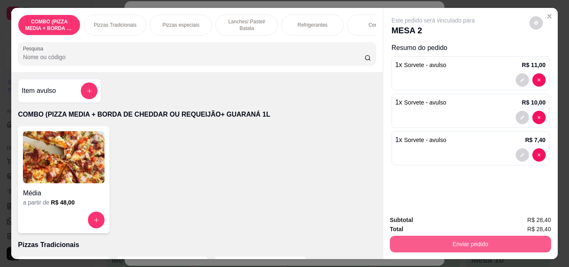
click at [408, 239] on button "Enviar pedido" at bounding box center [470, 244] width 161 height 17
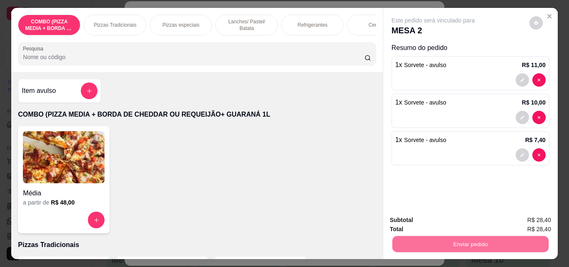
click at [402, 220] on button "Não registrar e enviar pedido" at bounding box center [443, 220] width 84 height 15
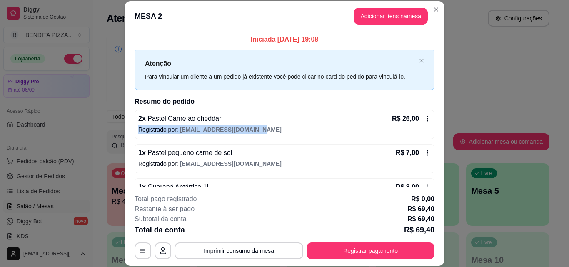
drag, startPoint x: 435, startPoint y: 116, endPoint x: 437, endPoint y: 125, distance: 9.8
click at [437, 125] on div "Iniciada [DATE] 19:08 Atenção Para vincular um cliente a um pedido já existente…" at bounding box center [285, 109] width 320 height 156
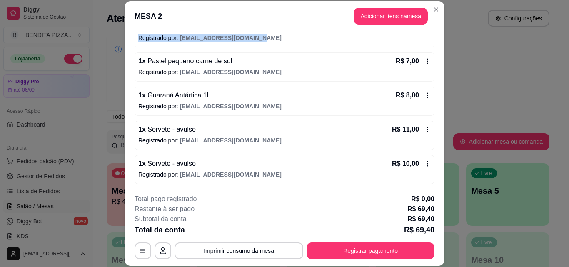
scroll to position [126, 0]
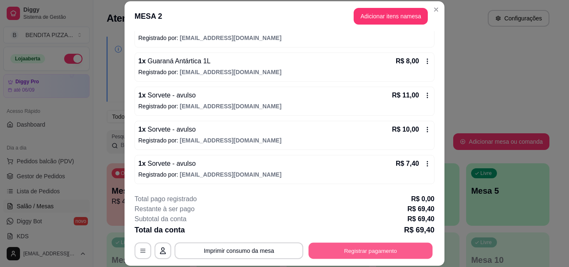
click at [398, 247] on button "Registrar pagamento" at bounding box center [371, 251] width 124 height 16
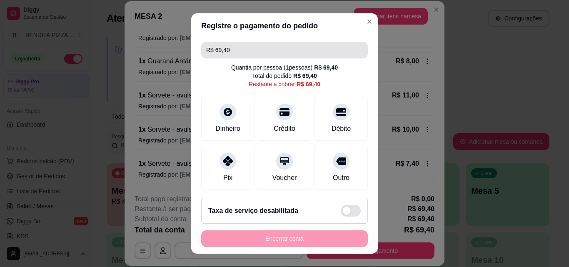
click at [238, 43] on input "R$ 69,40" at bounding box center [284, 50] width 157 height 17
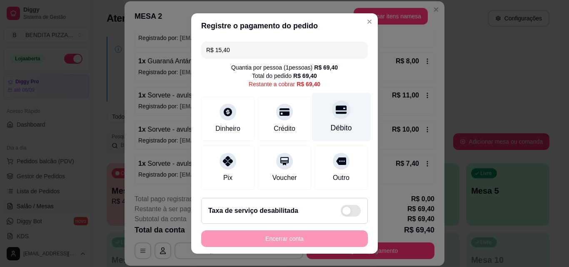
click at [313, 120] on div "Débito" at bounding box center [341, 117] width 59 height 49
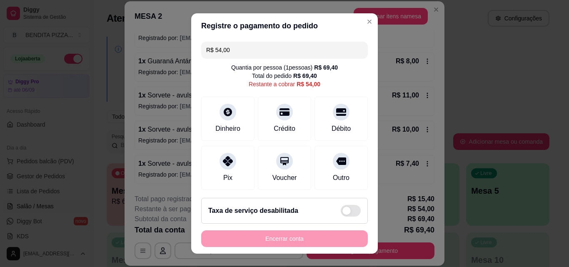
click at [253, 48] on input "R$ 54,00" at bounding box center [284, 50] width 157 height 17
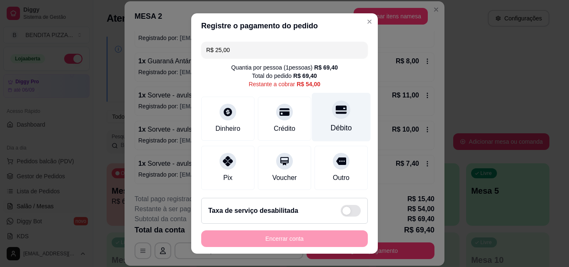
click at [317, 111] on div "Débito" at bounding box center [341, 117] width 59 height 49
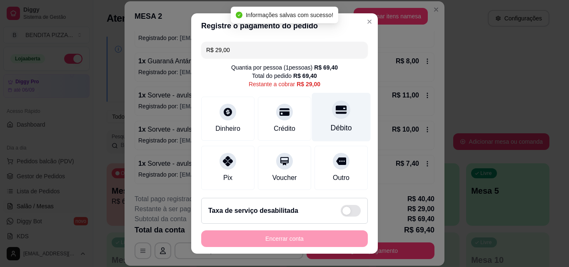
click at [317, 111] on div "Débito" at bounding box center [341, 117] width 59 height 49
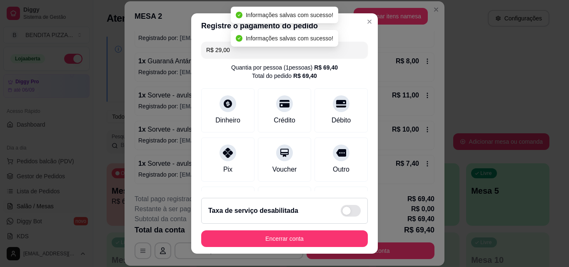
type input "R$ 0,00"
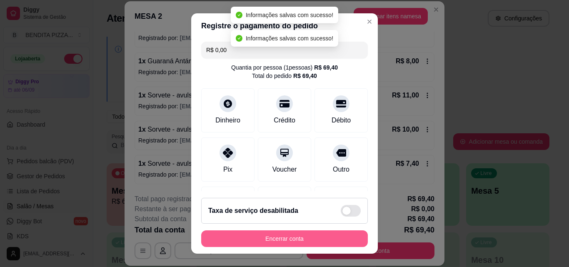
click at [327, 242] on button "Encerrar conta" at bounding box center [284, 238] width 167 height 17
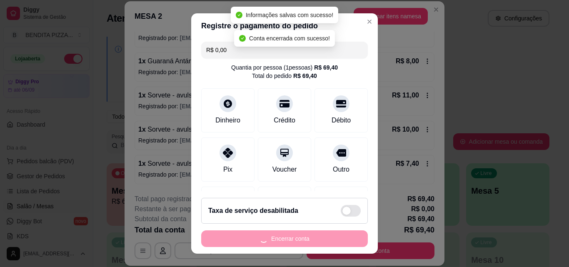
scroll to position [0, 0]
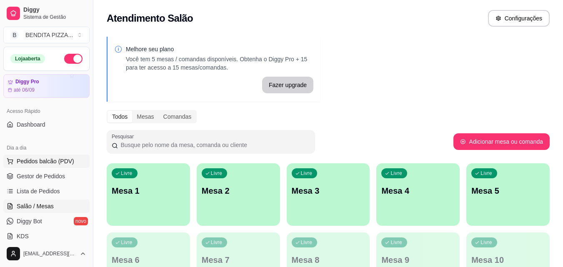
click at [55, 164] on span "Pedidos balcão (PDV)" at bounding box center [46, 161] width 58 height 8
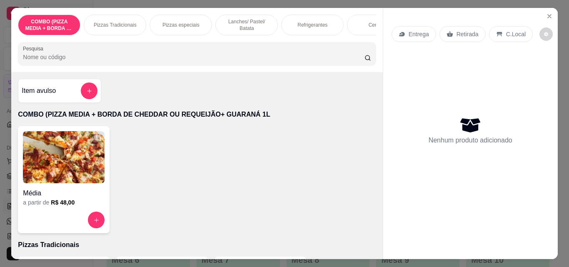
click at [120, 15] on div "Pizzas Tradicionais" at bounding box center [115, 25] width 63 height 21
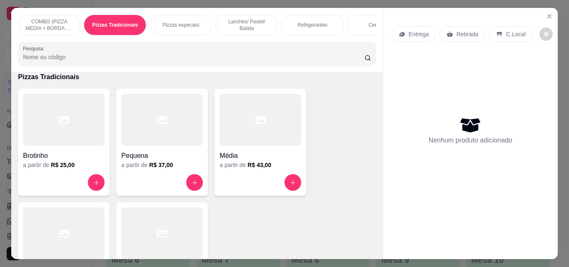
scroll to position [22, 0]
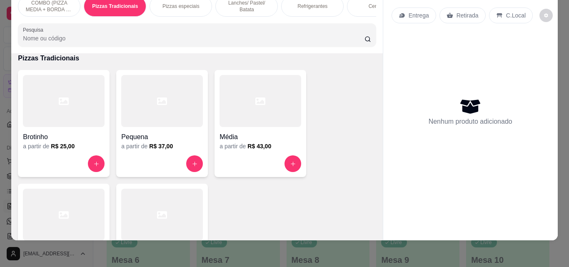
click at [90, 198] on div at bounding box center [64, 215] width 82 height 52
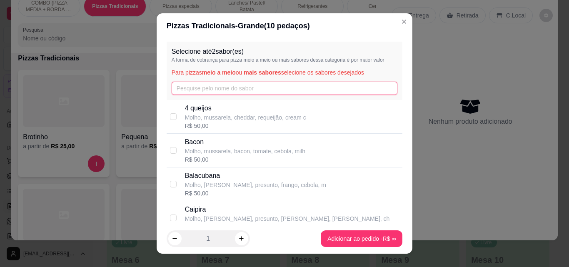
click at [224, 89] on input "text" at bounding box center [285, 88] width 226 height 13
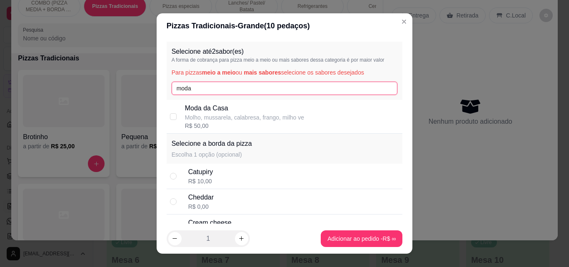
type input "moda"
click at [200, 104] on div "Moda da Casa Molho, mussarela, calabresa, frango, milho ve R$ 50,00" at bounding box center [285, 117] width 236 height 34
checkbox input "true"
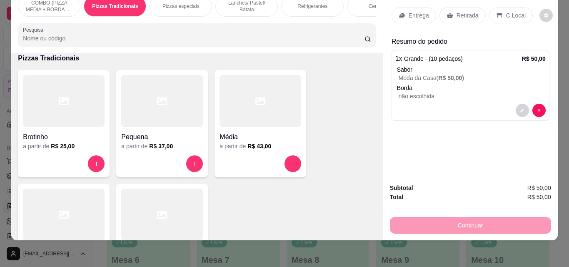
click at [400, 8] on div "Entrega" at bounding box center [414, 16] width 45 height 16
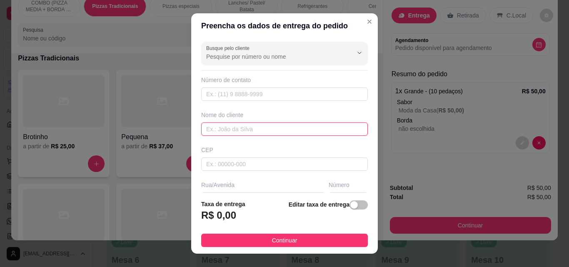
click at [234, 131] on input "text" at bounding box center [284, 129] width 167 height 13
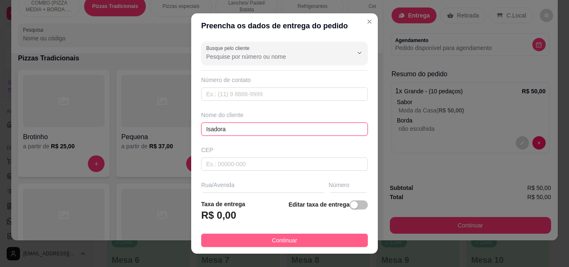
type input "Isadora"
click at [277, 237] on span "Continuar" at bounding box center [284, 240] width 25 height 9
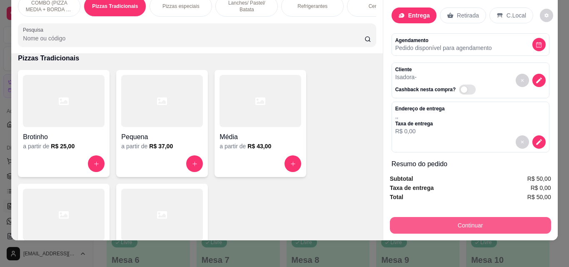
click at [418, 219] on button "Continuar" at bounding box center [470, 225] width 161 height 17
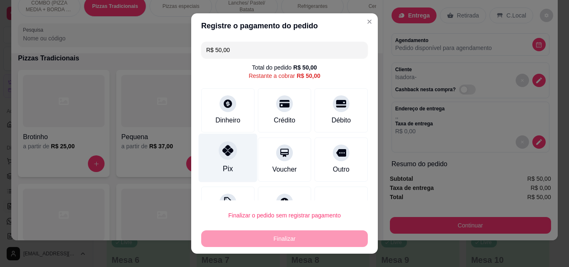
click at [223, 165] on div "Pix" at bounding box center [228, 168] width 10 height 11
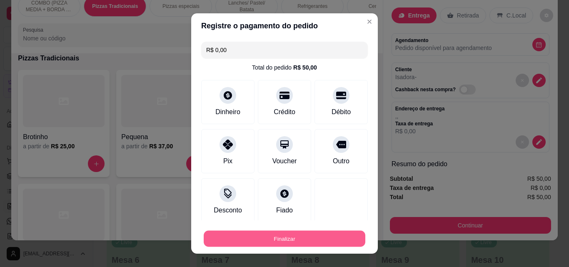
click at [289, 244] on button "Finalizar" at bounding box center [285, 239] width 162 height 16
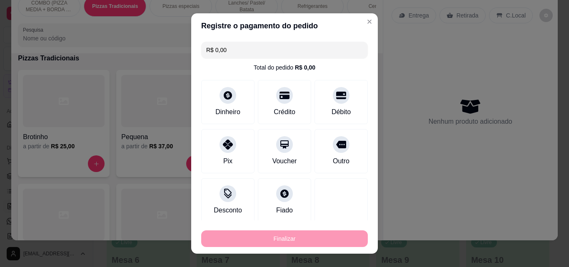
type input "-R$ 50,00"
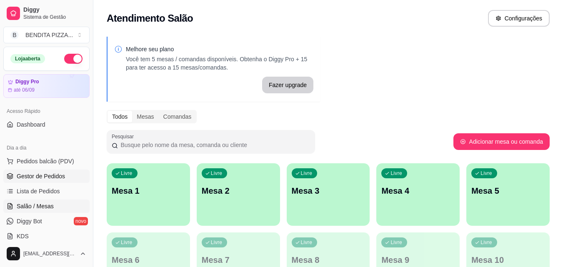
click at [38, 174] on span "Gestor de Pedidos" at bounding box center [41, 176] width 48 height 8
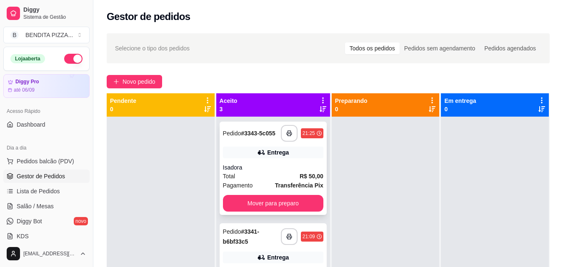
click at [283, 181] on div "Total R$ 50,00" at bounding box center [273, 176] width 100 height 9
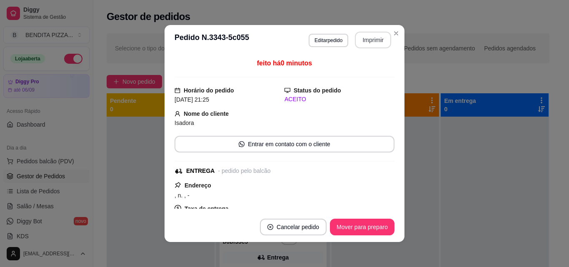
click at [378, 33] on button "Imprimir" at bounding box center [373, 40] width 36 height 17
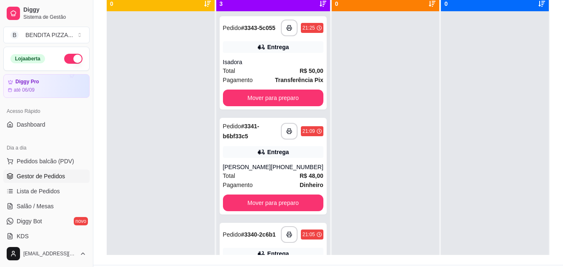
scroll to position [127, 0]
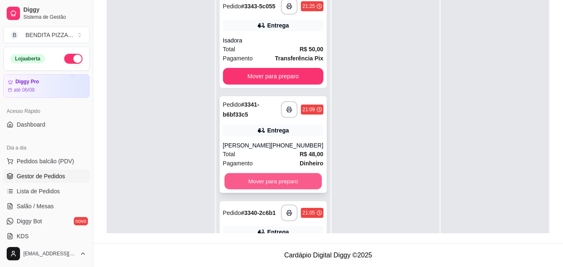
click at [302, 189] on button "Mover para preparo" at bounding box center [273, 181] width 98 height 16
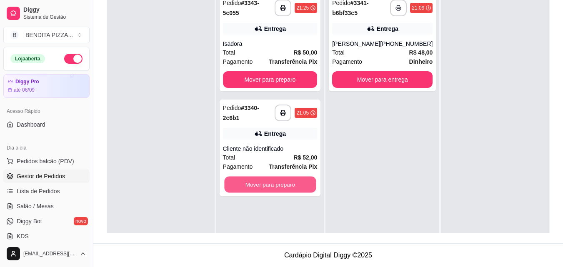
click at [302, 189] on button "Mover para preparo" at bounding box center [270, 185] width 92 height 16
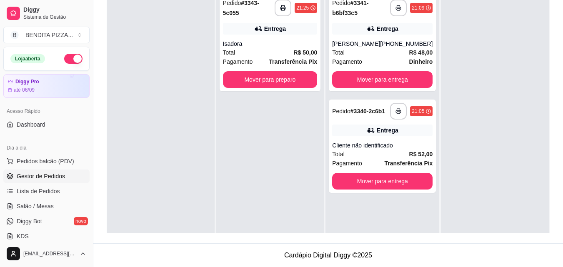
click at [86, 115] on div "Acesso Rápido Dashboard" at bounding box center [46, 117] width 93 height 33
drag, startPoint x: 90, startPoint y: 124, endPoint x: 92, endPoint y: 139, distance: 15.1
click at [92, 139] on button "Toggle Sidebar" at bounding box center [93, 133] width 7 height 267
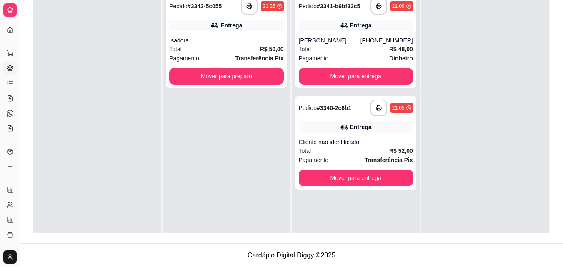
click at [21, 88] on button "Toggle Sidebar" at bounding box center [19, 133] width 7 height 267
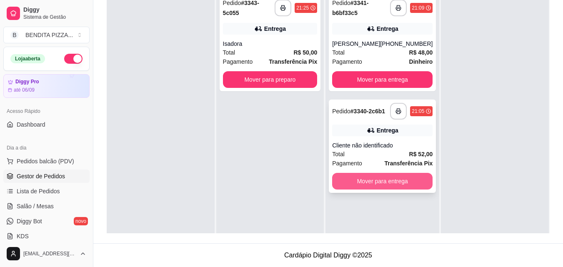
click at [367, 190] on button "Mover para entrega" at bounding box center [382, 181] width 100 height 17
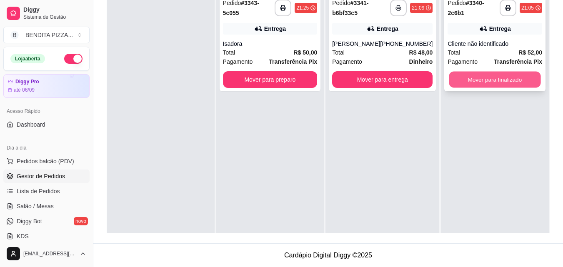
click at [460, 82] on button "Mover para finalizado" at bounding box center [495, 80] width 92 height 16
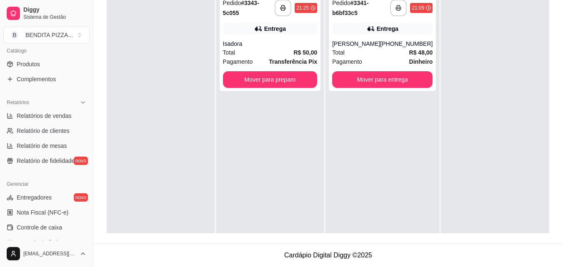
scroll to position [223, 0]
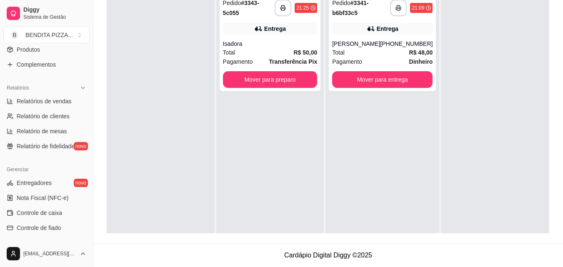
click at [84, 98] on div "Relatórios Relatórios de vendas Relatório de clientes Relatório de mesas Relató…" at bounding box center [46, 117] width 93 height 78
click at [38, 104] on span "Relatórios de vendas" at bounding box center [44, 101] width 55 height 8
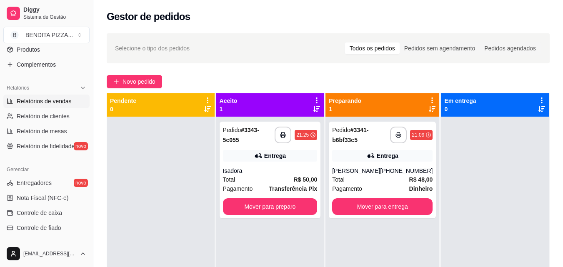
select select "ALL"
select select "0"
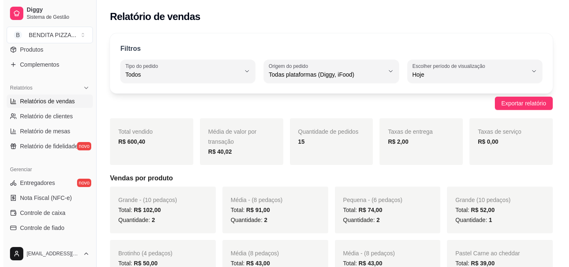
scroll to position [54, 0]
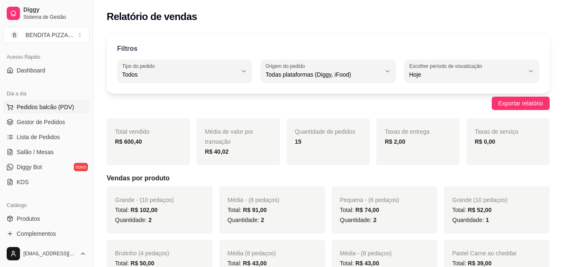
click at [67, 109] on span "Pedidos balcão (PDV)" at bounding box center [46, 107] width 58 height 8
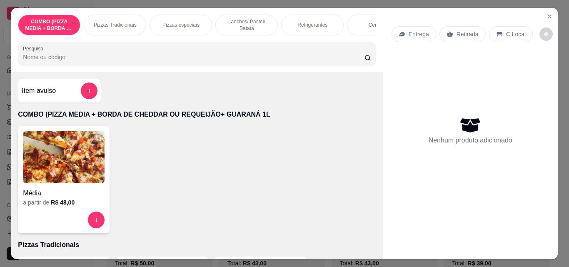
click at [249, 20] on p "Lanches/ Pastel/ Batata" at bounding box center [247, 24] width 48 height 13
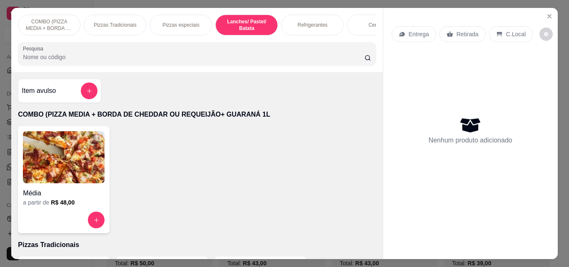
scroll to position [22, 0]
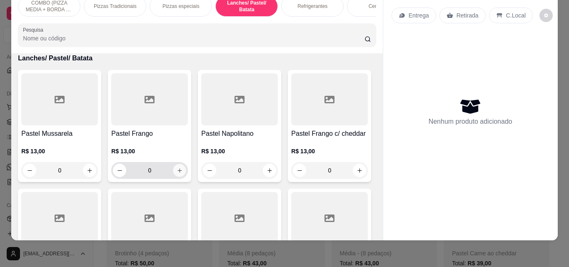
click at [175, 165] on button "increase-product-quantity" at bounding box center [179, 170] width 13 height 13
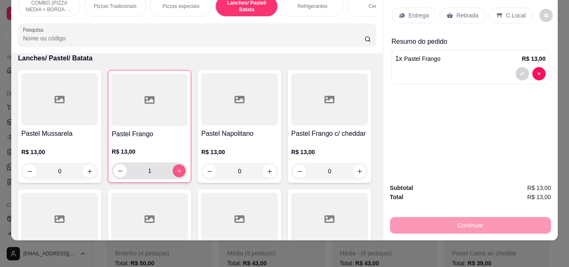
click at [175, 165] on button "increase-product-quantity" at bounding box center [179, 171] width 13 height 13
type input "3"
click at [459, 8] on div "Retirada" at bounding box center [463, 16] width 46 height 16
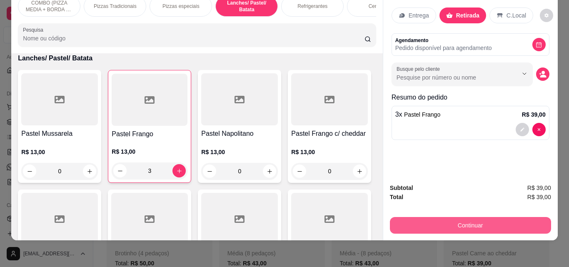
click at [480, 217] on button "Continuar" at bounding box center [470, 225] width 161 height 17
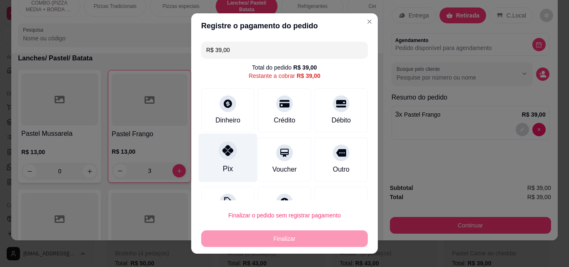
click at [229, 152] on div at bounding box center [228, 150] width 18 height 18
type input "R$ 0,00"
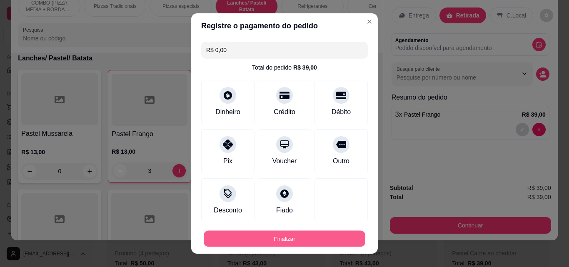
click at [276, 244] on button "Finalizar" at bounding box center [285, 239] width 162 height 16
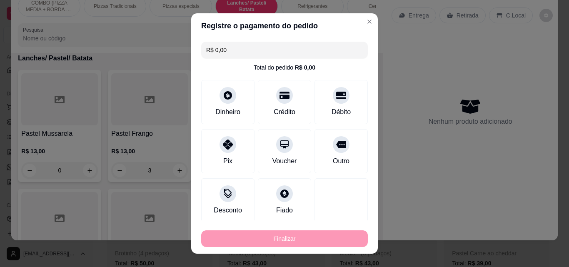
type input "0"
type input "-R$ 39,00"
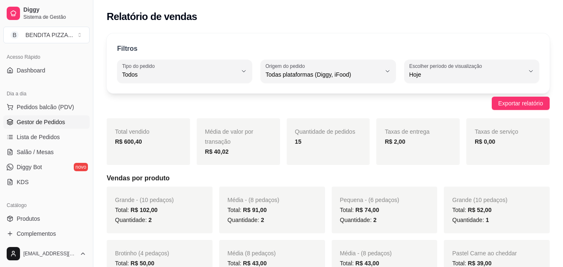
click at [31, 127] on link "Gestor de Pedidos" at bounding box center [46, 121] width 86 height 13
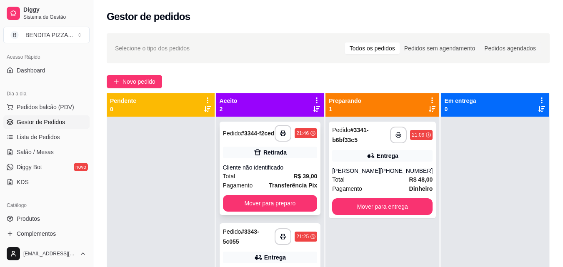
click at [258, 166] on div "**********" at bounding box center [270, 168] width 101 height 93
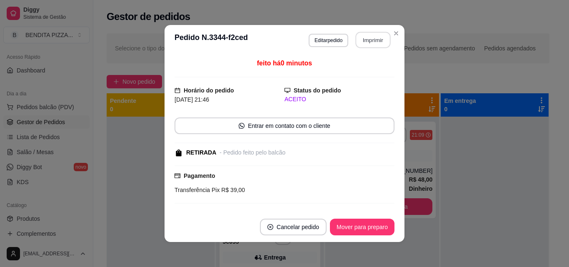
click at [360, 46] on button "Imprimir" at bounding box center [373, 40] width 35 height 16
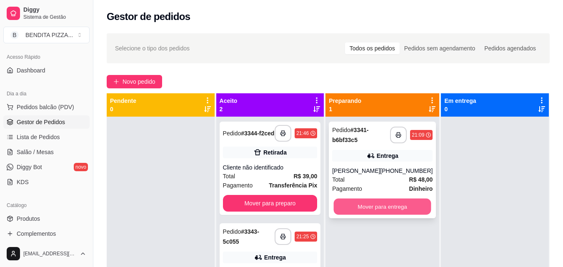
click at [373, 207] on button "Mover para entrega" at bounding box center [383, 207] width 98 height 16
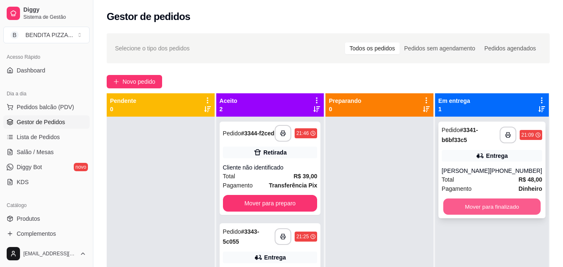
click at [476, 207] on button "Mover para finalizado" at bounding box center [492, 207] width 98 height 16
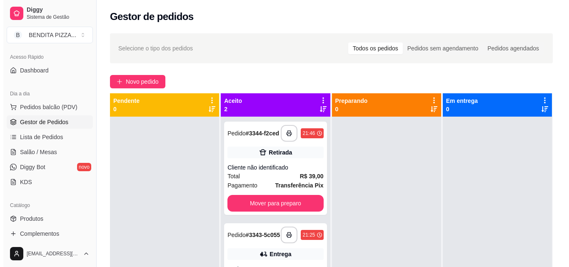
scroll to position [127, 0]
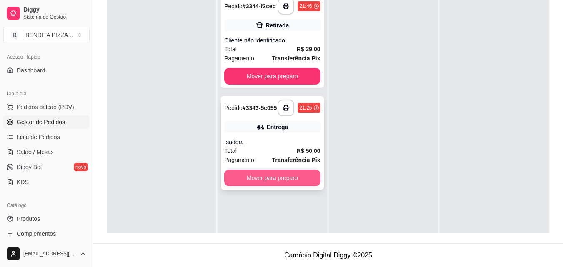
click at [311, 185] on button "Mover para preparo" at bounding box center [272, 178] width 96 height 17
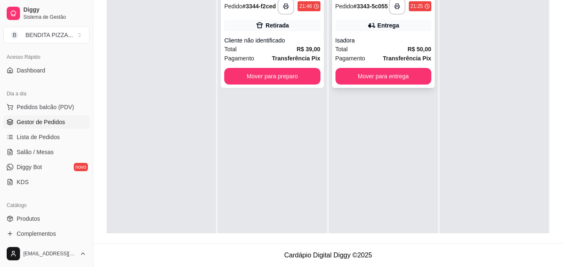
click at [378, 37] on div "**********" at bounding box center [383, 41] width 103 height 93
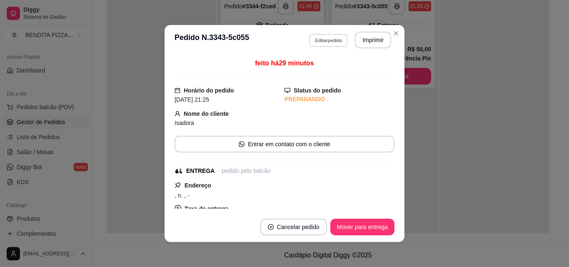
click at [326, 35] on button "Editar pedido" at bounding box center [328, 40] width 39 height 13
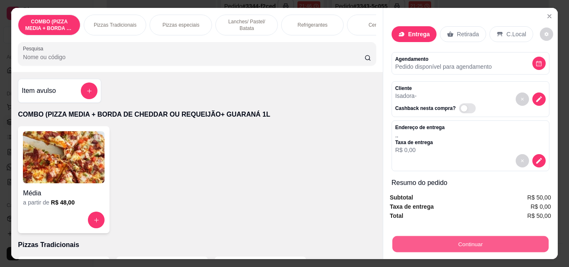
click at [495, 245] on button "Continuar" at bounding box center [470, 244] width 156 height 16
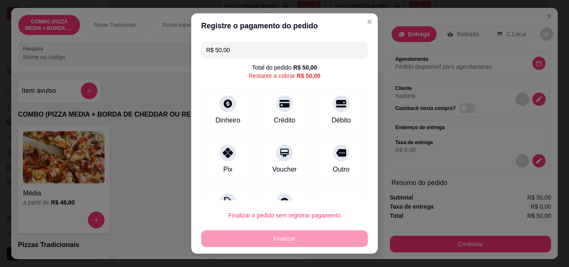
click at [247, 54] on input "R$ 50,00" at bounding box center [284, 50] width 157 height 17
click at [225, 159] on div at bounding box center [228, 150] width 18 height 18
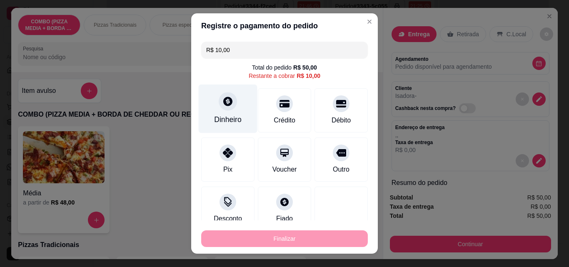
click at [225, 112] on div "Dinheiro" at bounding box center [228, 109] width 59 height 49
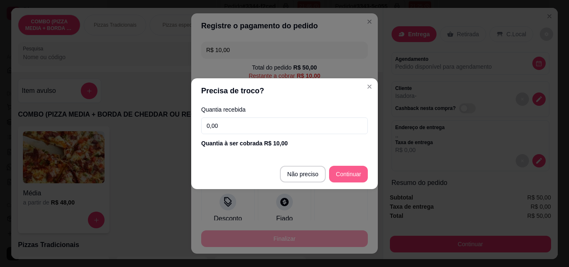
click at [363, 165] on footer "Não preciso Continuar" at bounding box center [284, 174] width 187 height 30
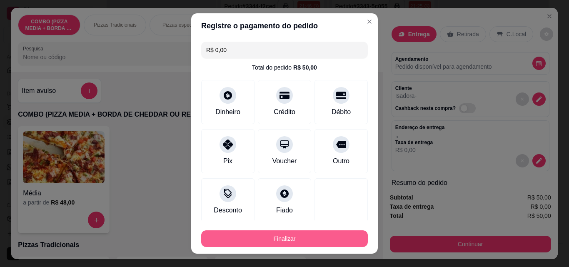
click at [327, 233] on button "Finalizar" at bounding box center [284, 238] width 167 height 17
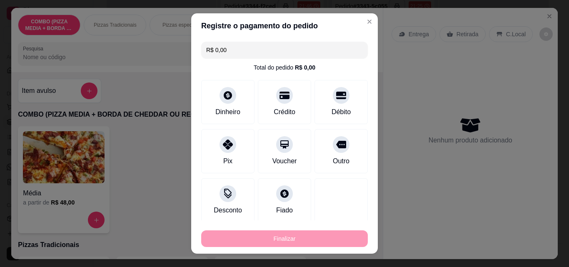
type input "-R$ 50,00"
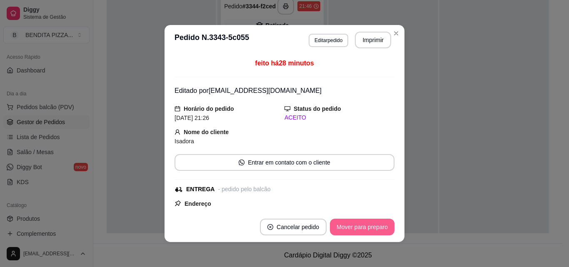
click at [358, 229] on button "Mover para preparo" at bounding box center [362, 227] width 65 height 17
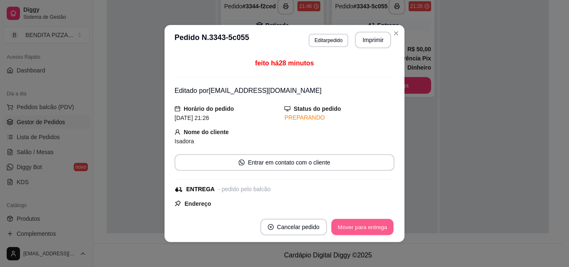
click at [358, 229] on button "Mover para entrega" at bounding box center [362, 227] width 63 height 16
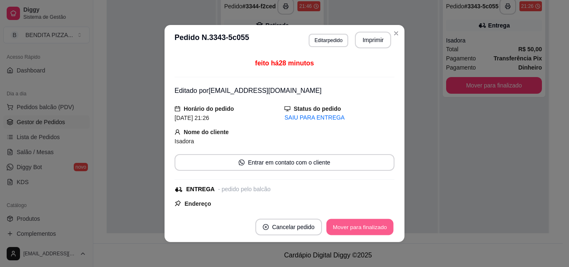
click at [358, 229] on button "Mover para finalizado" at bounding box center [360, 227] width 67 height 16
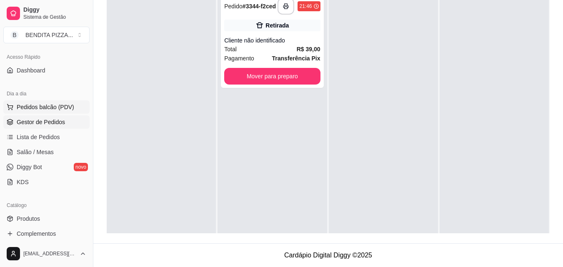
click at [68, 102] on button "Pedidos balcão (PDV)" at bounding box center [46, 106] width 86 height 13
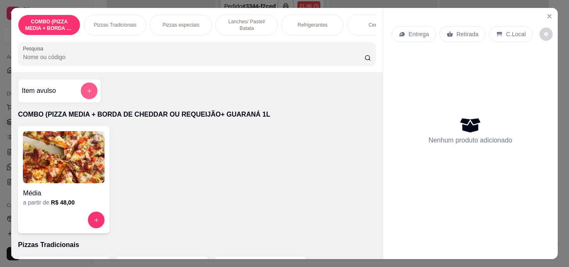
click at [89, 94] on icon "add-separate-item" at bounding box center [89, 91] width 6 height 6
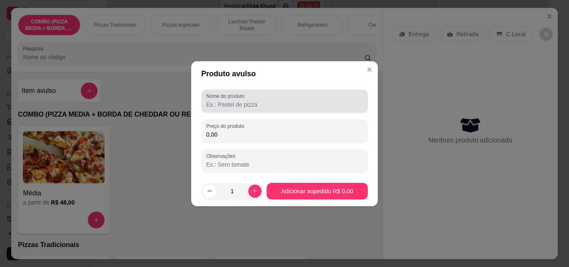
click at [258, 97] on div at bounding box center [284, 101] width 157 height 17
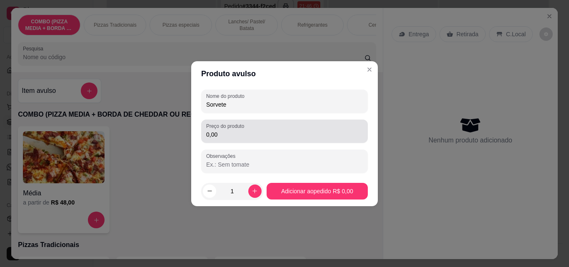
type input "Sorvete"
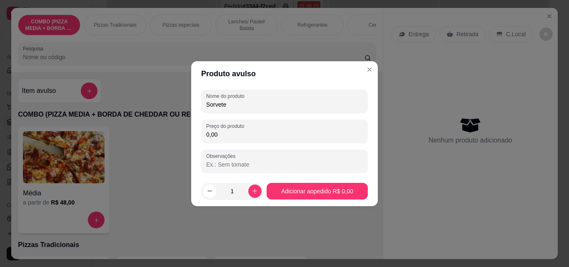
click at [210, 130] on input "0,00" at bounding box center [284, 134] width 157 height 8
type input "10,00"
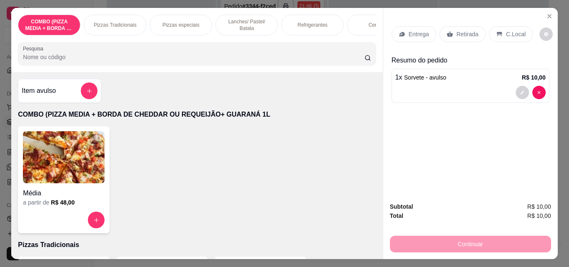
click at [470, 33] on p "Retirada" at bounding box center [468, 34] width 22 height 8
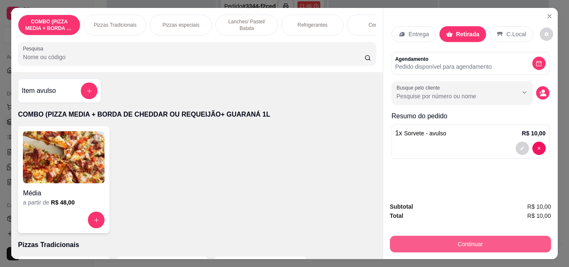
click at [485, 236] on button "Continuar" at bounding box center [470, 244] width 161 height 17
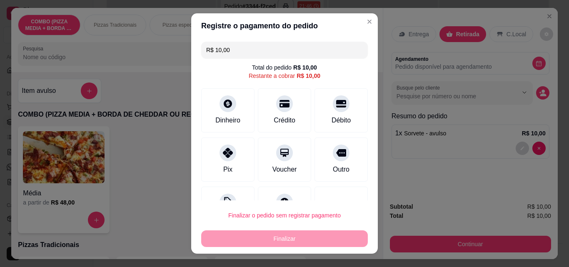
click at [238, 84] on div "R$ 10,00 Total do pedido R$ 10,00 Restante a cobrar R$ 10,00 Dinheiro Crédito D…" at bounding box center [284, 119] width 187 height 162
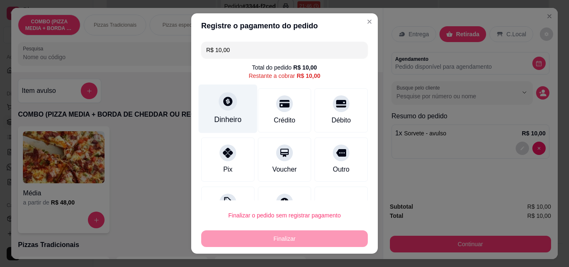
click at [234, 90] on div "Dinheiro" at bounding box center [228, 109] width 59 height 49
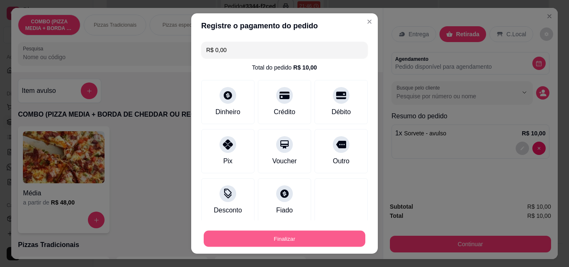
click at [324, 240] on button "Finalizar" at bounding box center [285, 239] width 162 height 16
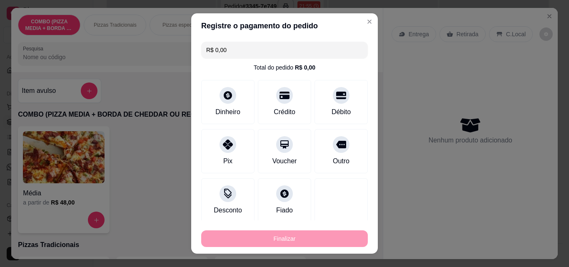
type input "-R$ 10,00"
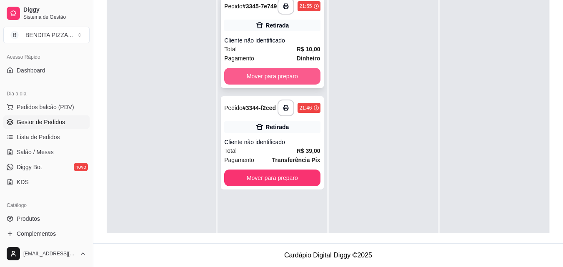
click at [301, 85] on button "Mover para preparo" at bounding box center [272, 76] width 96 height 17
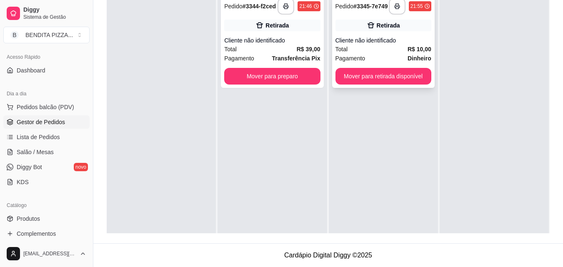
click at [370, 70] on div "**********" at bounding box center [383, 41] width 103 height 93
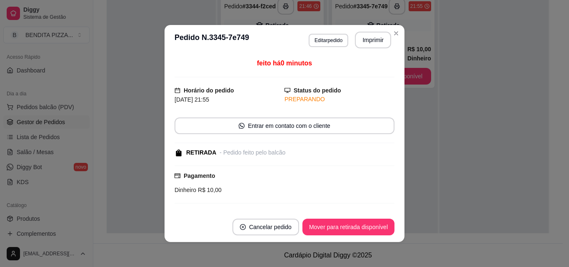
click at [394, 70] on div "feito há 0 minutos Horário do pedido 31/08/2025 21:55 Status do pedido PREPARAN…" at bounding box center [285, 133] width 240 height 157
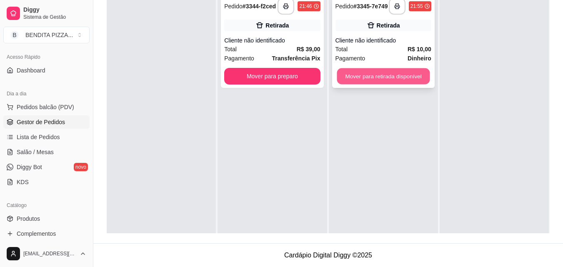
click at [399, 75] on button "Mover para retirada disponível" at bounding box center [383, 76] width 93 height 16
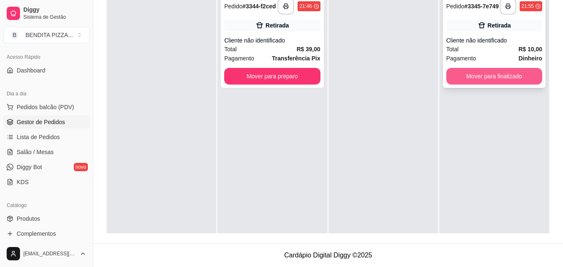
click at [473, 79] on button "Mover para finalizado" at bounding box center [494, 76] width 96 height 17
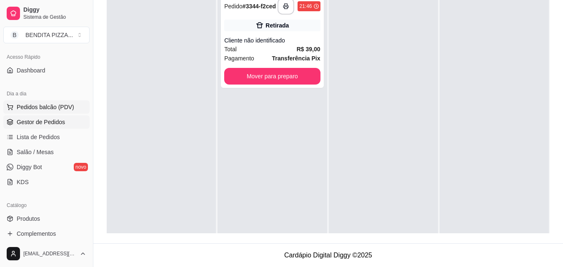
click at [60, 103] on span "Pedidos balcão (PDV)" at bounding box center [46, 107] width 58 height 8
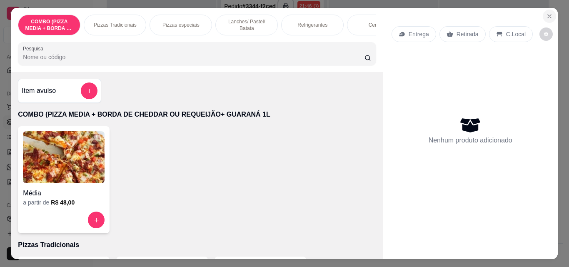
click at [545, 10] on button "Close" at bounding box center [549, 16] width 13 height 13
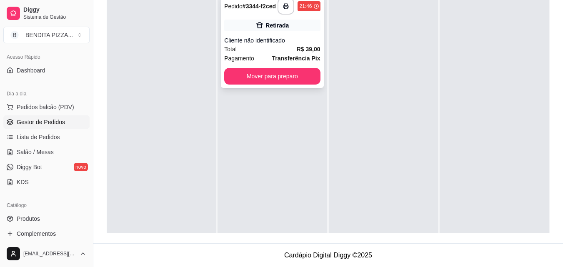
click at [271, 54] on div "Total R$ 39,00" at bounding box center [272, 49] width 96 height 9
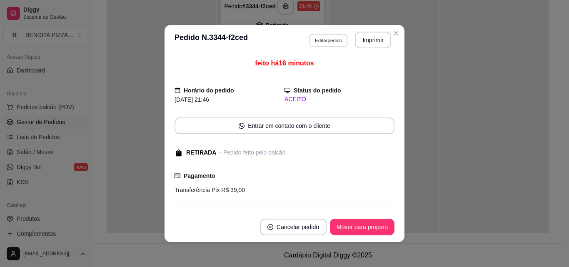
click at [325, 43] on button "Editar pedido" at bounding box center [328, 40] width 39 height 13
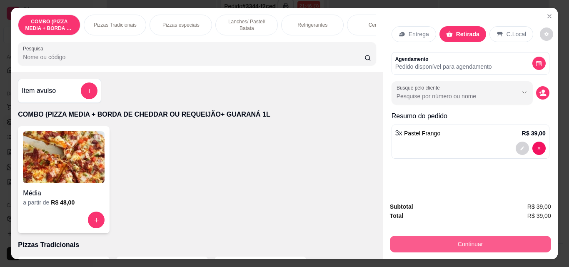
click at [439, 246] on button "Continuar" at bounding box center [470, 244] width 161 height 17
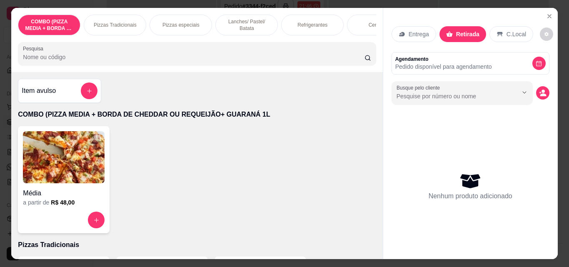
type input "0"
click at [243, 21] on p "Lanches/ Pastel/ Batata" at bounding box center [247, 24] width 48 height 13
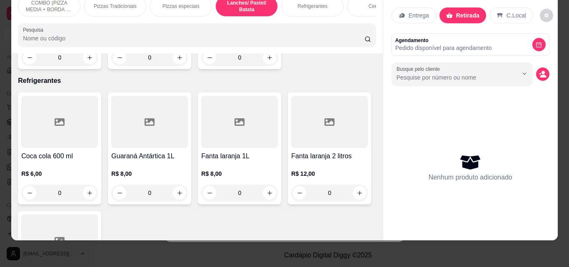
scroll to position [1130, 0]
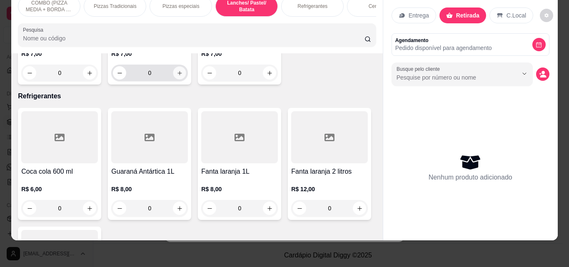
click at [177, 76] on icon "increase-product-quantity" at bounding box center [180, 73] width 6 height 6
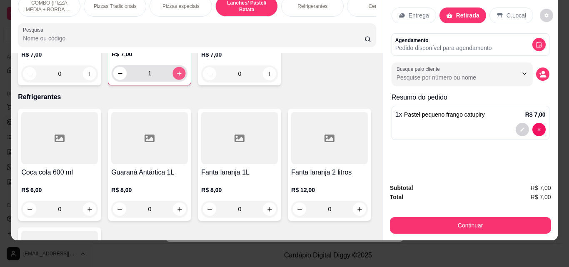
click at [177, 75] on icon "increase-product-quantity" at bounding box center [179, 73] width 4 height 4
type input "3"
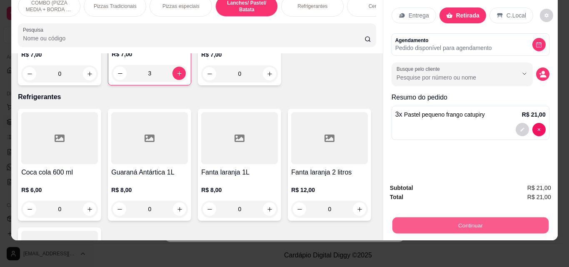
click at [409, 221] on button "Continuar" at bounding box center [470, 225] width 156 height 16
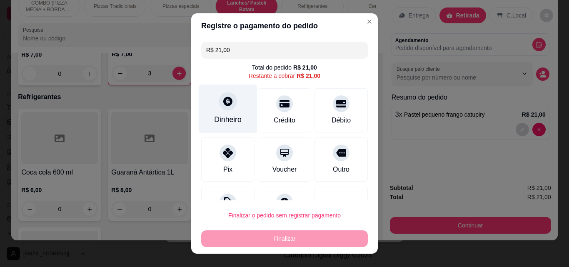
click at [218, 113] on div "Dinheiro" at bounding box center [228, 109] width 59 height 49
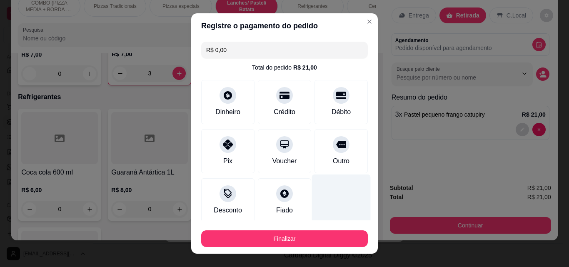
type input "R$ 0,00"
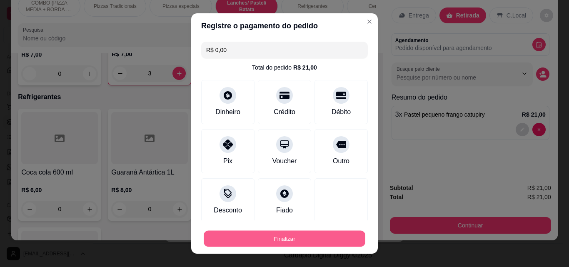
click at [314, 245] on button "Finalizar" at bounding box center [285, 239] width 162 height 16
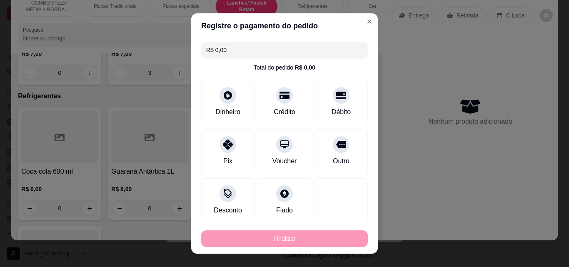
type input "0"
type input "-R$ 21,00"
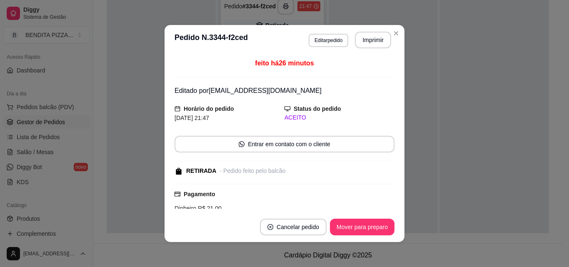
click at [340, 234] on button "Mover para preparo" at bounding box center [362, 227] width 65 height 17
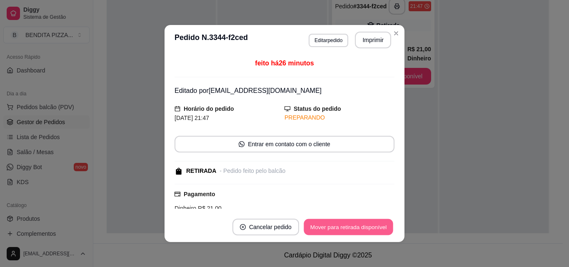
click at [340, 234] on button "Mover para retirada disponível" at bounding box center [348, 227] width 89 height 16
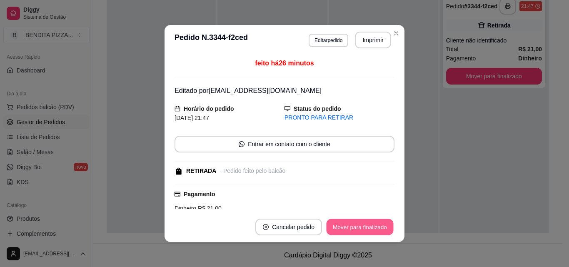
click at [340, 234] on button "Mover para finalizado" at bounding box center [360, 227] width 67 height 16
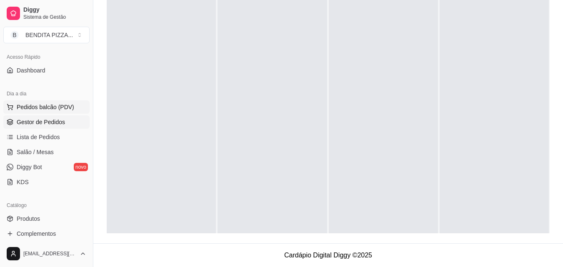
click at [40, 109] on span "Pedidos balcão (PDV)" at bounding box center [46, 107] width 58 height 8
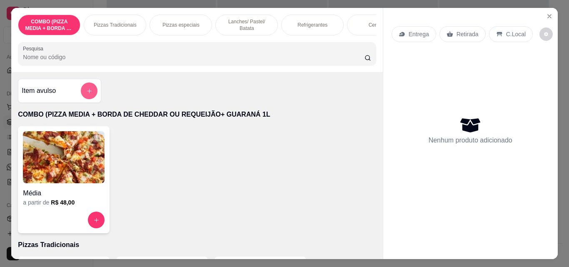
click at [86, 94] on icon "add-separate-item" at bounding box center [89, 91] width 6 height 6
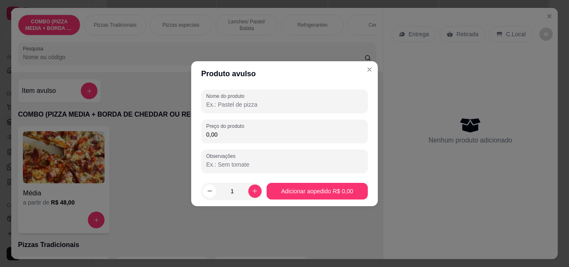
click at [248, 107] on input "Nome do produto" at bounding box center [284, 104] width 157 height 8
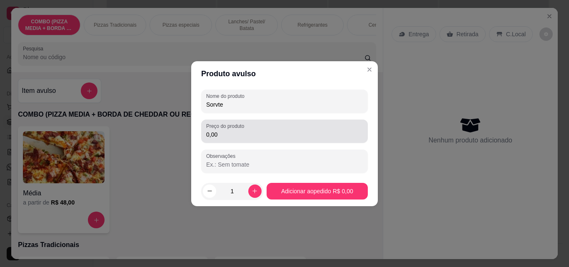
type input "Sorvte"
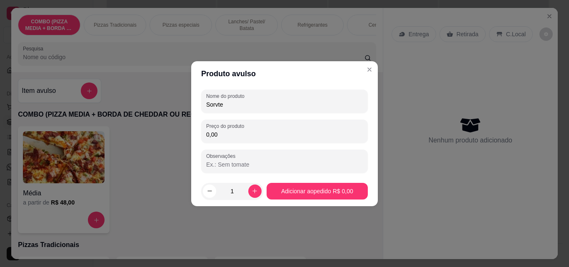
click at [246, 138] on input "0,00" at bounding box center [284, 134] width 157 height 8
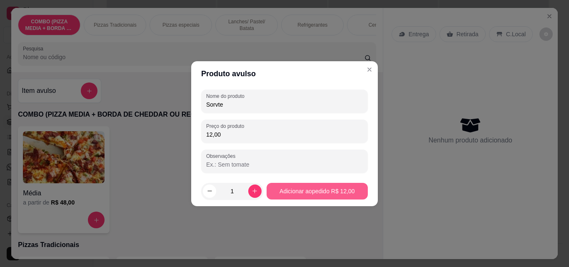
type input "12,00"
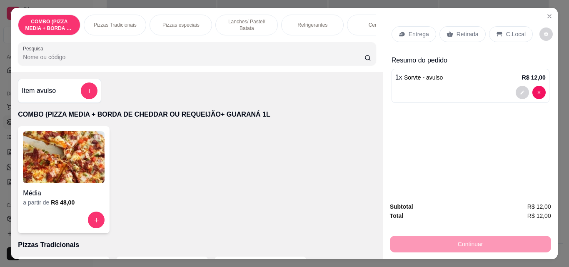
click at [496, 31] on icon at bounding box center [499, 34] width 7 height 7
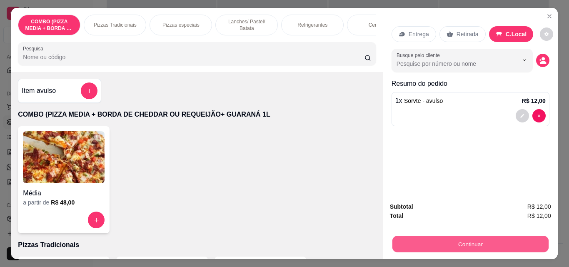
click at [477, 239] on button "Continuar" at bounding box center [470, 244] width 156 height 16
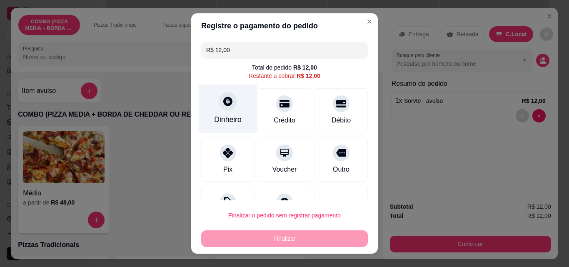
click at [225, 100] on icon at bounding box center [227, 101] width 9 height 9
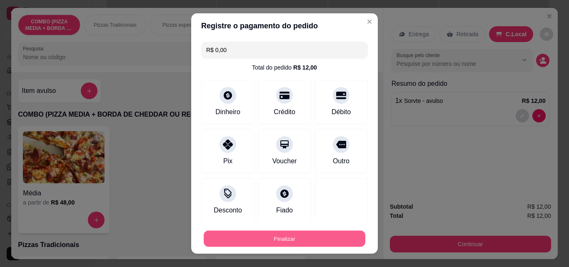
click at [334, 238] on button "Finalizar" at bounding box center [285, 239] width 162 height 16
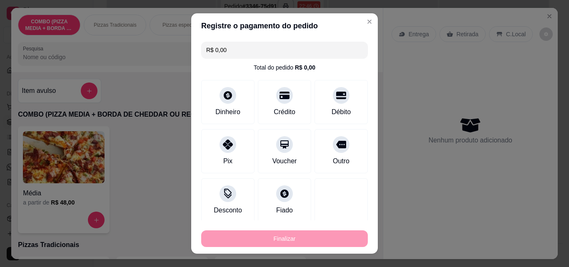
type input "-R$ 12,00"
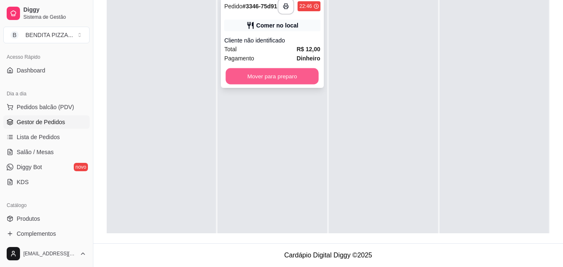
click at [288, 83] on button "Mover para preparo" at bounding box center [272, 76] width 93 height 16
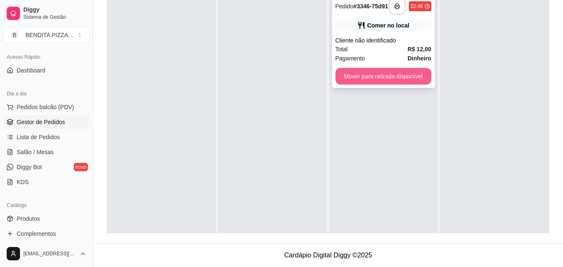
click at [393, 76] on button "Mover para retirada disponível" at bounding box center [383, 76] width 96 height 17
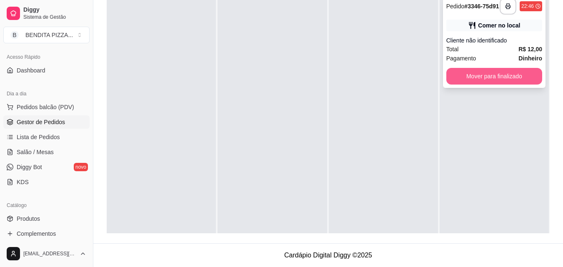
click at [453, 79] on button "Mover para finalizado" at bounding box center [494, 76] width 96 height 17
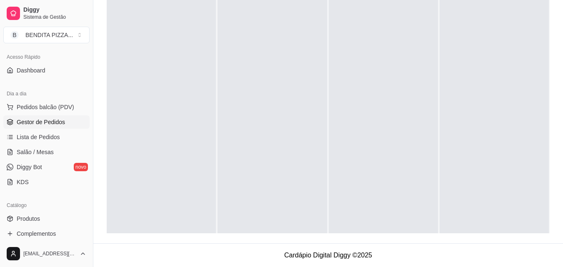
click at [50, 100] on div "Dia a dia" at bounding box center [46, 93] width 86 height 13
click at [50, 104] on span "Pedidos balcão (PDV)" at bounding box center [46, 107] width 58 height 8
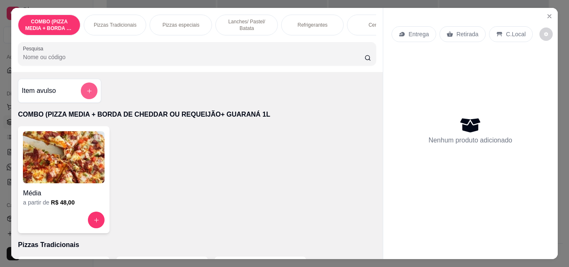
click at [87, 92] on icon "add-separate-item" at bounding box center [89, 91] width 6 height 6
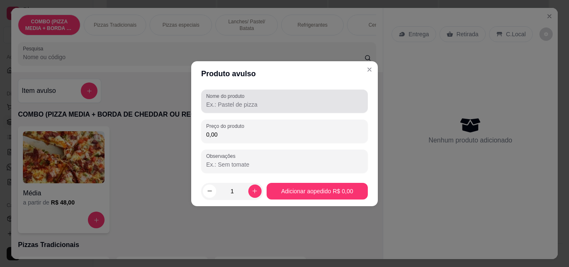
click at [299, 99] on div at bounding box center [284, 101] width 157 height 17
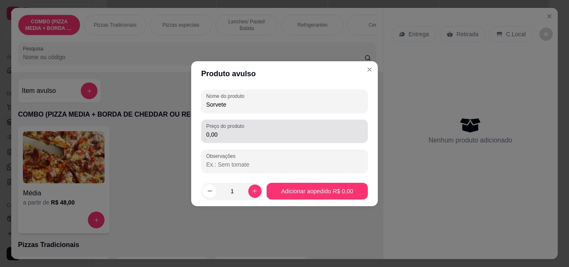
type input "Sorvete"
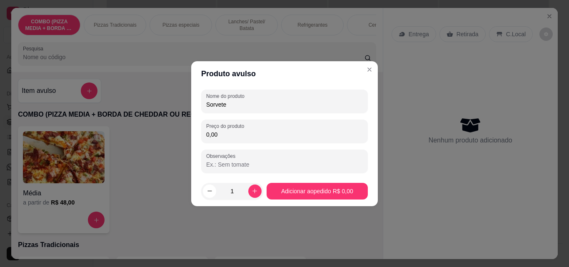
click at [264, 135] on input "0,00" at bounding box center [284, 134] width 157 height 8
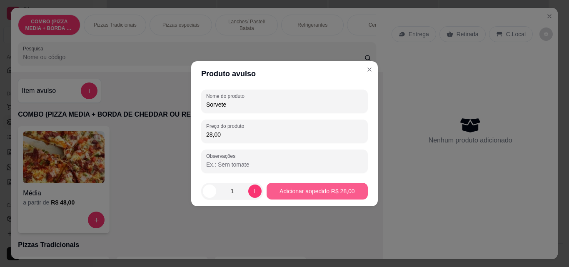
type input "28,00"
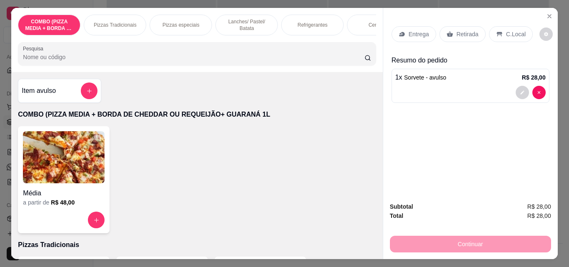
click at [508, 30] on p "C.Local" at bounding box center [516, 34] width 20 height 8
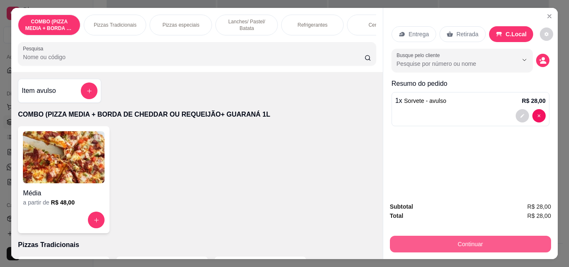
click at [470, 236] on button "Continuar" at bounding box center [470, 244] width 161 height 17
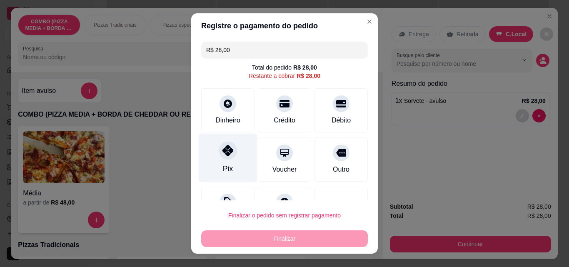
click at [246, 160] on div "Pix" at bounding box center [228, 158] width 59 height 49
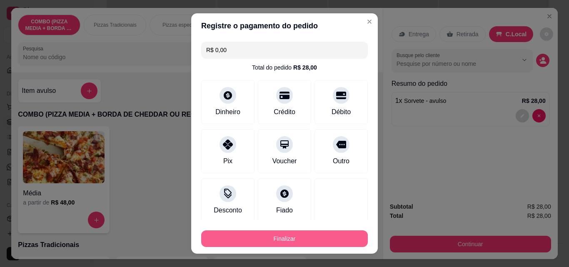
click at [286, 240] on button "Finalizar" at bounding box center [284, 238] width 167 height 17
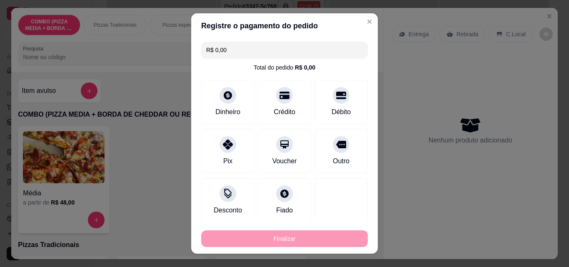
type input "-R$ 28,00"
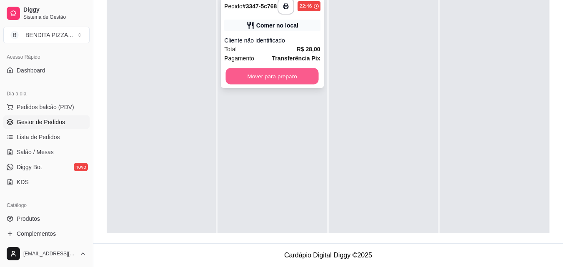
click at [272, 77] on button "Mover para preparo" at bounding box center [272, 76] width 93 height 16
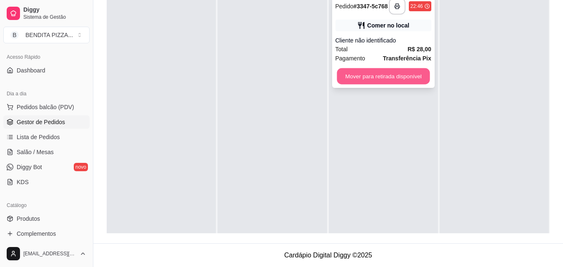
click at [417, 82] on button "Mover para retirada disponível" at bounding box center [383, 76] width 93 height 16
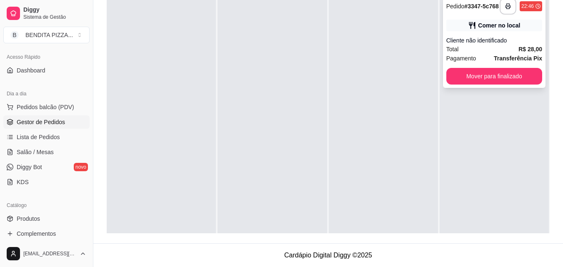
click at [443, 77] on div "**********" at bounding box center [494, 41] width 103 height 93
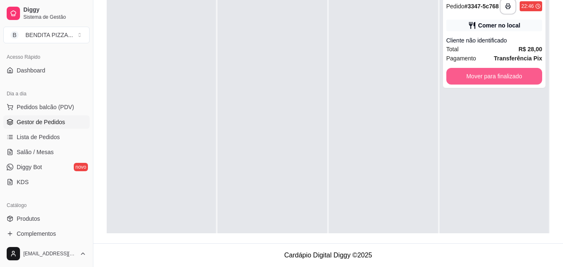
click at [513, 83] on button "Mover para finalizado" at bounding box center [494, 76] width 96 height 17
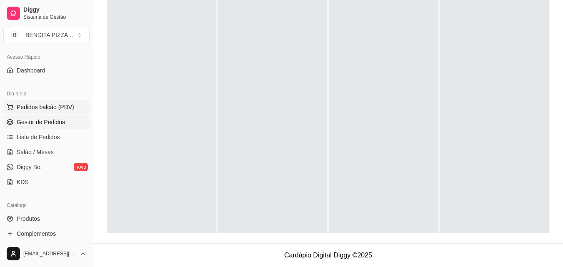
click at [48, 108] on span "Pedidos balcão (PDV)" at bounding box center [46, 107] width 58 height 8
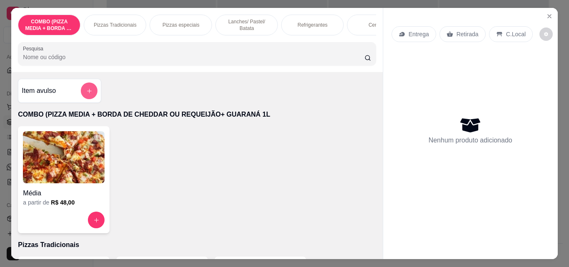
click at [92, 91] on button "add-separate-item" at bounding box center [89, 91] width 17 height 17
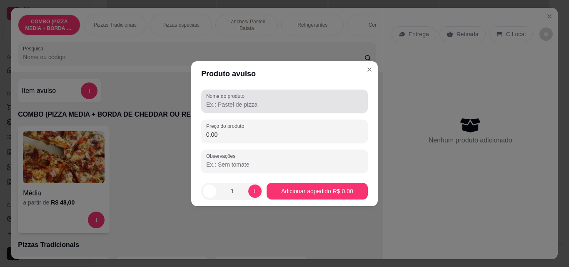
click at [226, 101] on input "Nome do produto" at bounding box center [284, 104] width 157 height 8
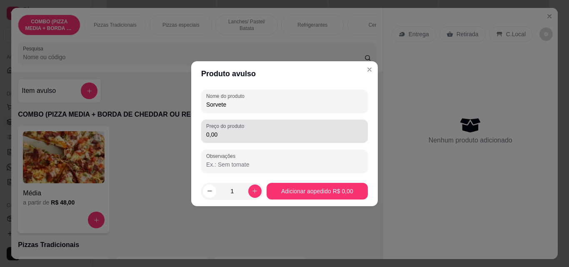
type input "Sorvete"
click at [225, 139] on div "0,00" at bounding box center [284, 131] width 157 height 17
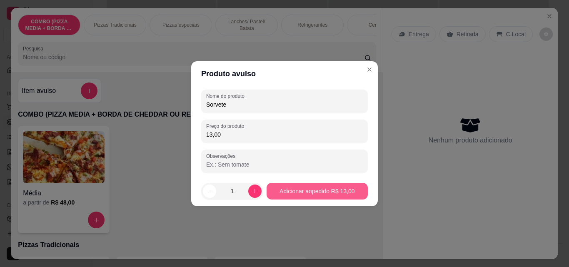
type input "13,00"
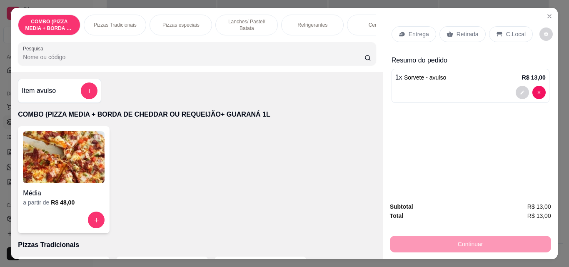
click at [513, 37] on div "C.Local" at bounding box center [511, 34] width 44 height 16
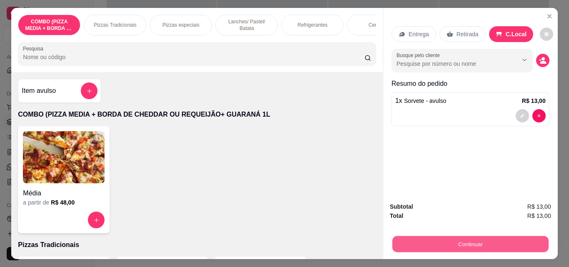
click at [484, 236] on button "Continuar" at bounding box center [470, 244] width 156 height 16
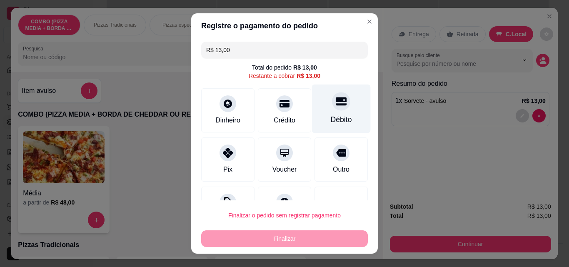
click at [333, 111] on div "Débito" at bounding box center [341, 109] width 59 height 49
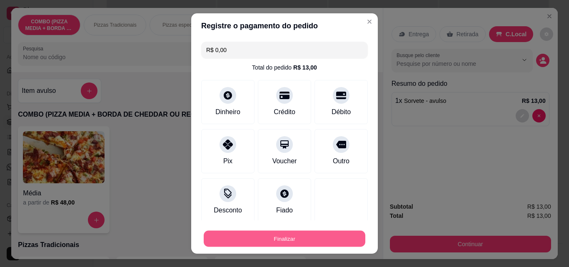
click at [335, 235] on button "Finalizar" at bounding box center [285, 239] width 162 height 16
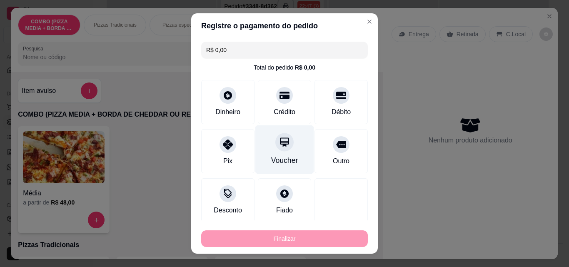
type input "-R$ 13,00"
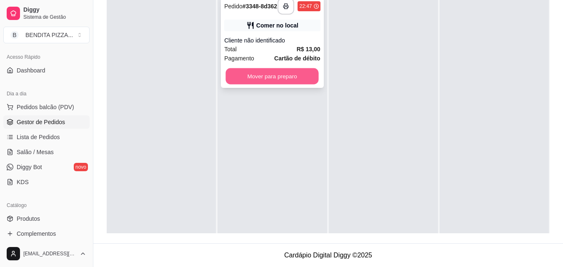
click at [258, 79] on button "Mover para preparo" at bounding box center [272, 76] width 93 height 16
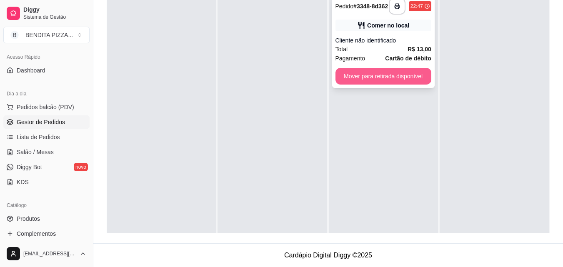
click at [377, 78] on button "Mover para retirada disponível" at bounding box center [383, 76] width 96 height 17
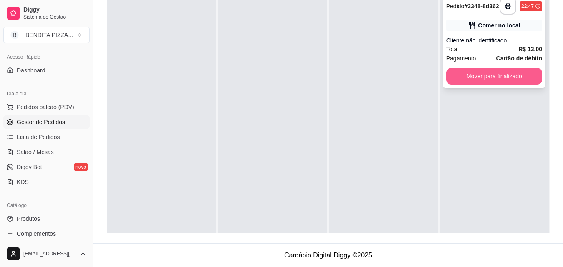
click at [448, 76] on button "Mover para finalizado" at bounding box center [494, 76] width 96 height 17
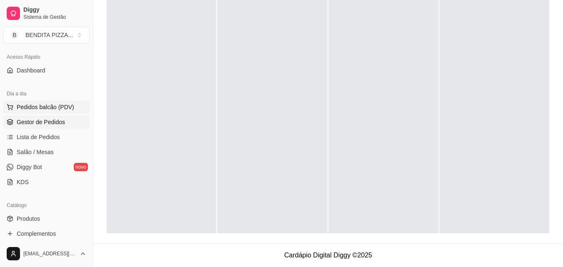
click at [68, 108] on span "Pedidos balcão (PDV)" at bounding box center [46, 107] width 58 height 8
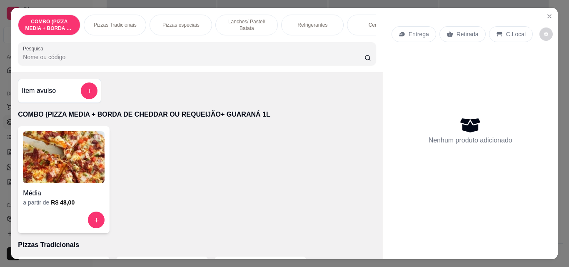
click at [313, 24] on p "Refrigerantes" at bounding box center [313, 25] width 30 height 7
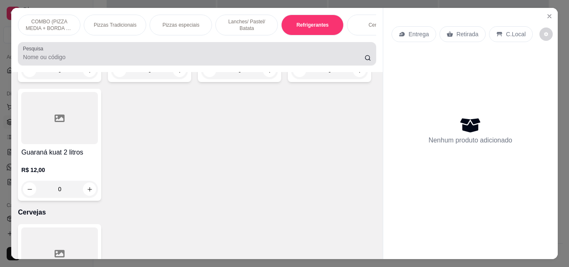
scroll to position [22, 0]
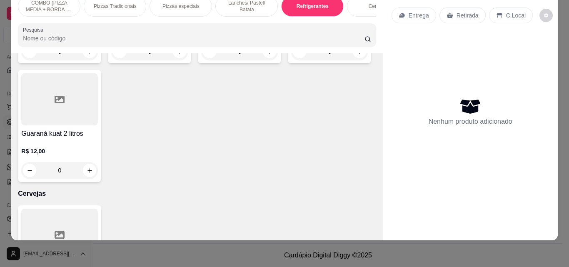
click at [373, 189] on div "Item avulso COMBO (PIZZA MEDIA + BORDA DE CHEDDAR OU REQUEIJÃO+ GUARANÁ 1L Médi…" at bounding box center [196, 146] width 371 height 187
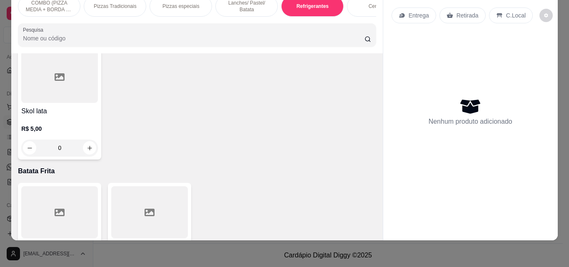
scroll to position [1603, 0]
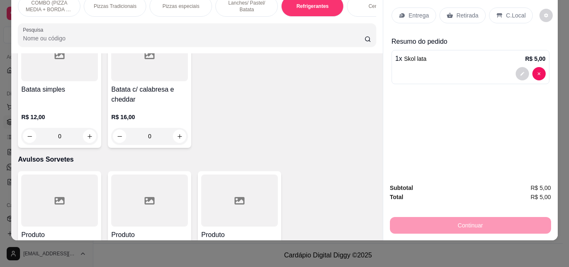
scroll to position [1603, 0]
type input "4"
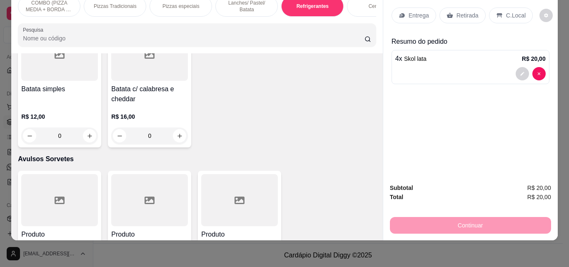
click at [474, 11] on p "Retirada" at bounding box center [468, 15] width 22 height 8
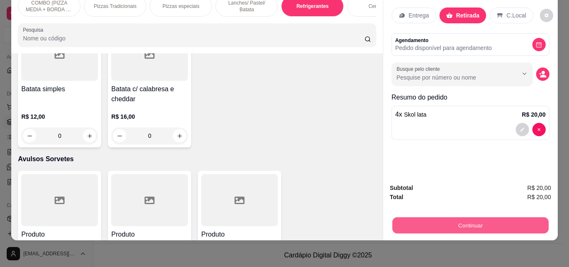
click at [475, 220] on button "Continuar" at bounding box center [470, 225] width 156 height 16
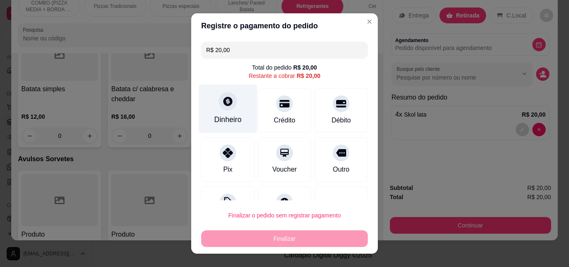
click at [223, 111] on div "Dinheiro" at bounding box center [228, 109] width 59 height 49
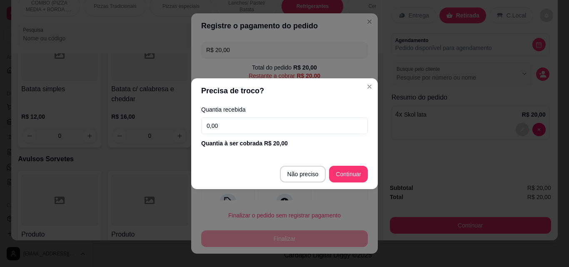
click at [234, 123] on input "0,00" at bounding box center [284, 126] width 167 height 17
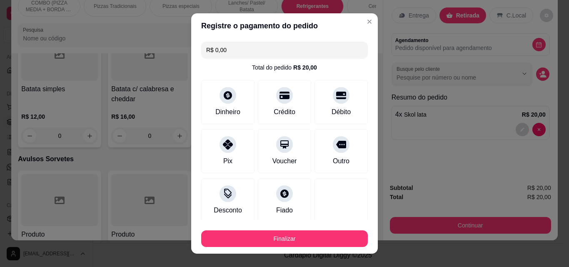
type input "R$ 0,00"
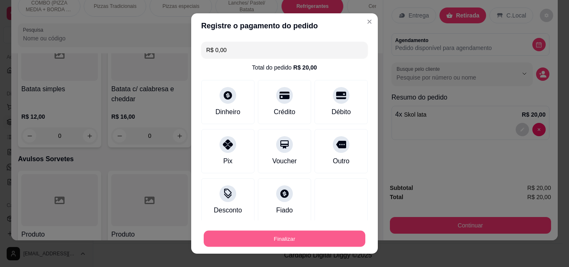
click at [320, 237] on button "Finalizar" at bounding box center [285, 239] width 162 height 16
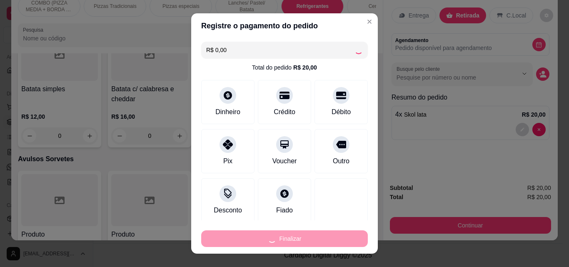
type input "0"
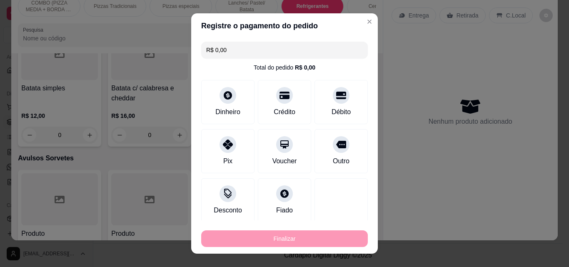
type input "-R$ 20,00"
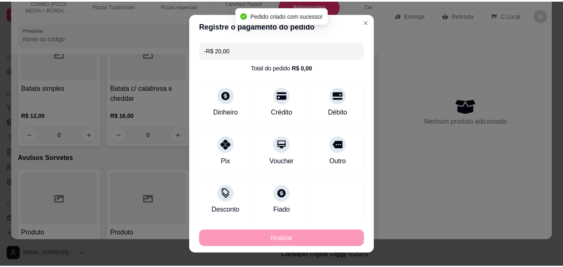
scroll to position [1603, 0]
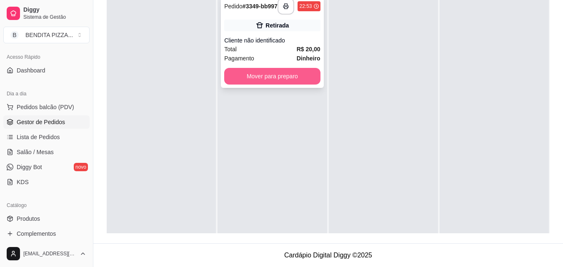
click at [252, 73] on button "Mover para preparo" at bounding box center [272, 76] width 96 height 17
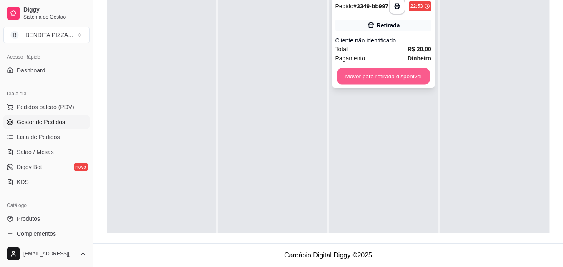
click at [357, 83] on button "Mover para retirada disponível" at bounding box center [383, 76] width 93 height 16
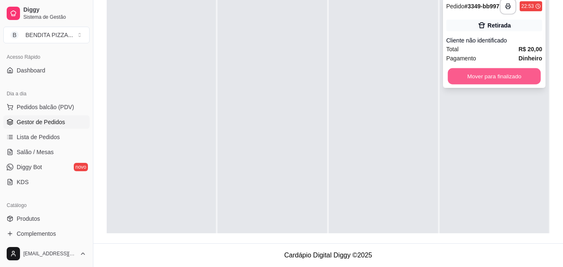
click at [485, 84] on button "Mover para finalizado" at bounding box center [494, 76] width 93 height 16
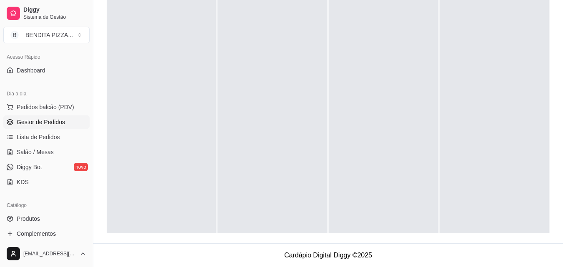
click at [562, 79] on div "Selecione o tipo dos pedidos Todos os pedidos Pedidos sem agendamento Pedidos a…" at bounding box center [328, 72] width 470 height 342
click at [562, 77] on div "Selecione o tipo dos pedidos Todos os pedidos Pedidos sem agendamento Pedidos a…" at bounding box center [328, 72] width 470 height 342
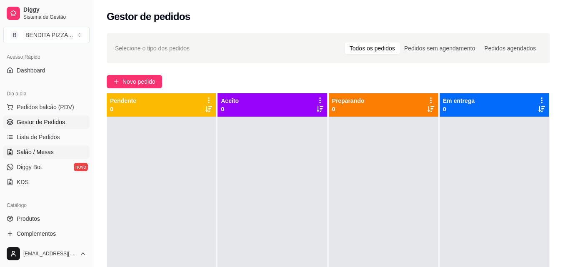
click at [40, 146] on link "Salão / Mesas" at bounding box center [46, 151] width 86 height 13
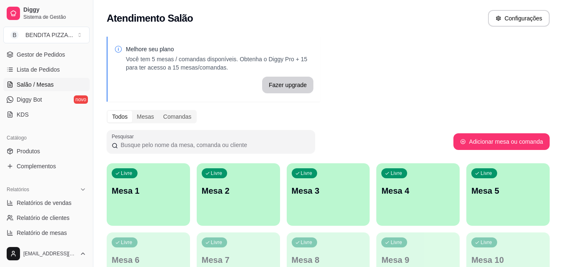
scroll to position [136, 0]
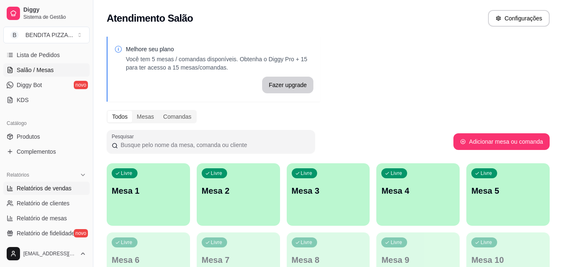
click at [50, 193] on link "Relatórios de vendas" at bounding box center [46, 188] width 86 height 13
select select "ALL"
select select "0"
